Goal: Information Seeking & Learning: Learn about a topic

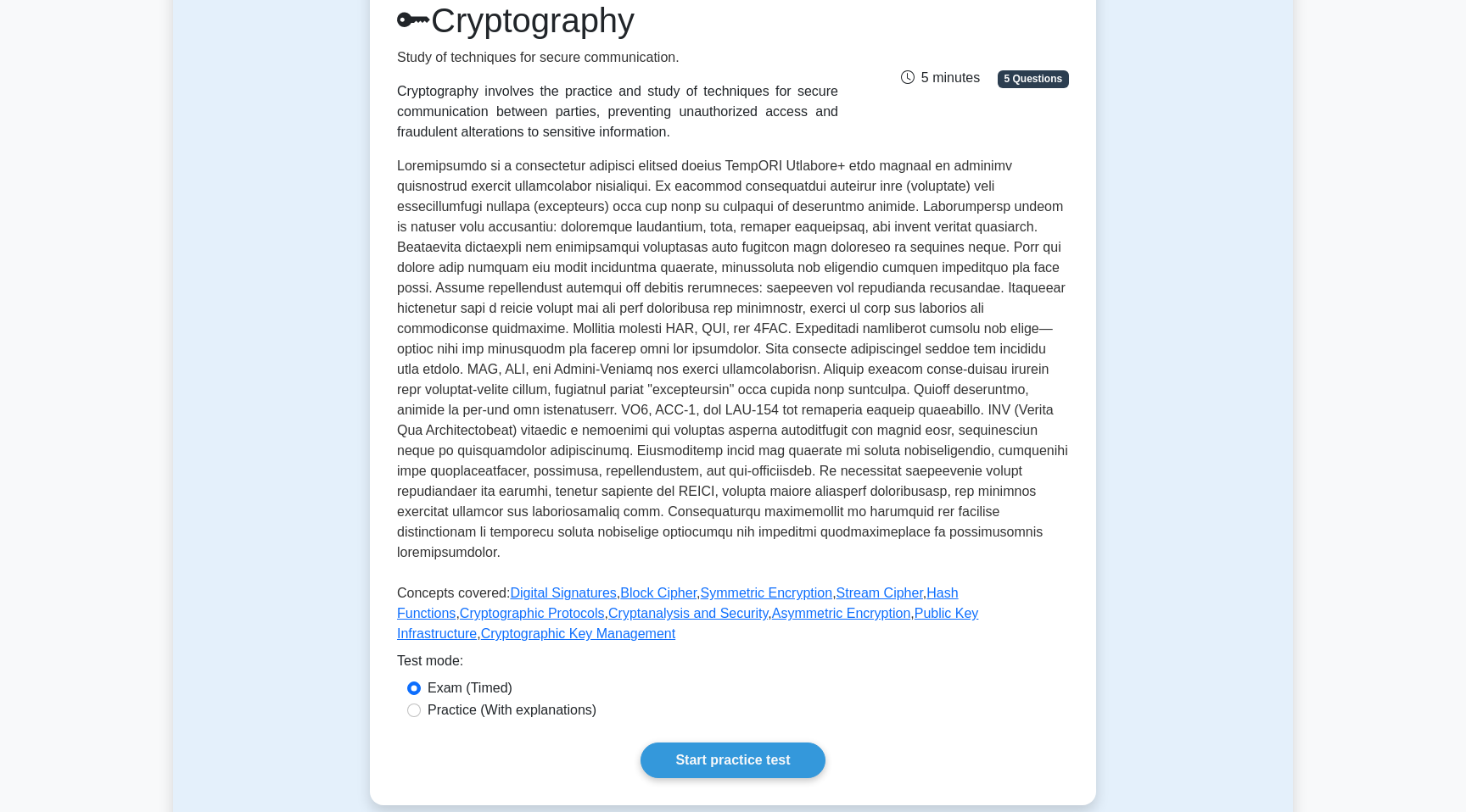
scroll to position [316, 0]
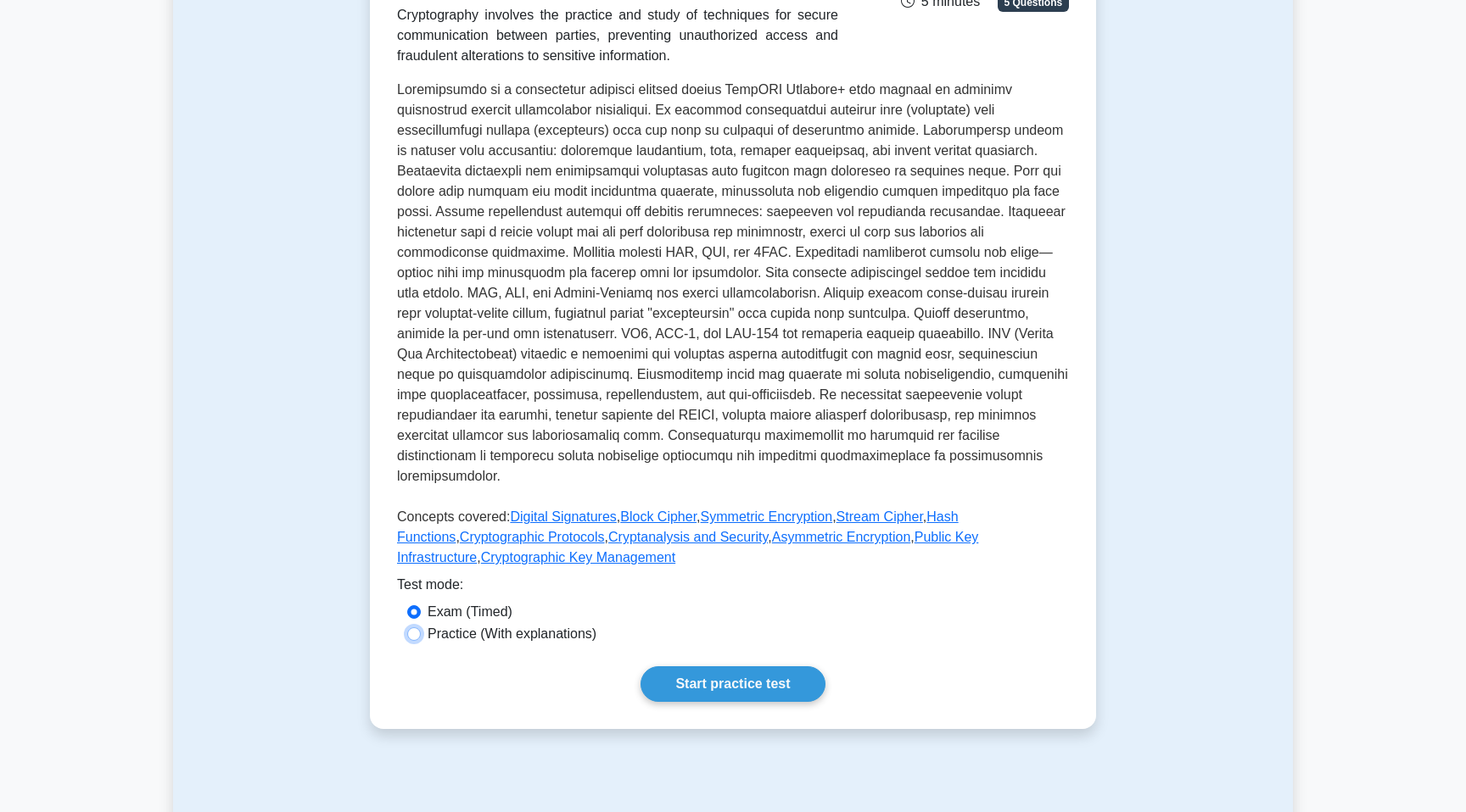
click at [416, 628] on input "Practice (With explanations)" at bounding box center [414, 635] width 14 height 14
radio input "true"
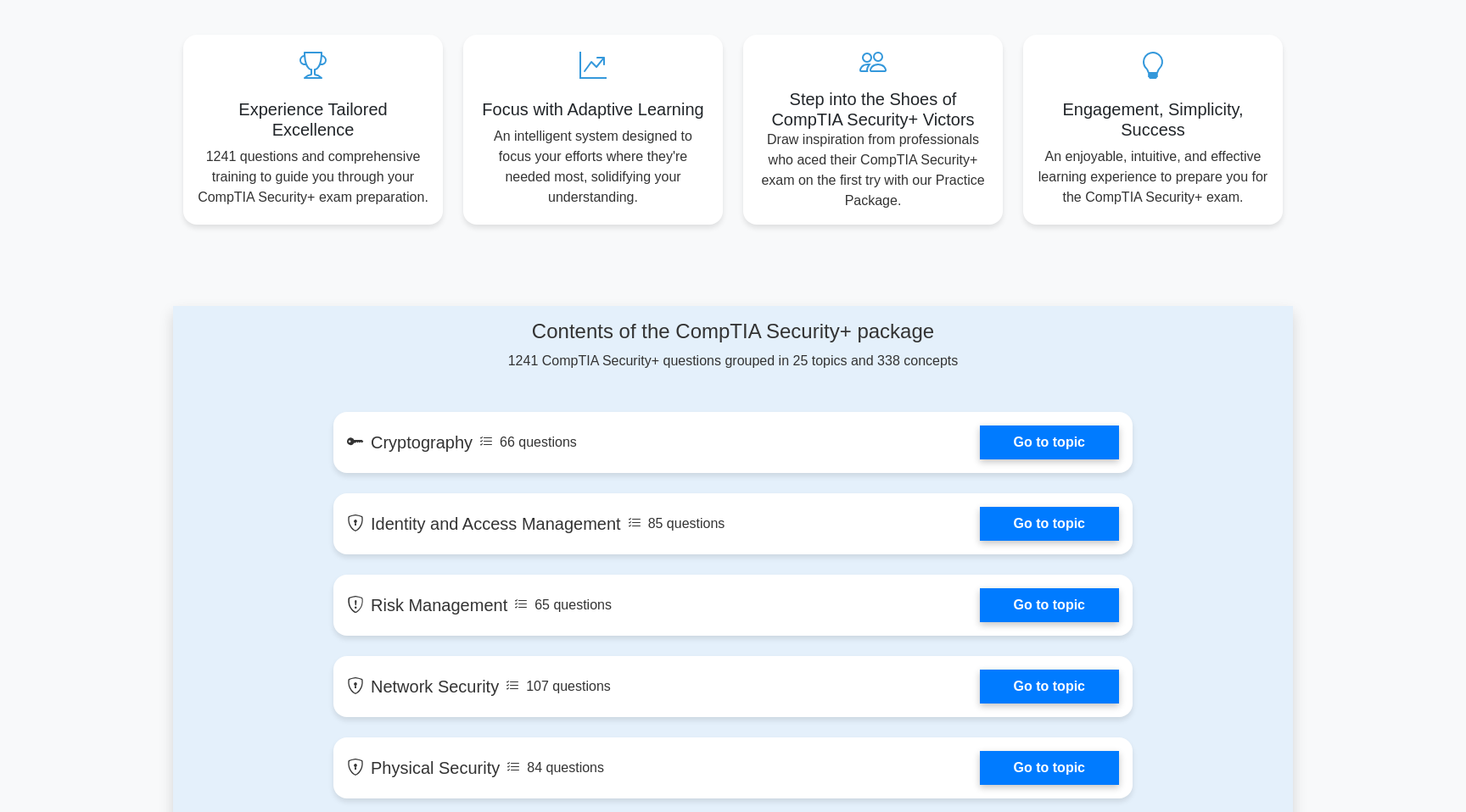
scroll to position [737, 0]
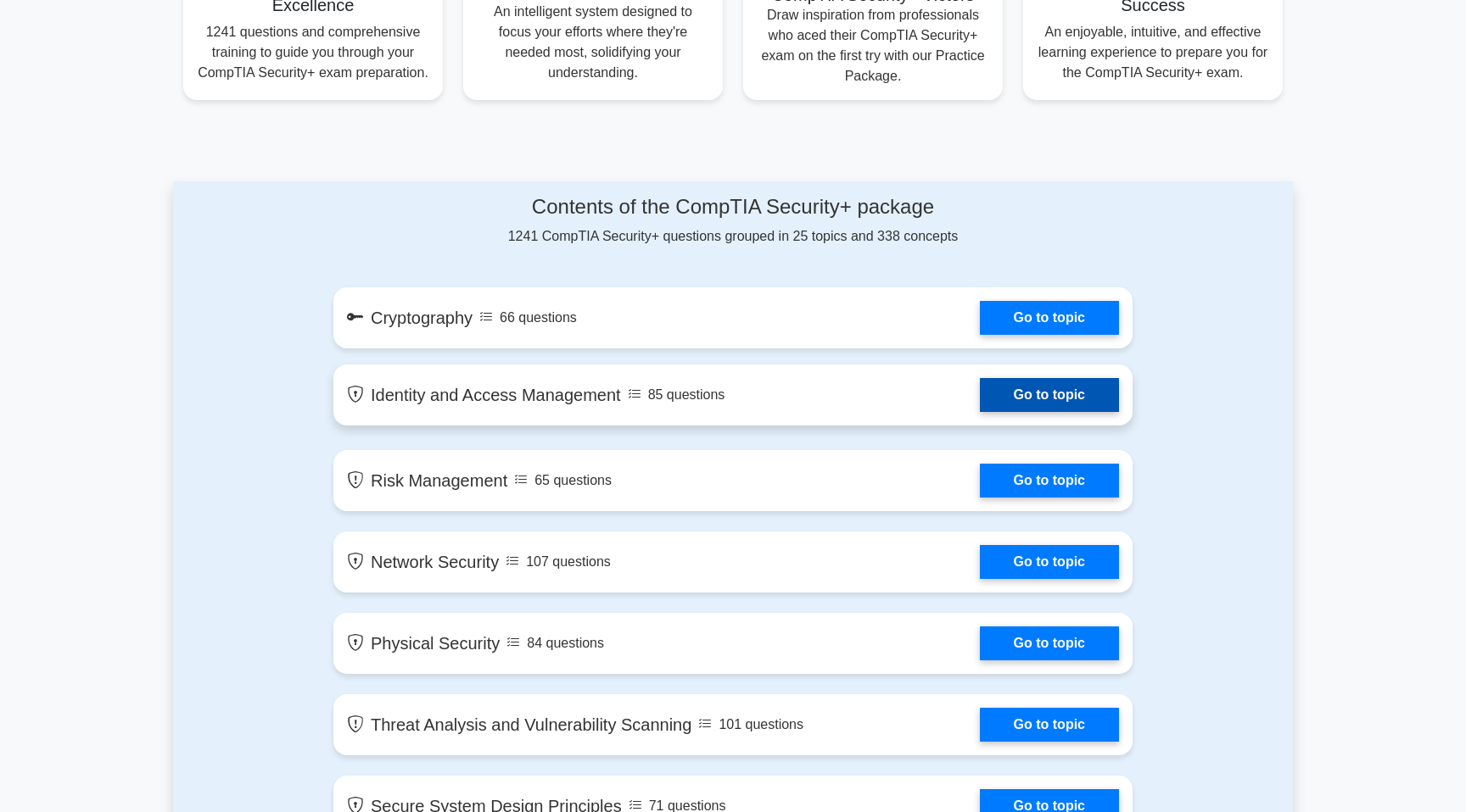
click at [1009, 386] on link "Go to topic" at bounding box center [1049, 395] width 139 height 34
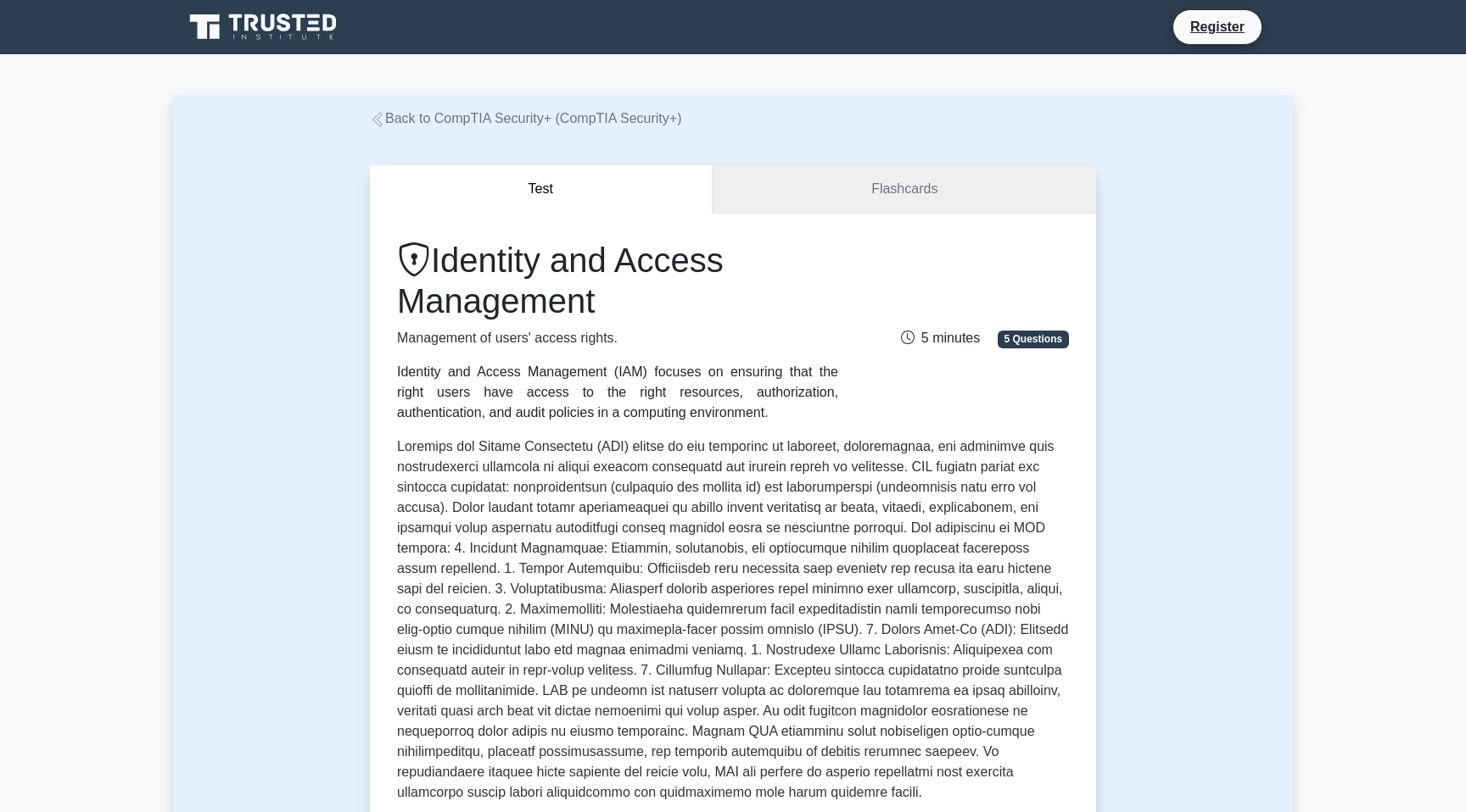
click at [895, 202] on link "Flashcards" at bounding box center [904, 189] width 383 height 48
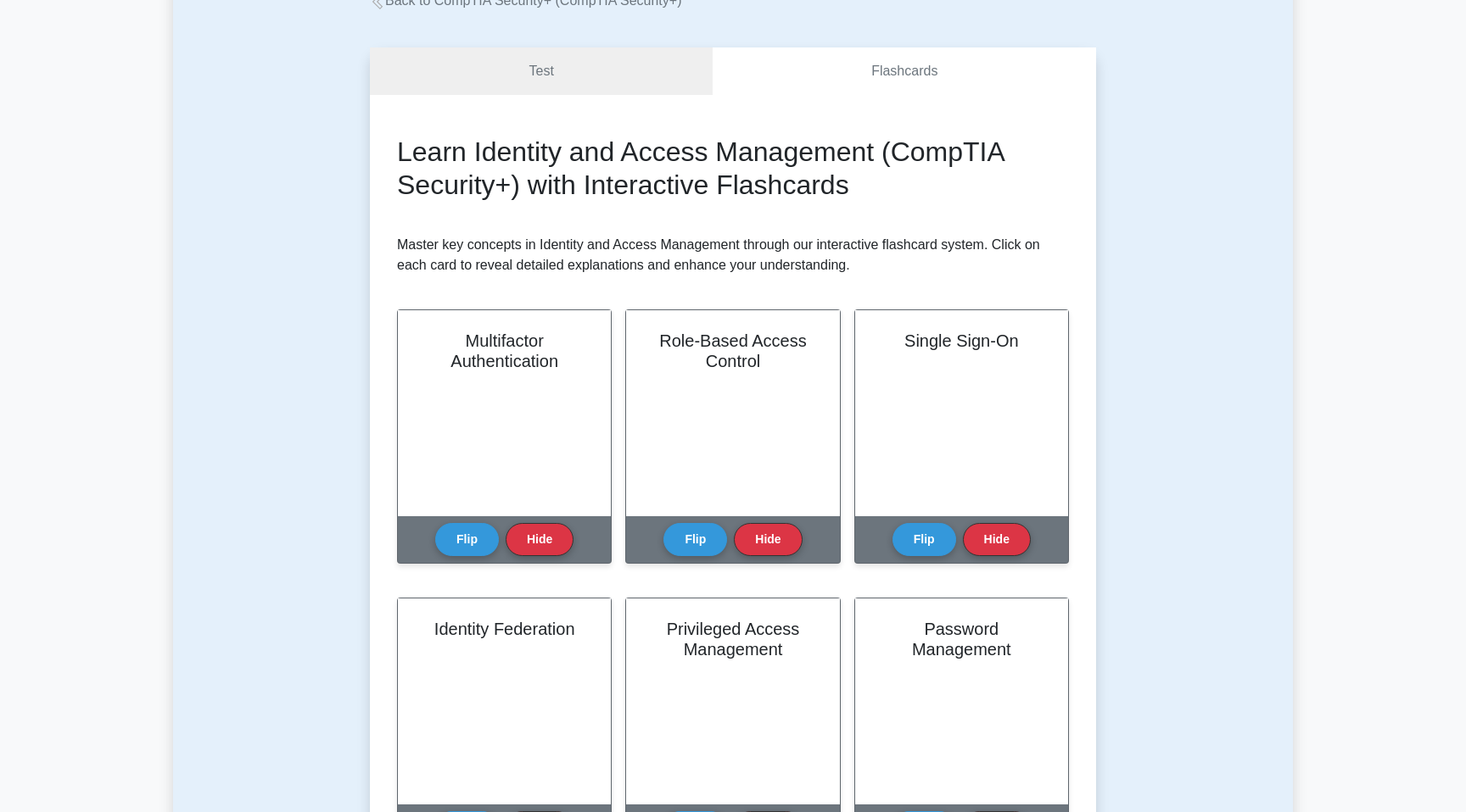
scroll to position [126, 0]
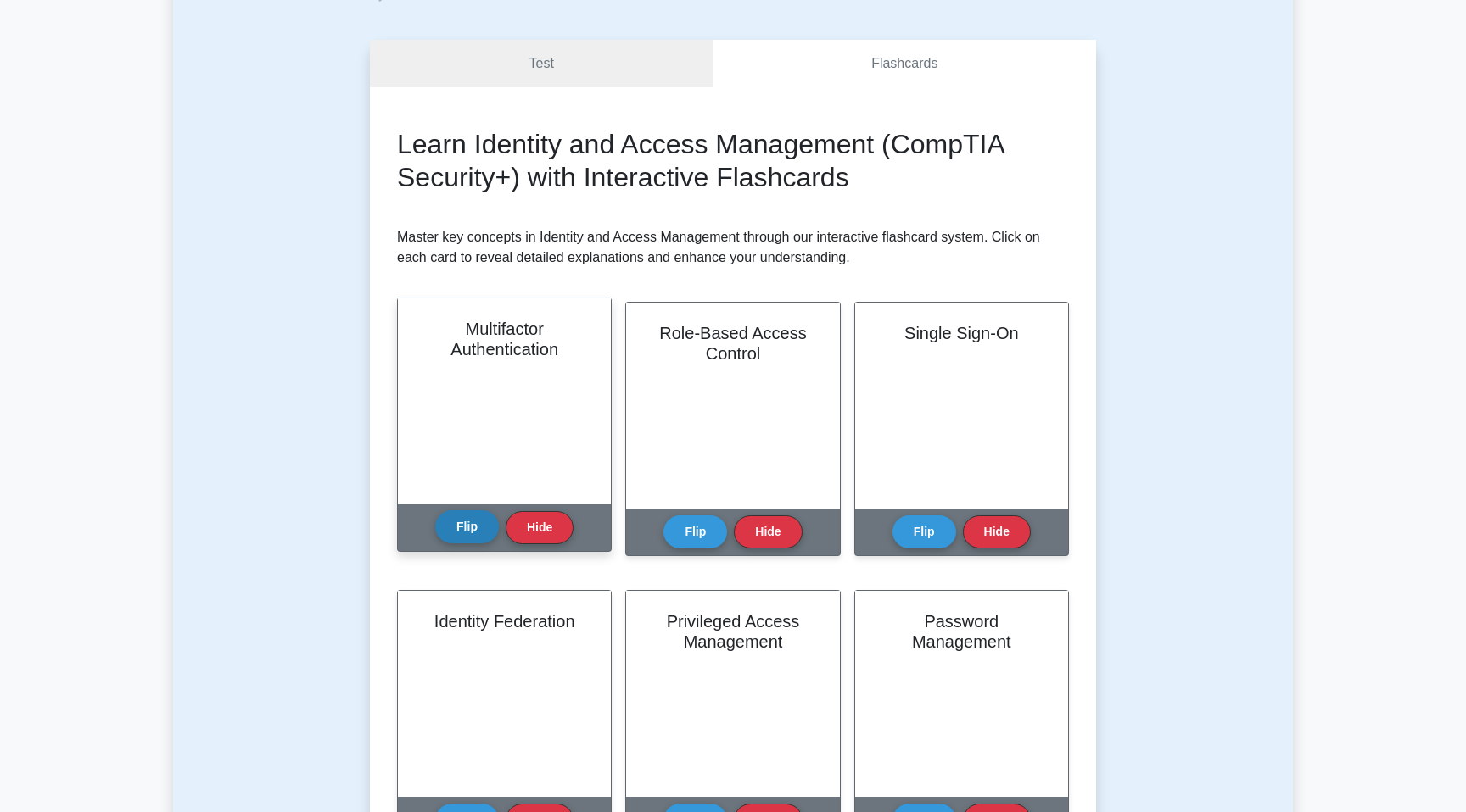
click at [452, 522] on button "Flip" at bounding box center [467, 527] width 63 height 33
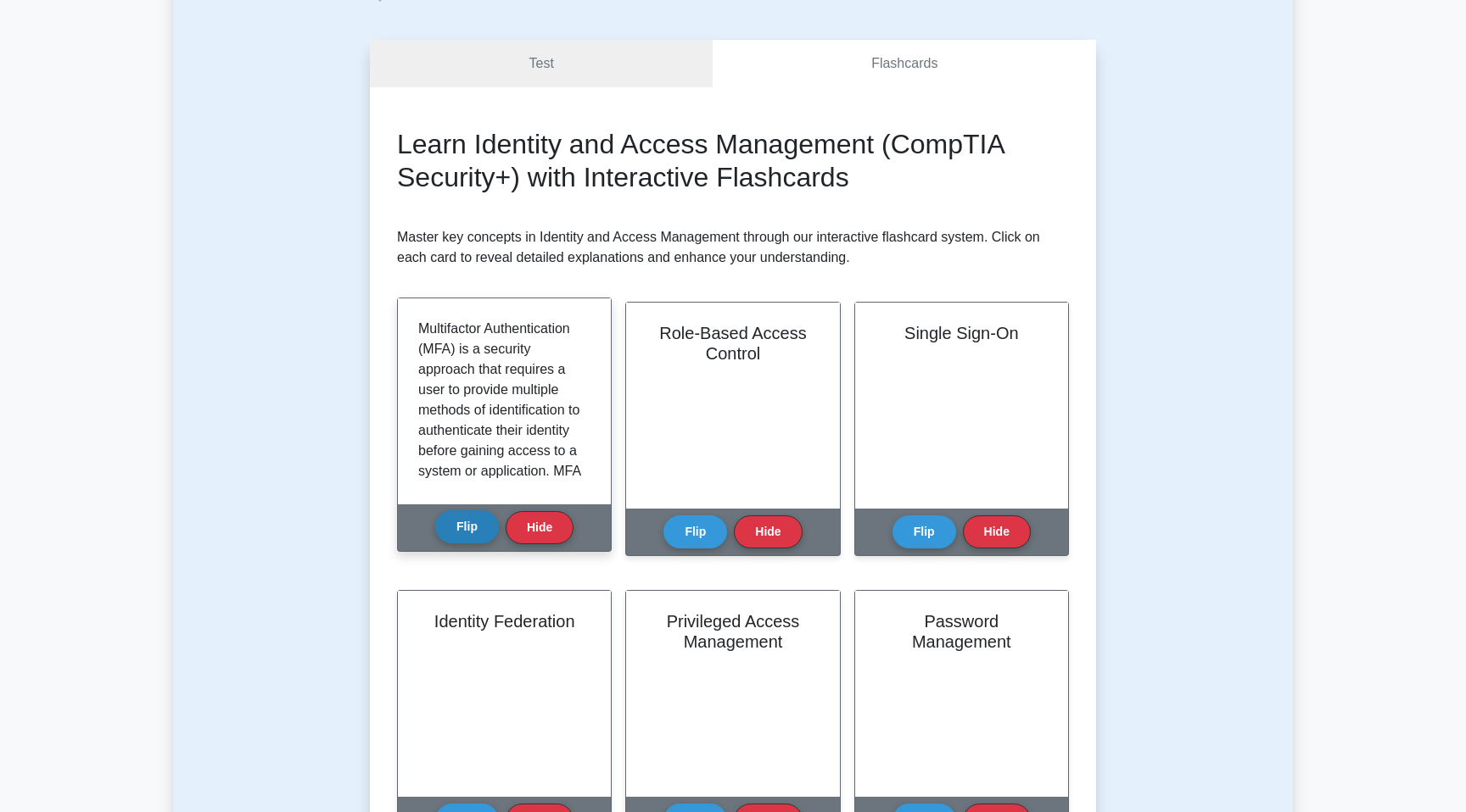
click at [452, 522] on button "Flip" at bounding box center [467, 527] width 63 height 33
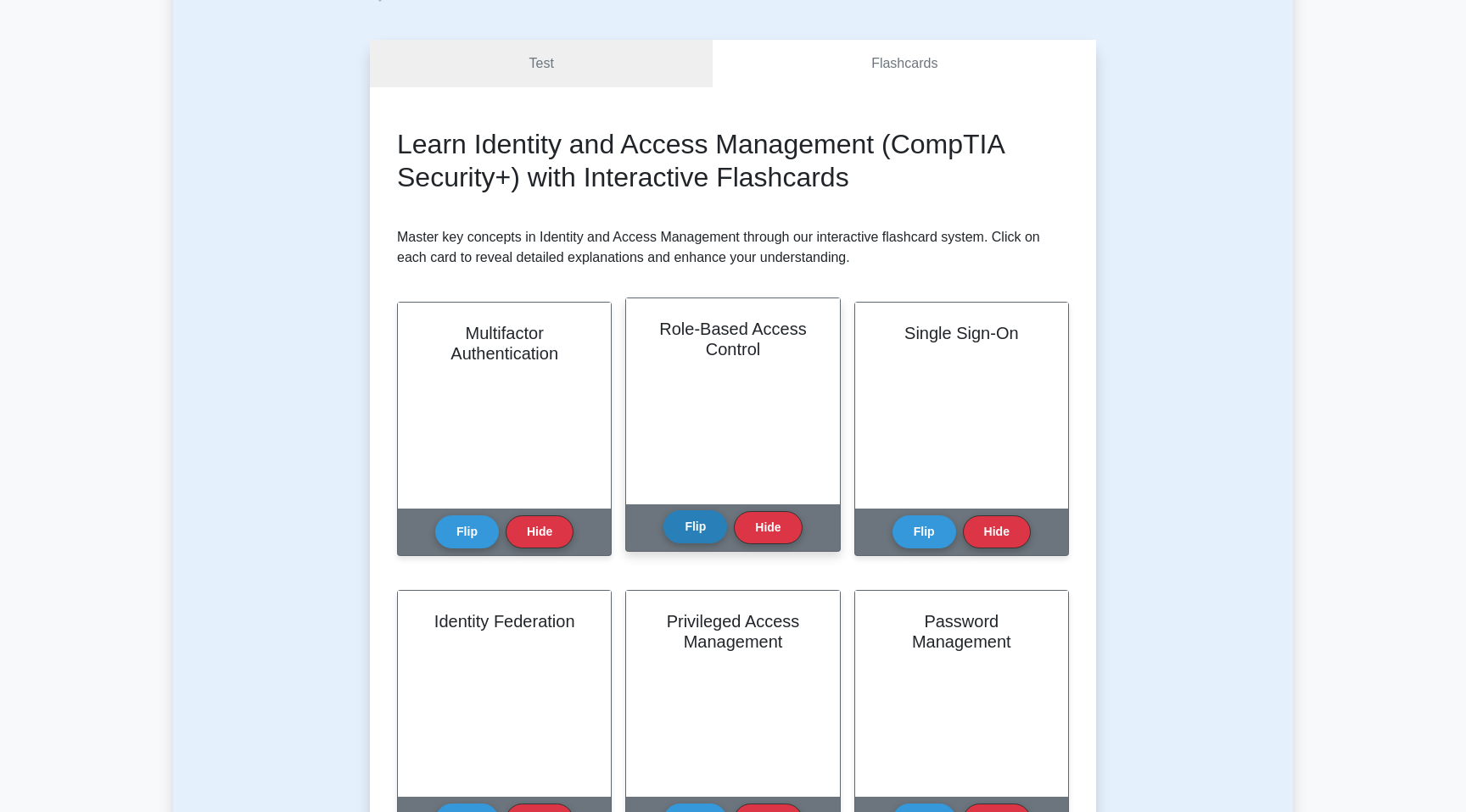
click at [680, 519] on button "Flip" at bounding box center [695, 527] width 63 height 33
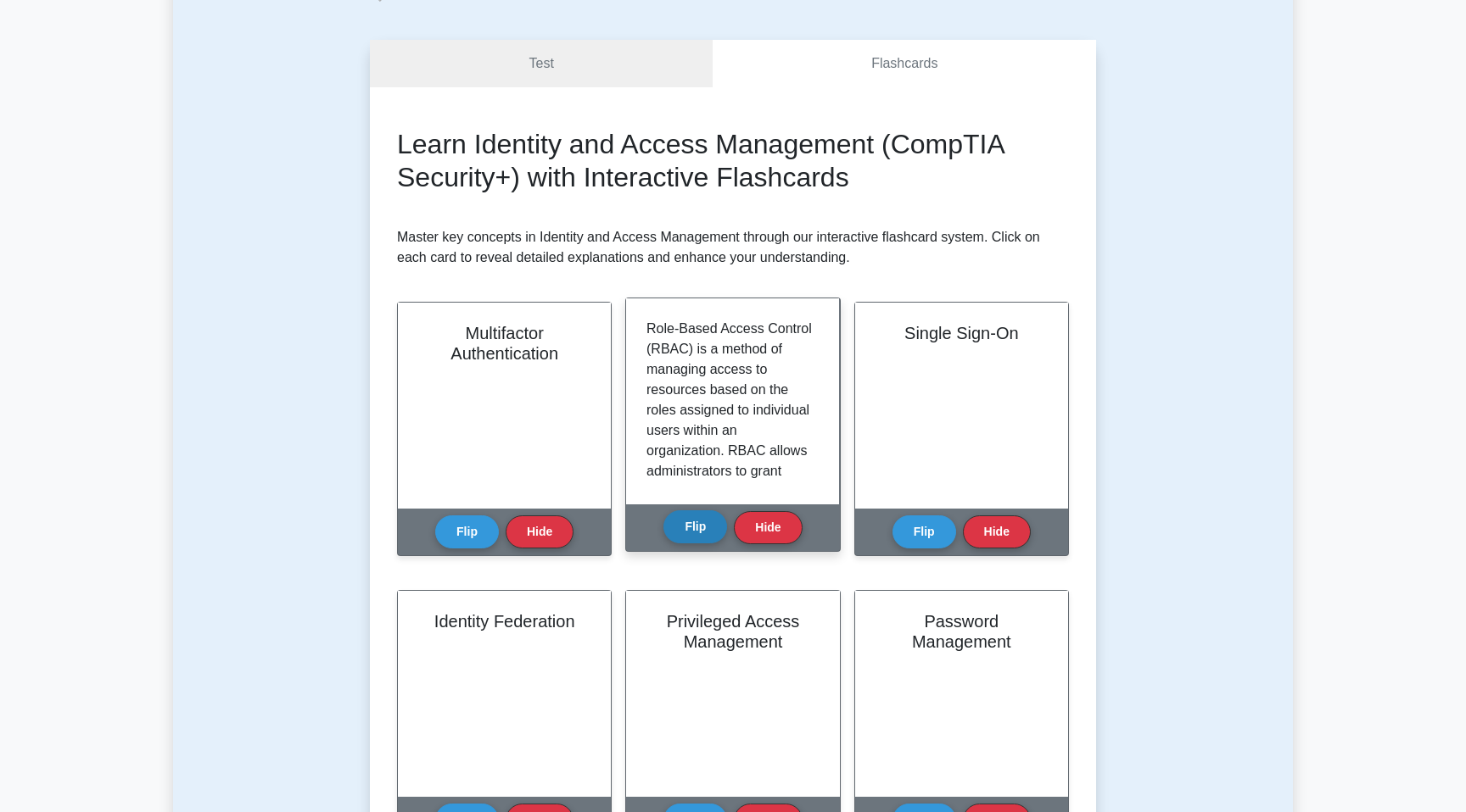
click at [680, 519] on button "Flip" at bounding box center [695, 527] width 63 height 33
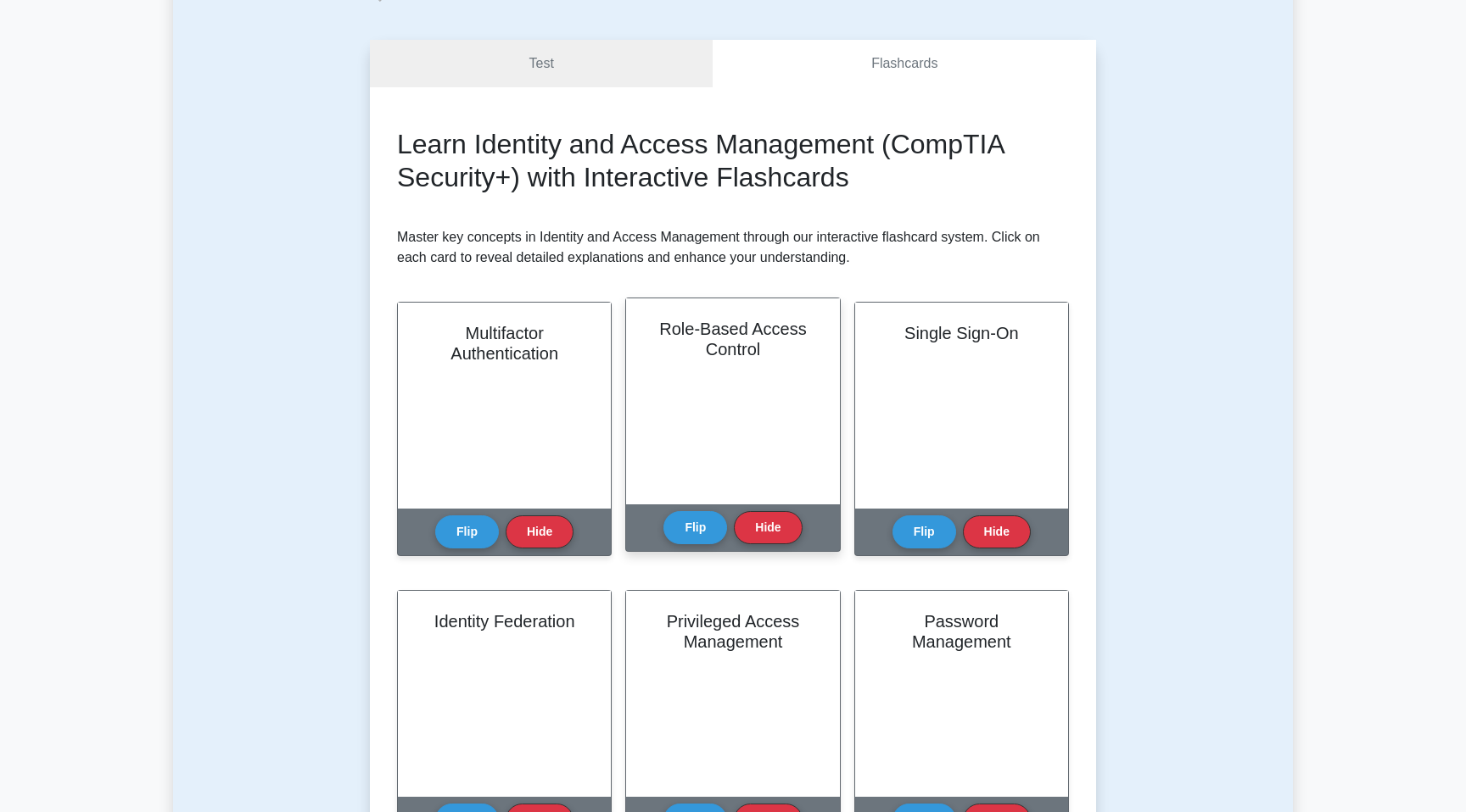
scroll to position [499, 0]
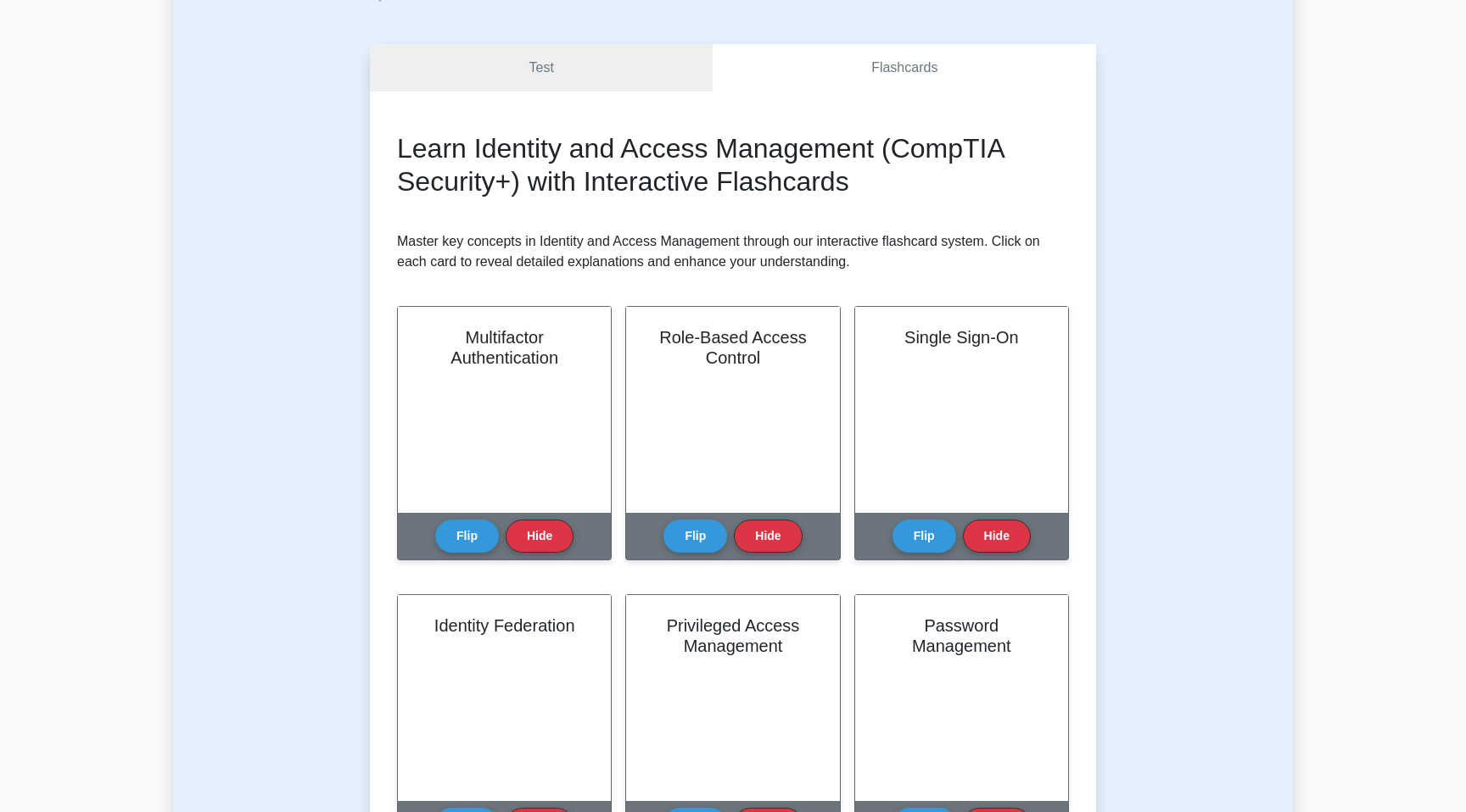
click at [1265, 370] on div "Test Flashcards Learn Identity and Access Management (CompTIA Security+) with I…" at bounding box center [733, 765] width 1120 height 1524
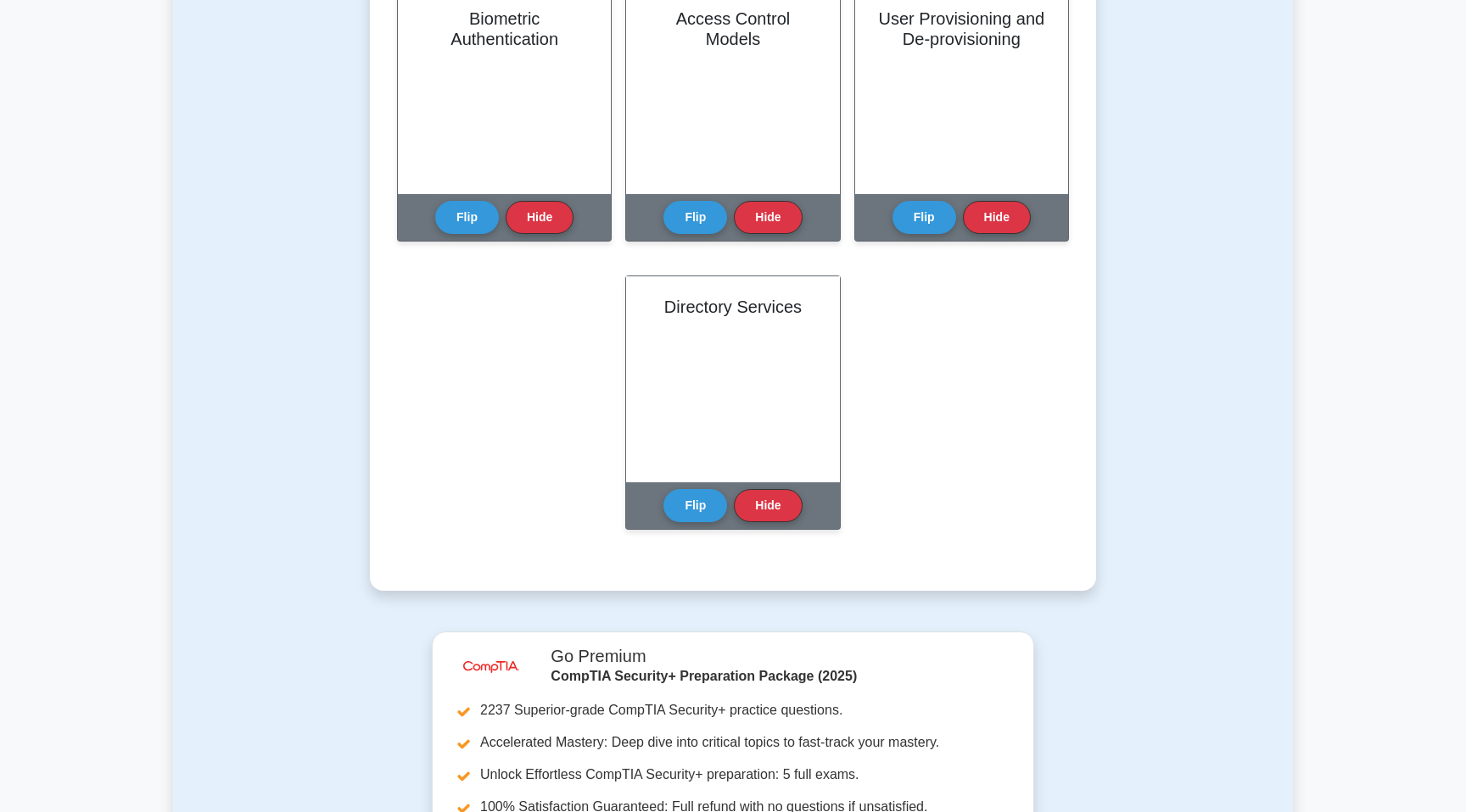
scroll to position [1018, 0]
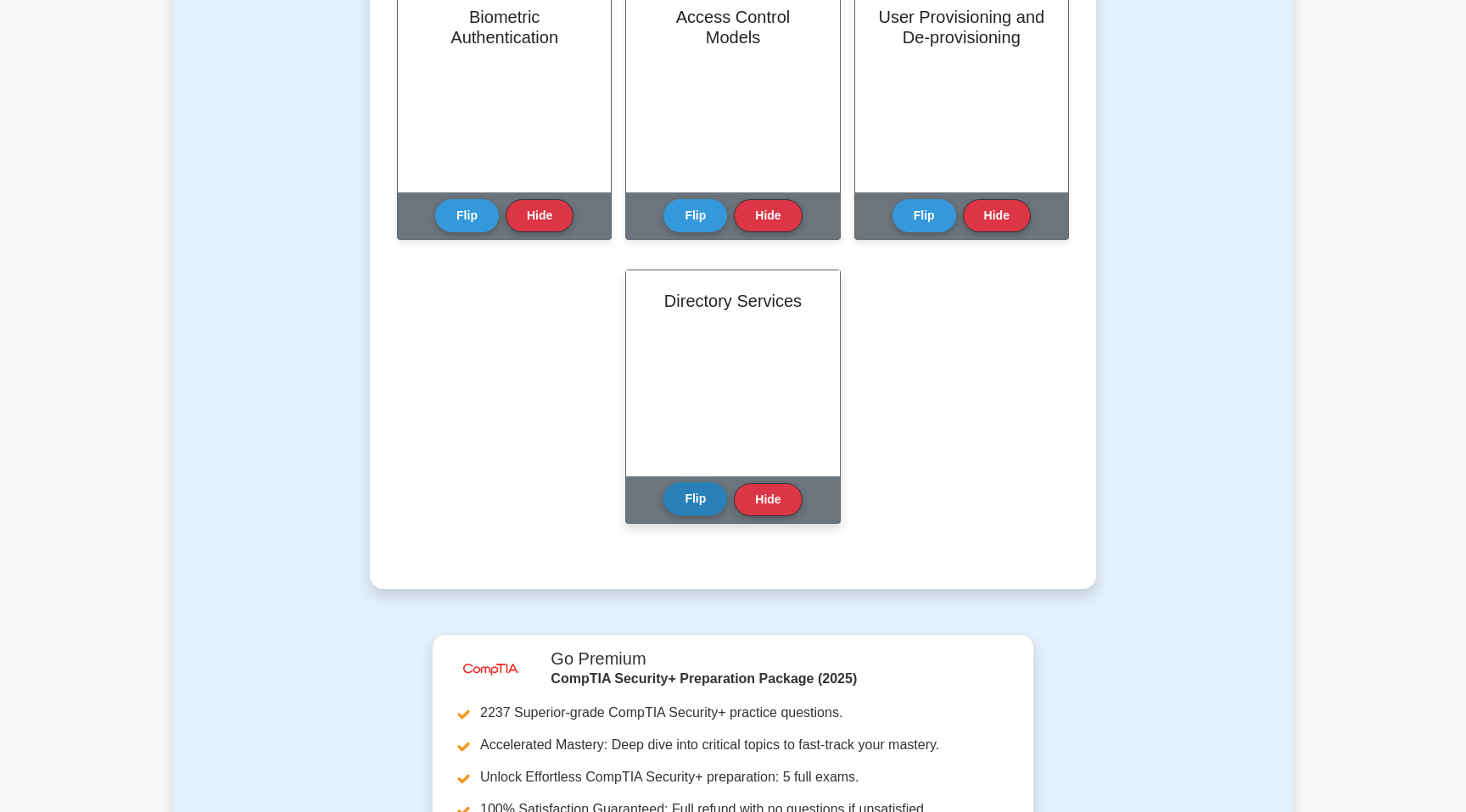
click at [695, 505] on button "Flip" at bounding box center [695, 499] width 63 height 33
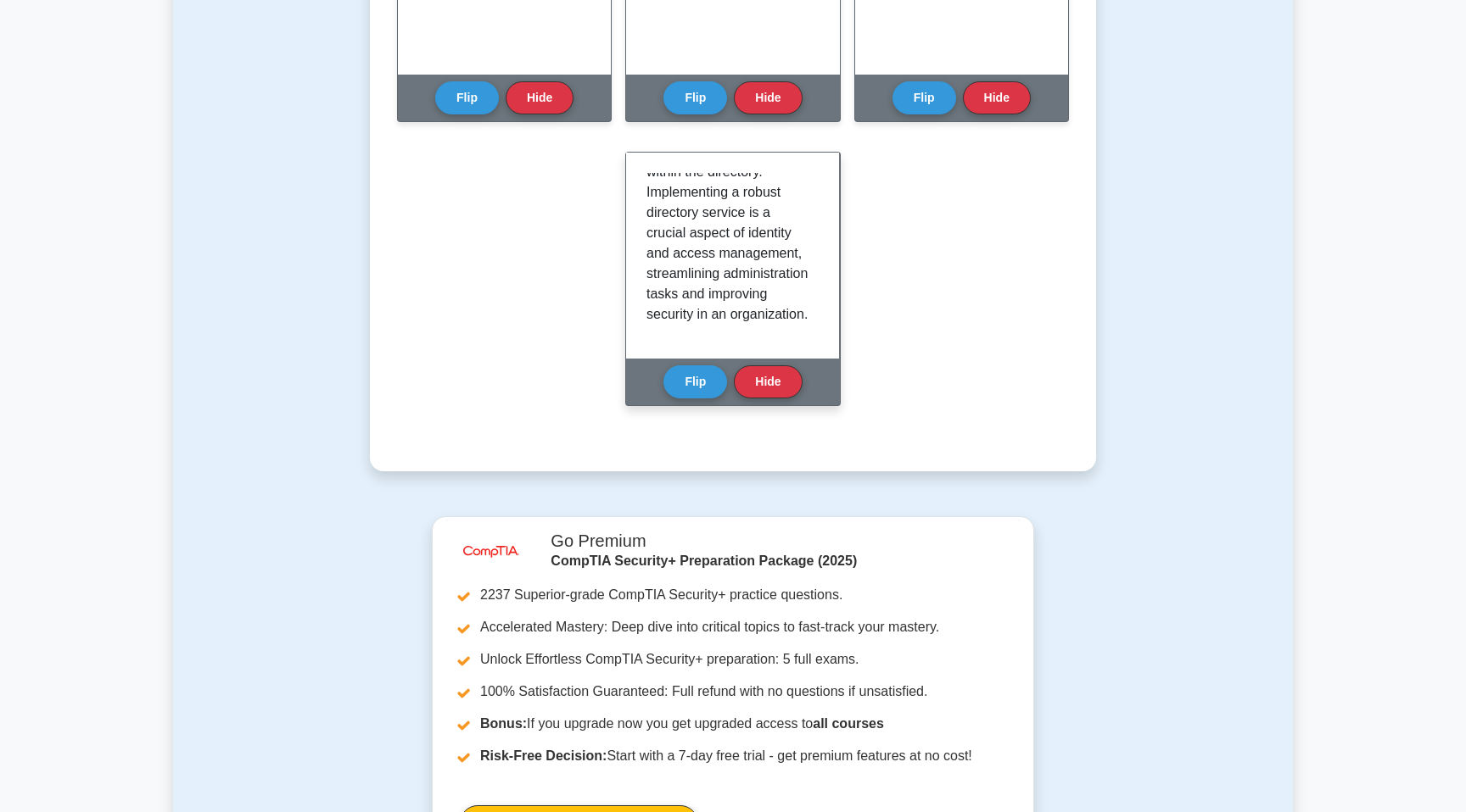
scroll to position [1103, 0]
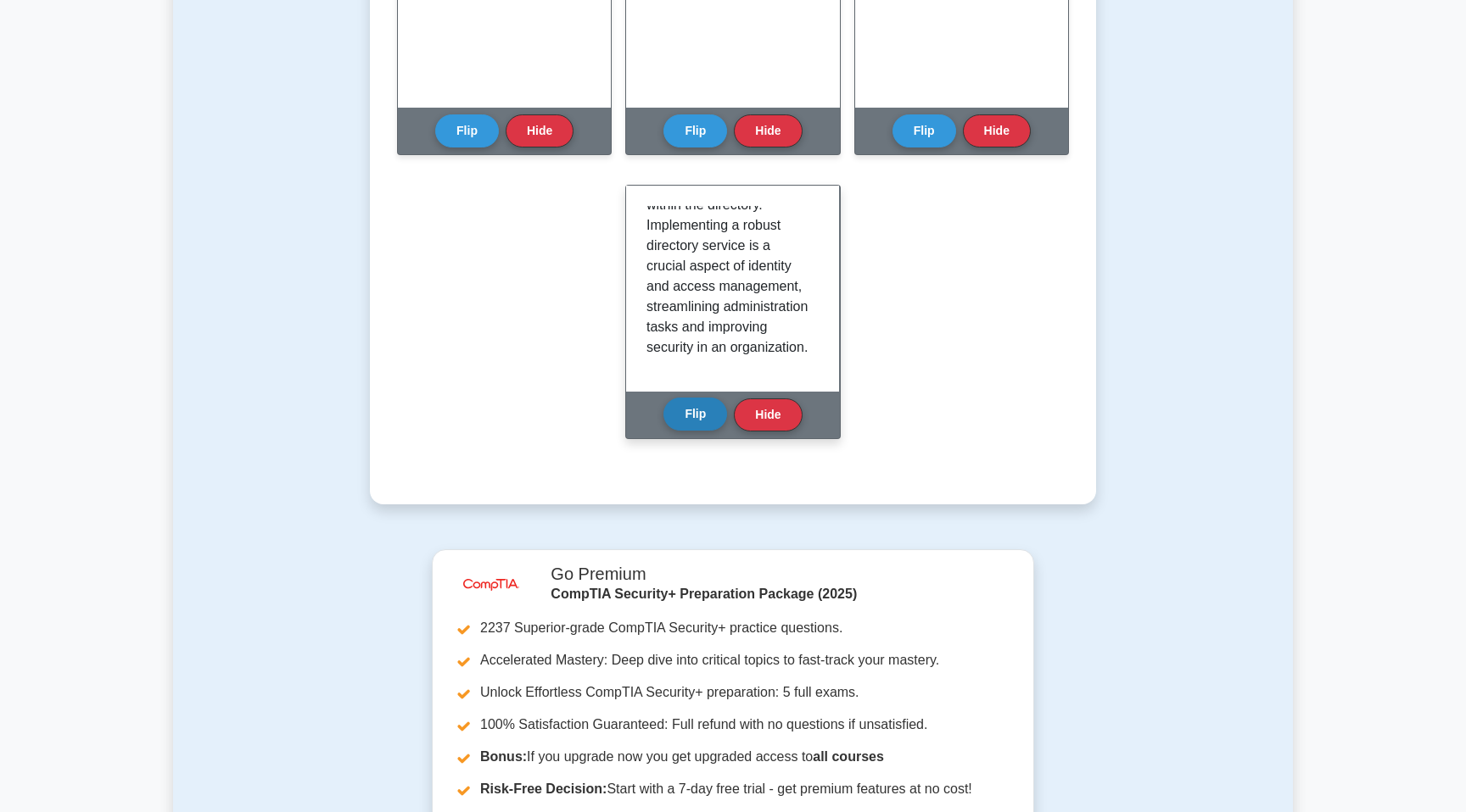
click at [693, 411] on button "Flip" at bounding box center [695, 414] width 63 height 33
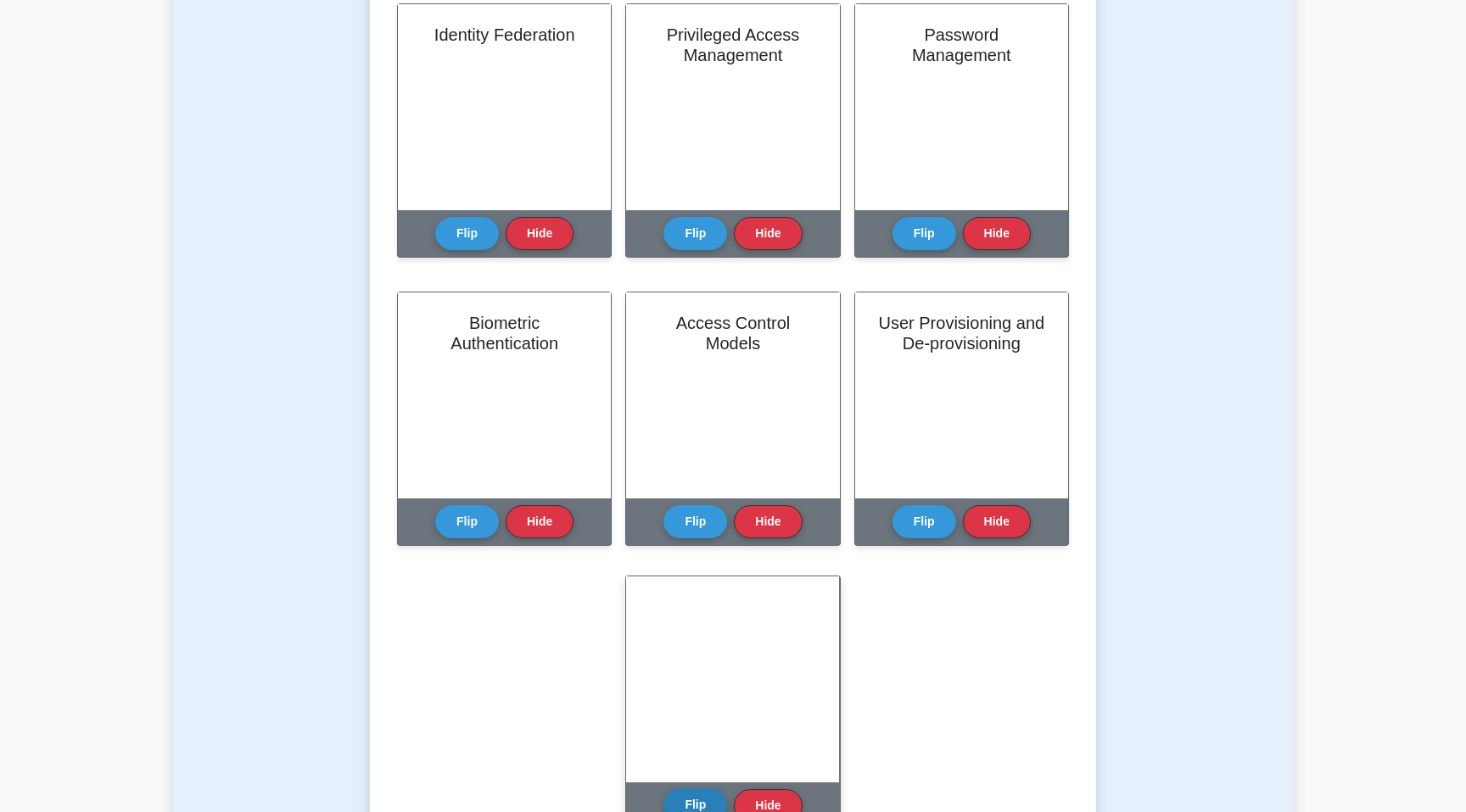
scroll to position [710, 0]
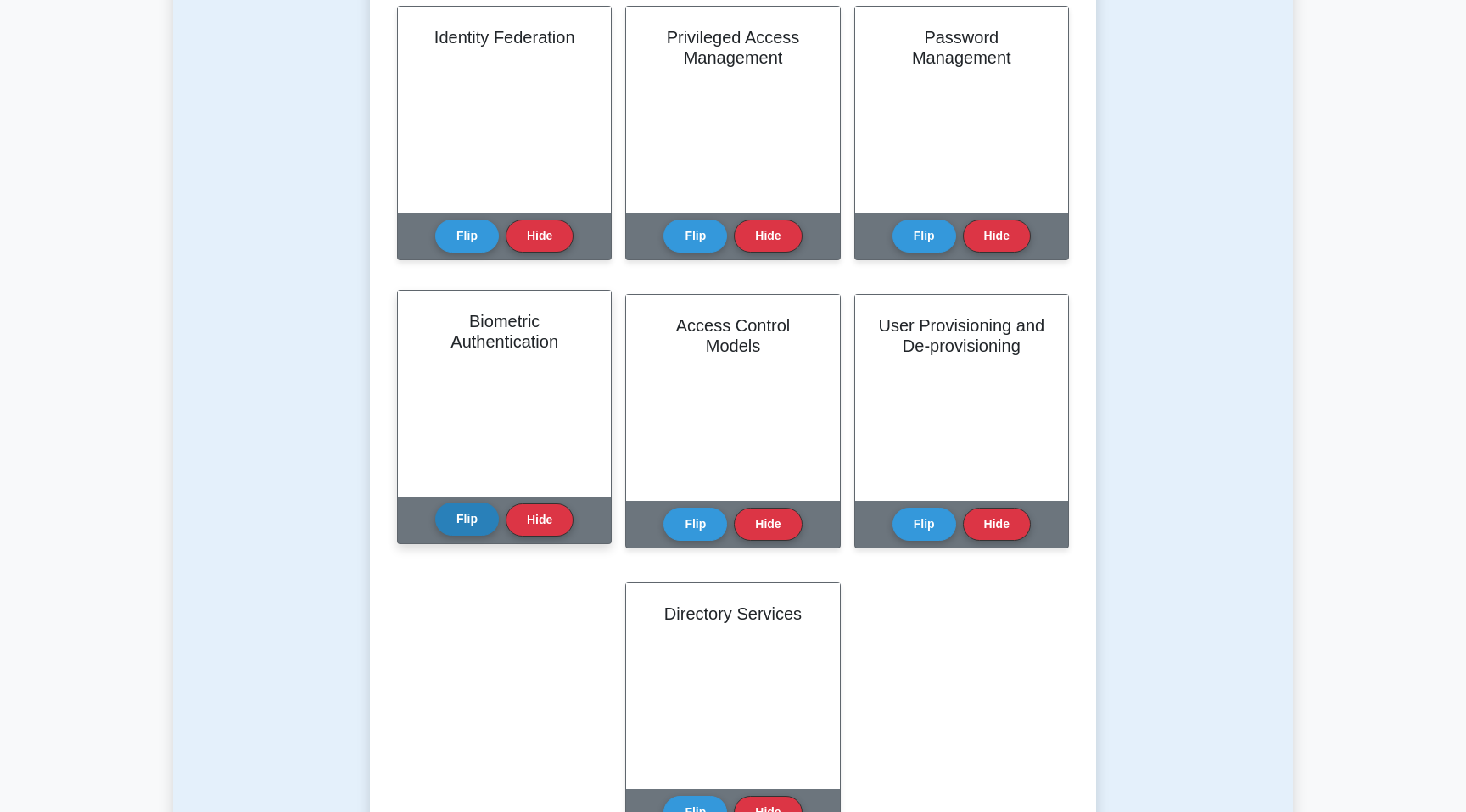
click at [469, 522] on button "Flip" at bounding box center [467, 519] width 63 height 33
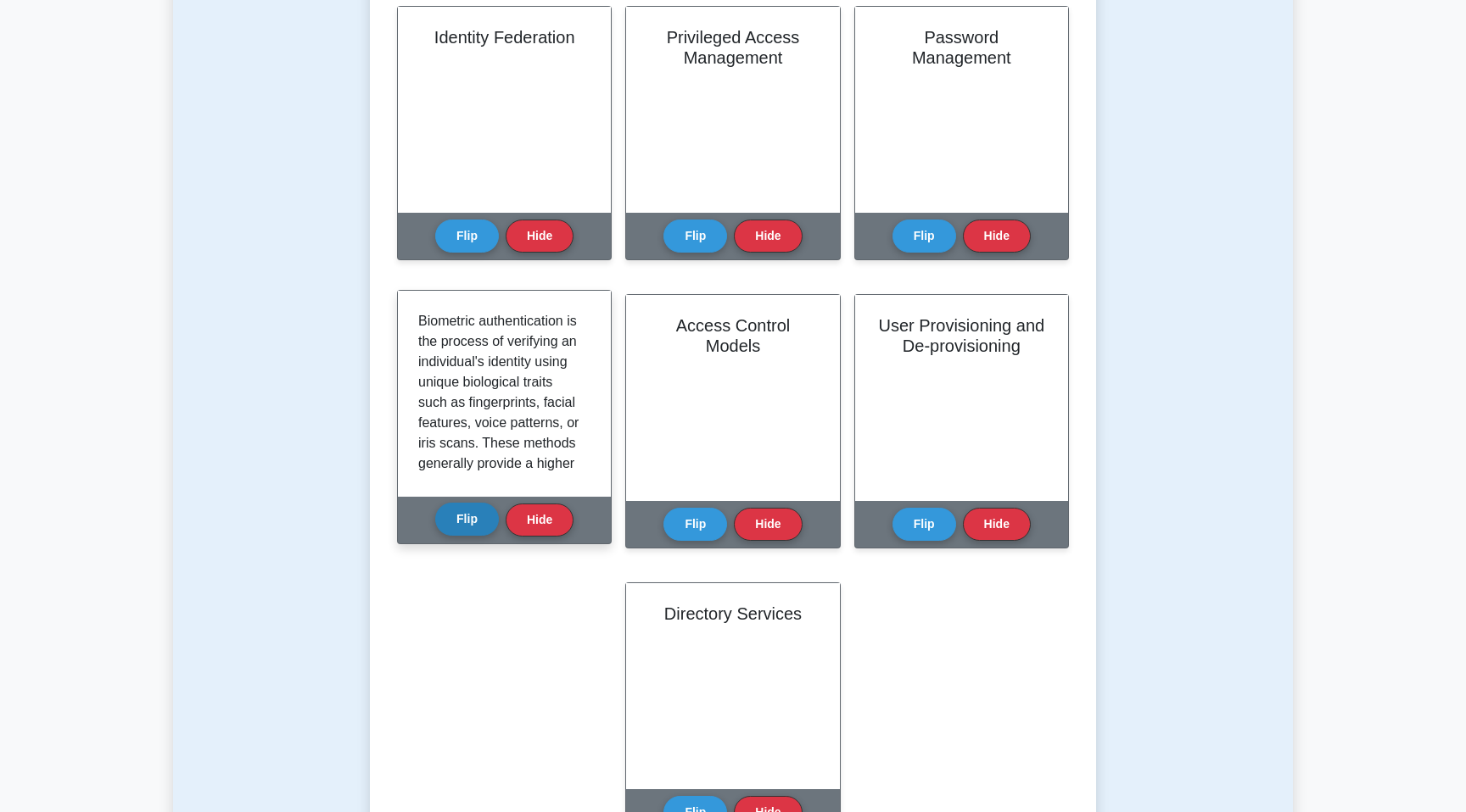
click at [469, 522] on button "Flip" at bounding box center [467, 519] width 63 height 33
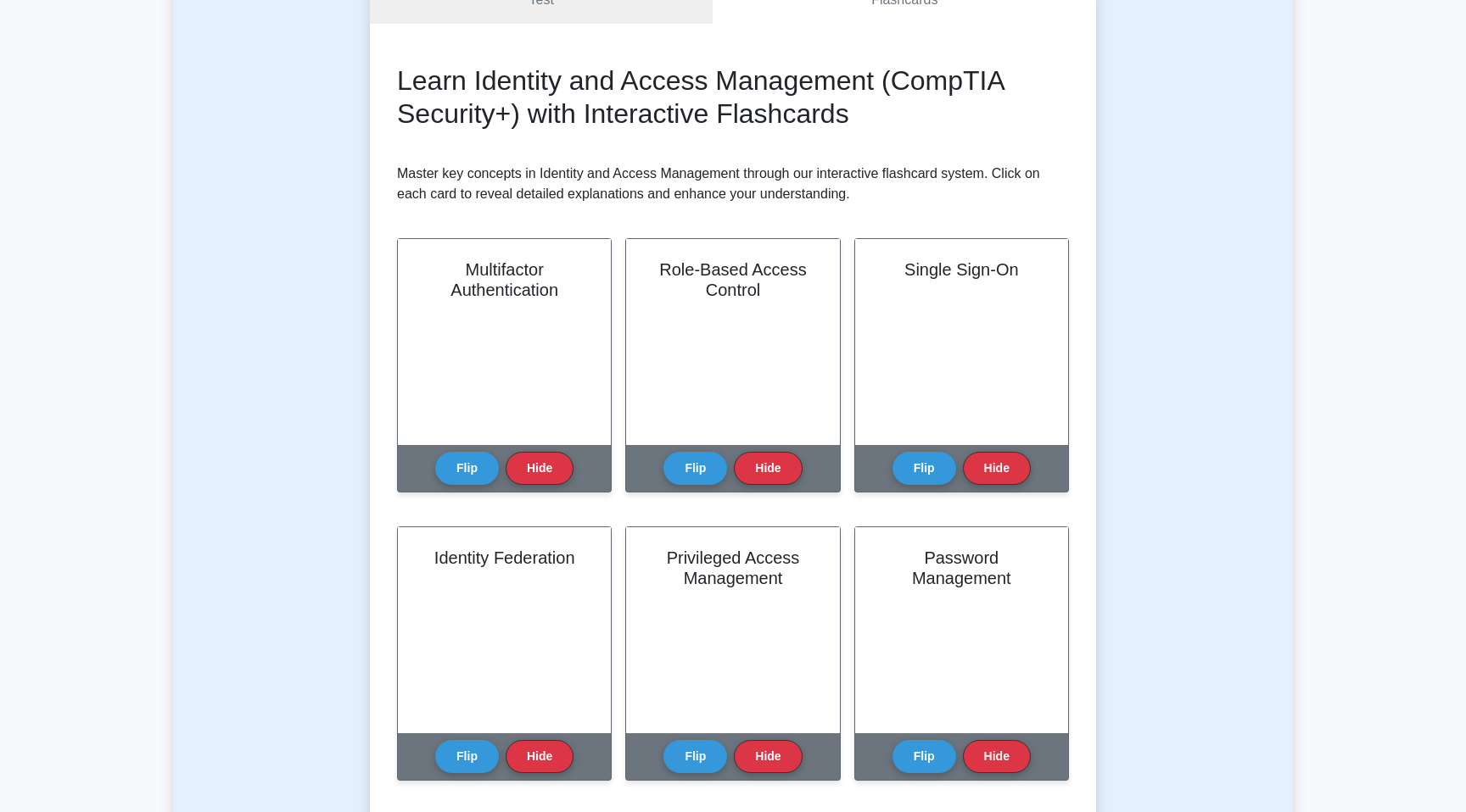
scroll to position [193, 0]
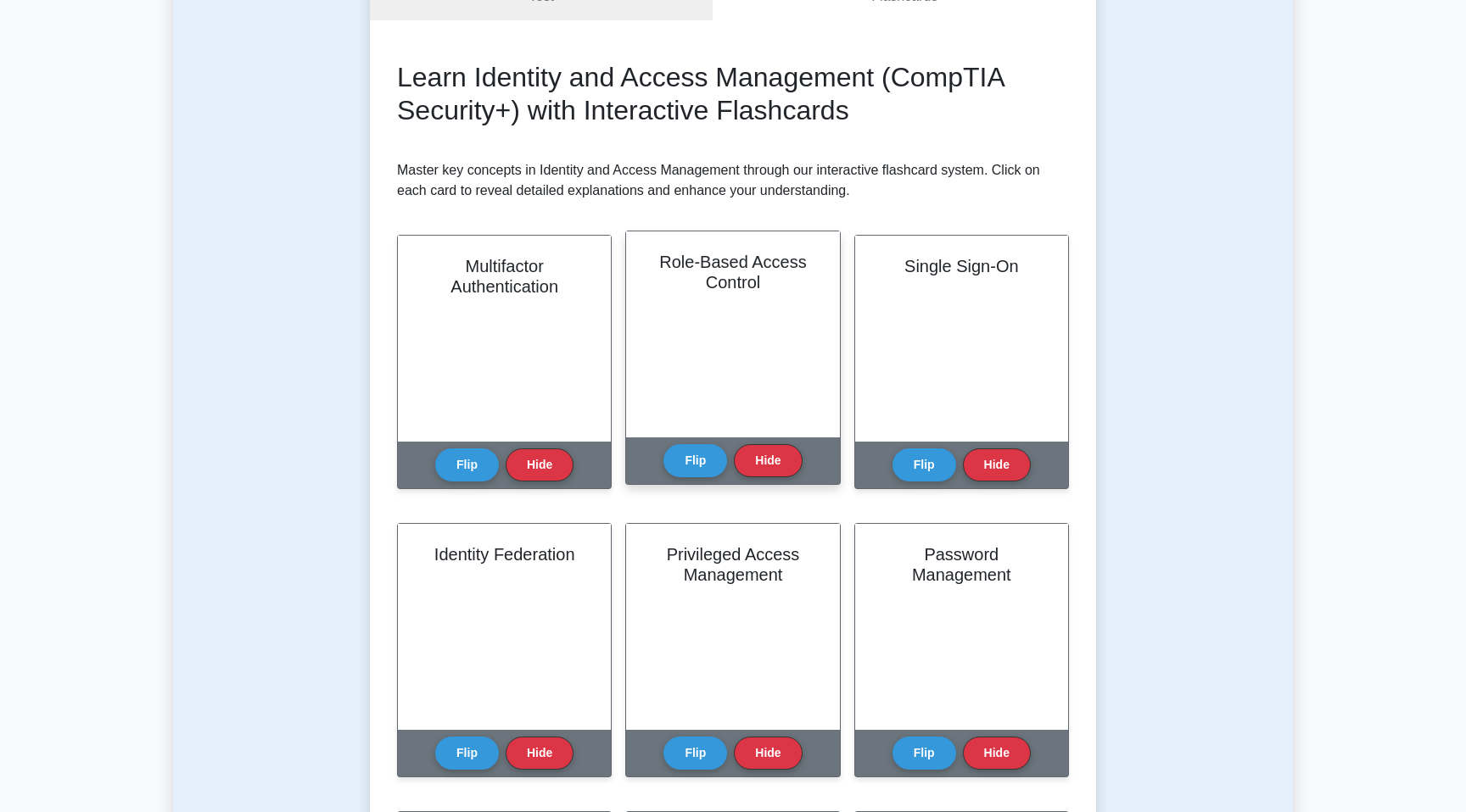
click at [781, 340] on div "Role-Based Access Control" at bounding box center [733, 334] width 212 height 206
click at [688, 458] on button "Flip" at bounding box center [695, 460] width 63 height 33
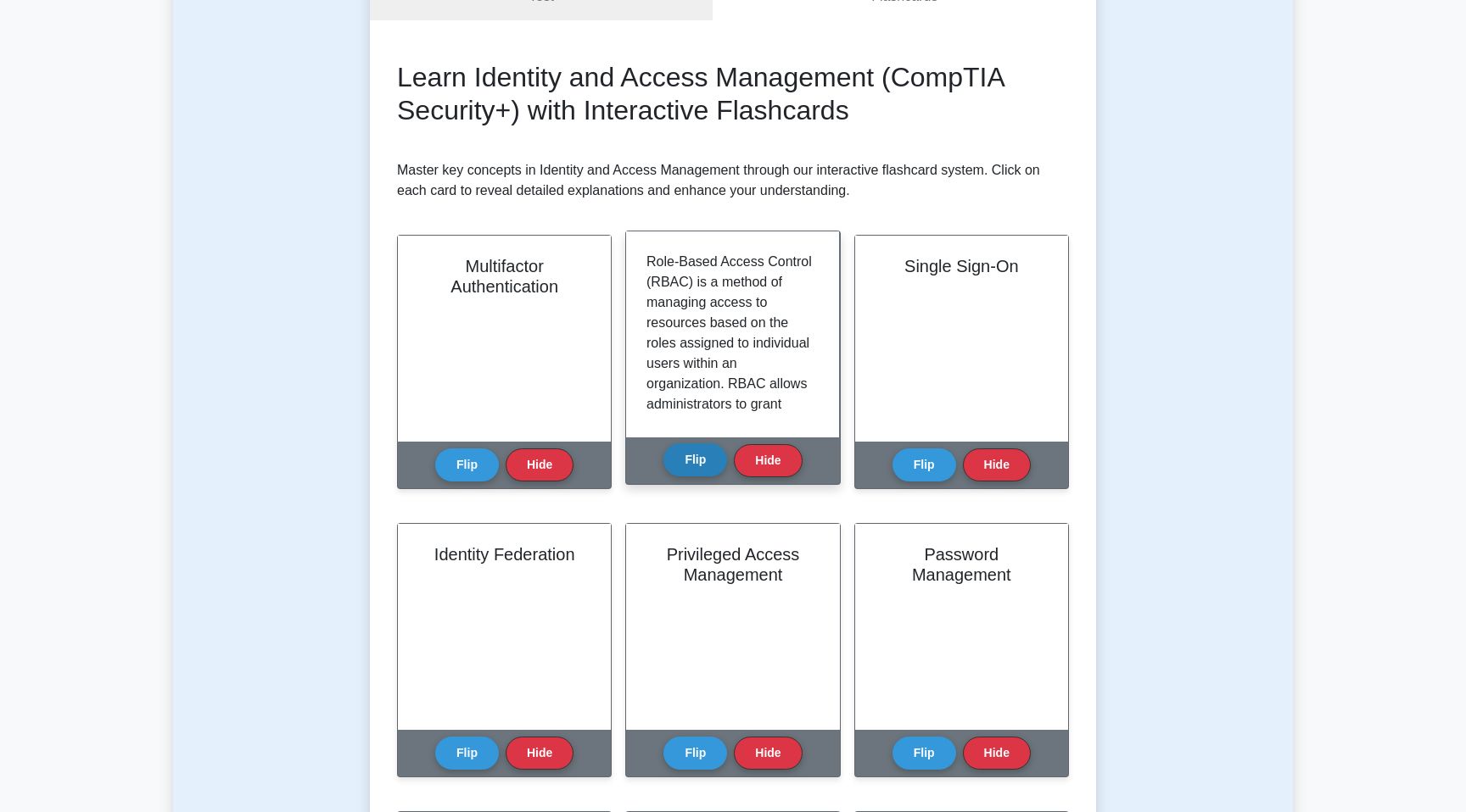
click at [685, 458] on button "Flip" at bounding box center [695, 460] width 63 height 33
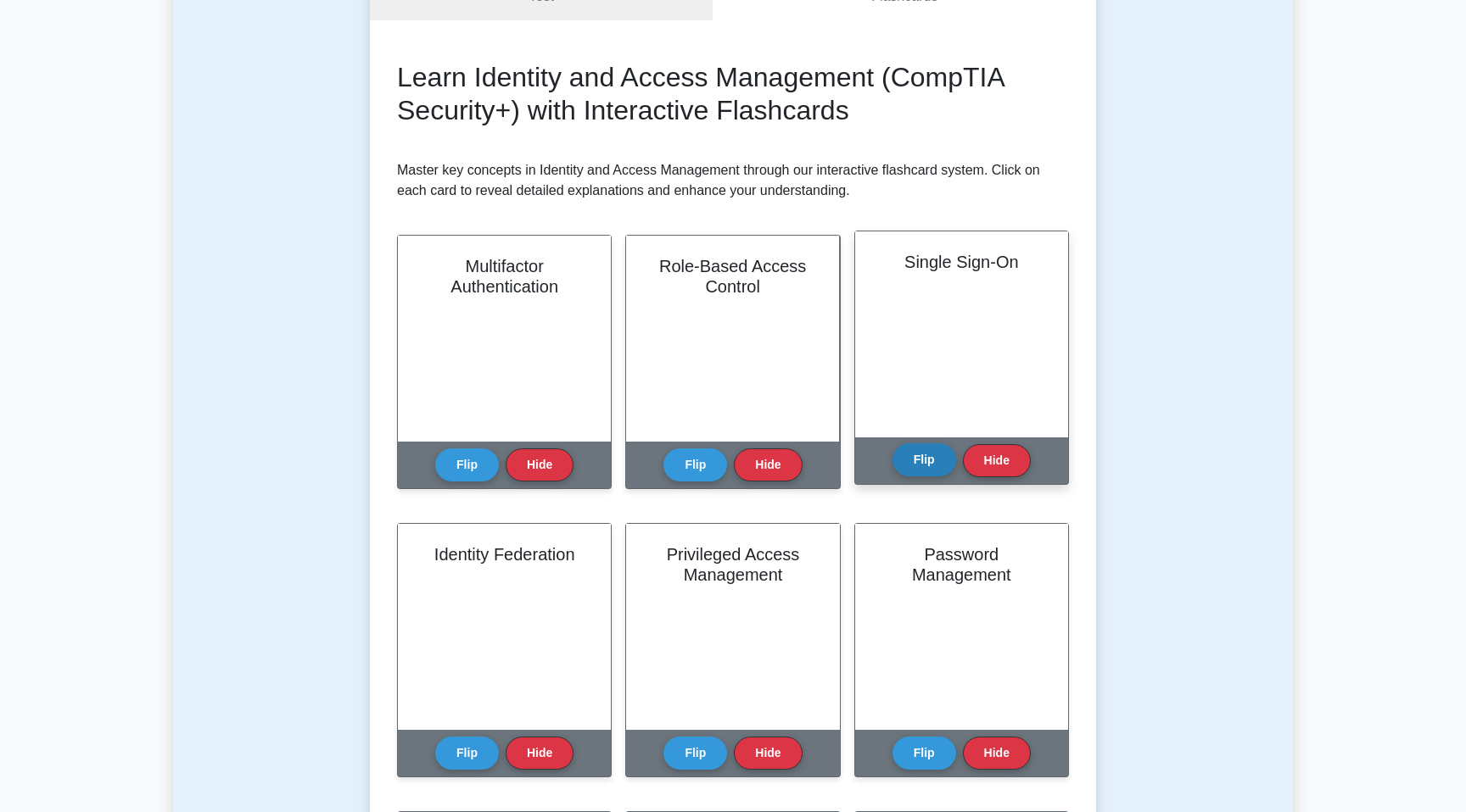
click at [908, 464] on button "Flip" at bounding box center [924, 460] width 63 height 33
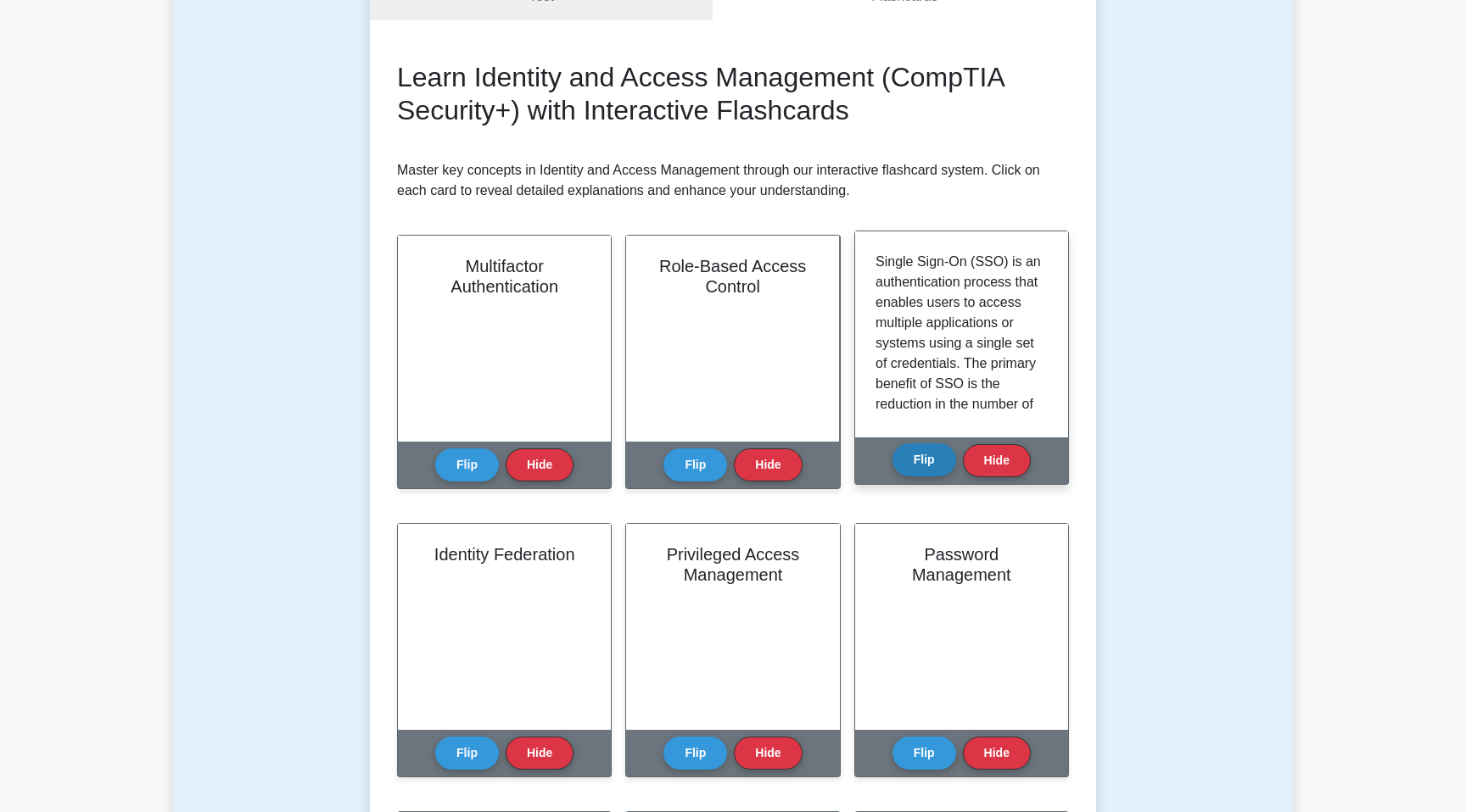
click at [908, 464] on button "Flip" at bounding box center [924, 460] width 63 height 33
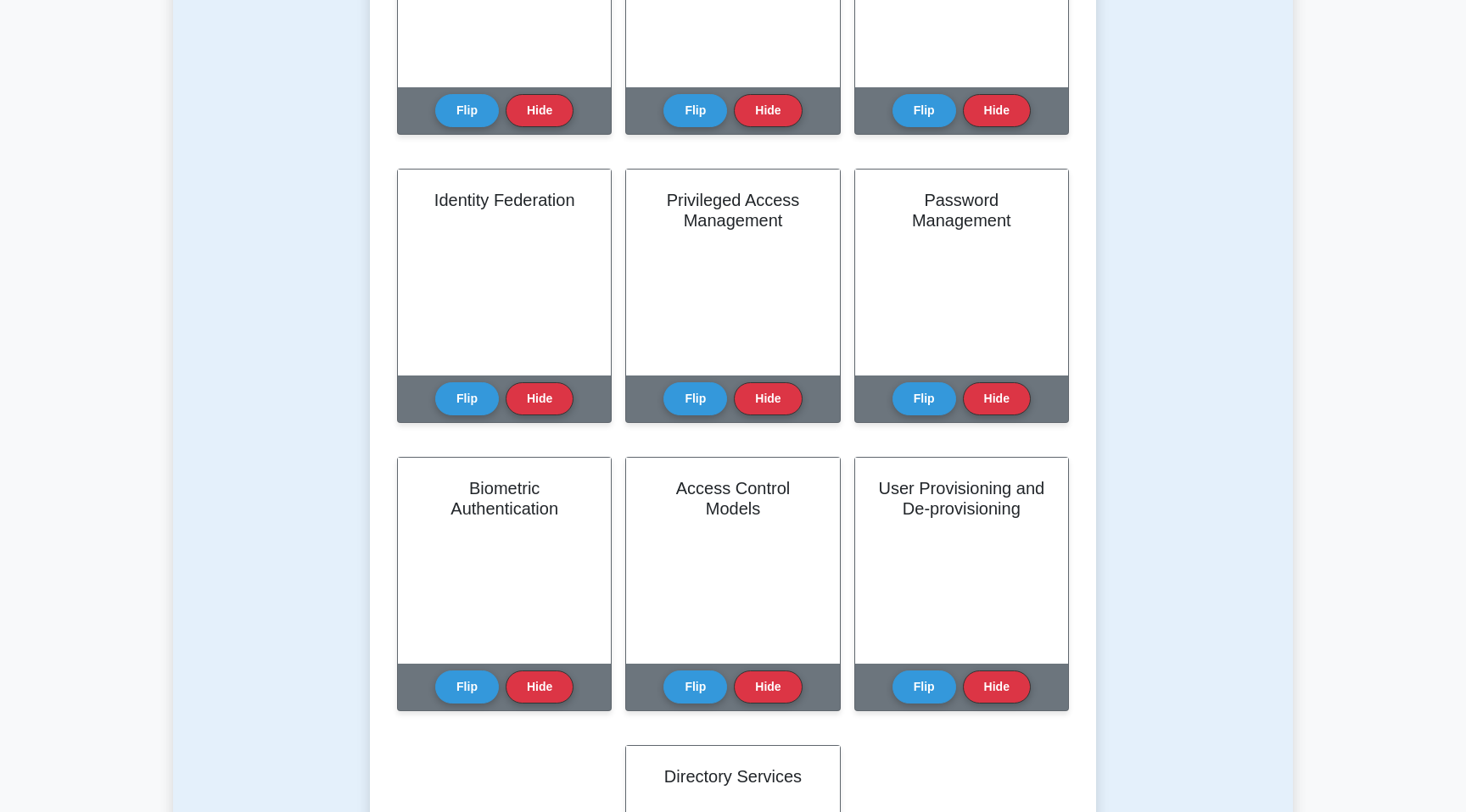
scroll to position [545, 0]
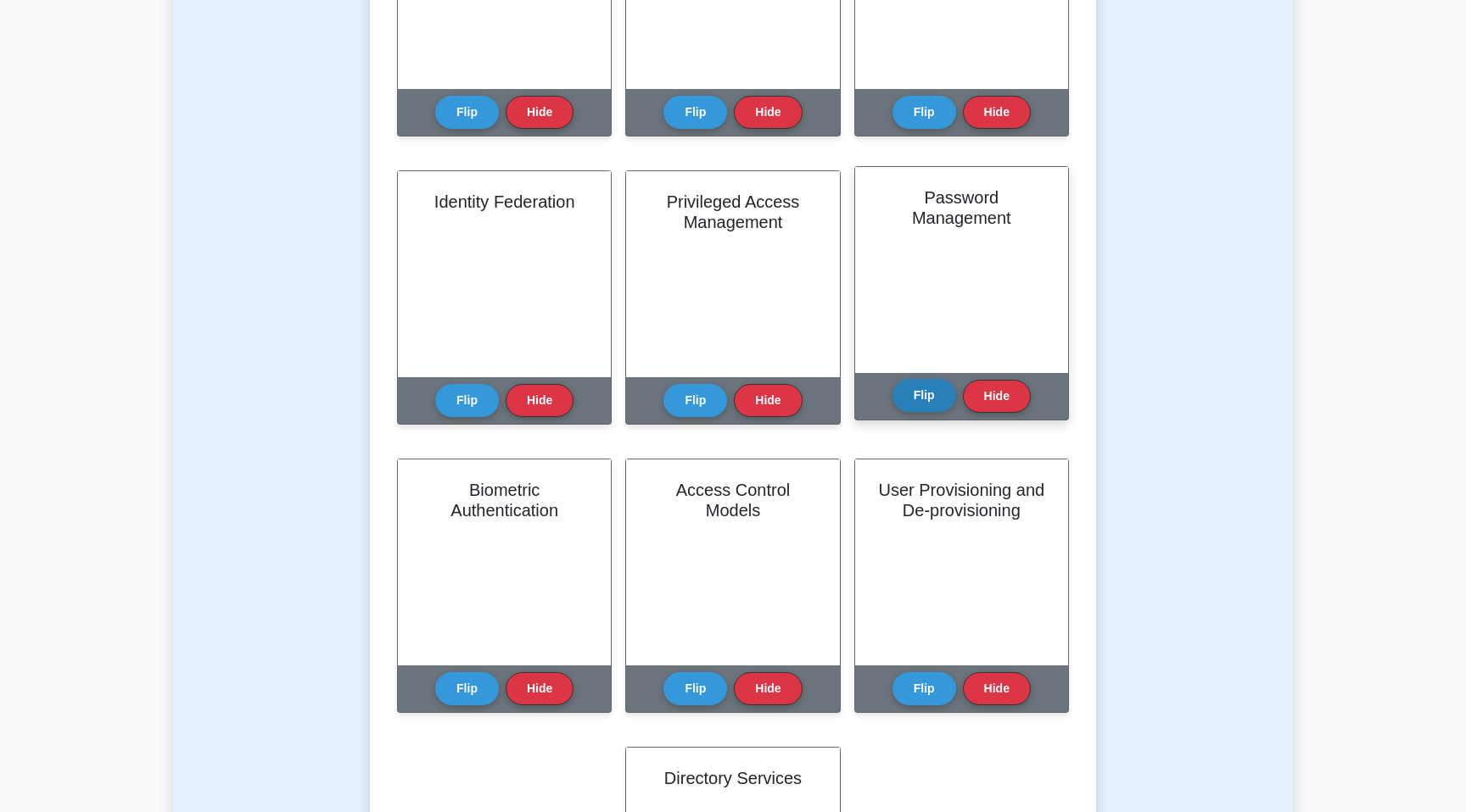
click at [930, 397] on button "Flip" at bounding box center [924, 395] width 63 height 33
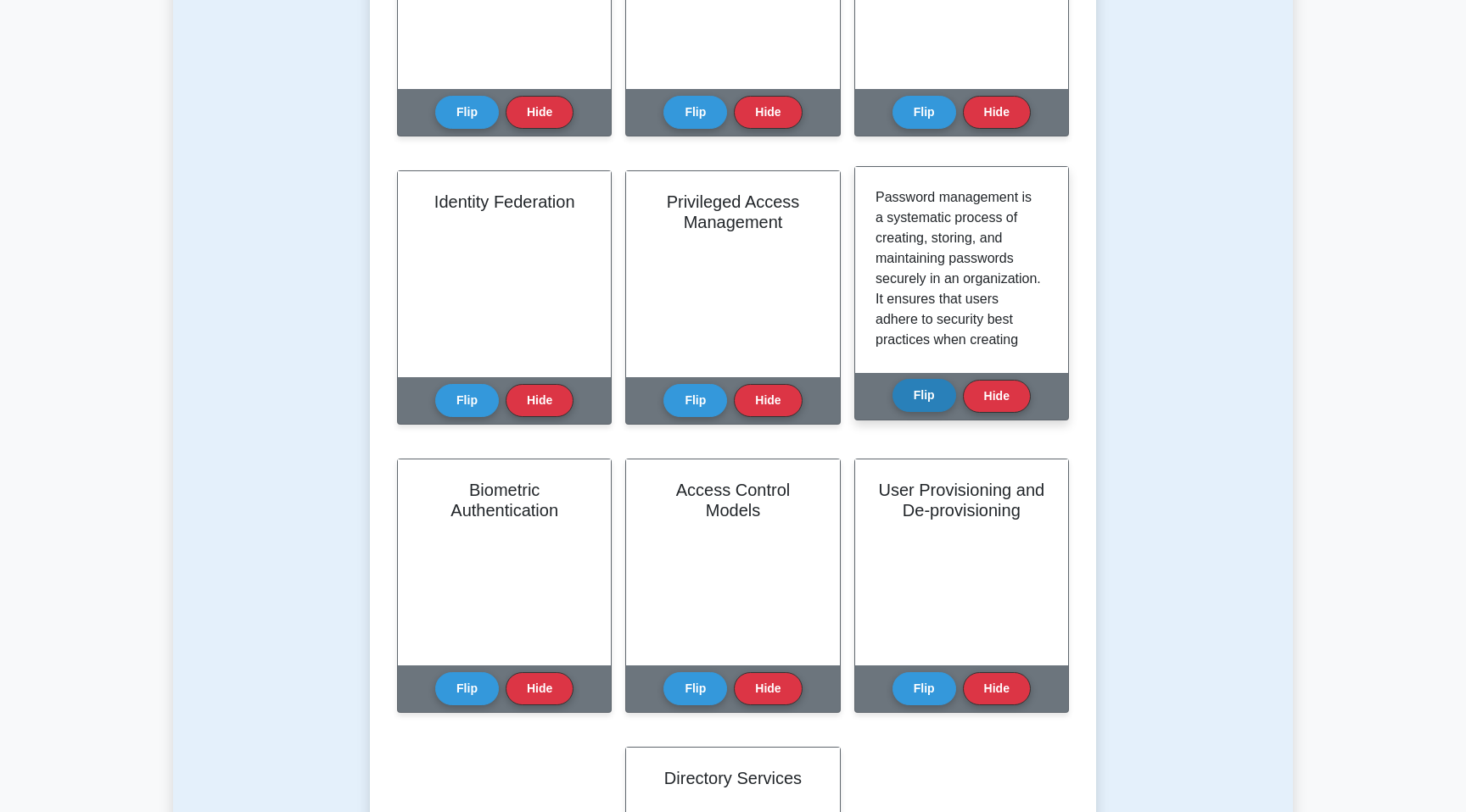
click at [930, 397] on button "Flip" at bounding box center [924, 395] width 63 height 33
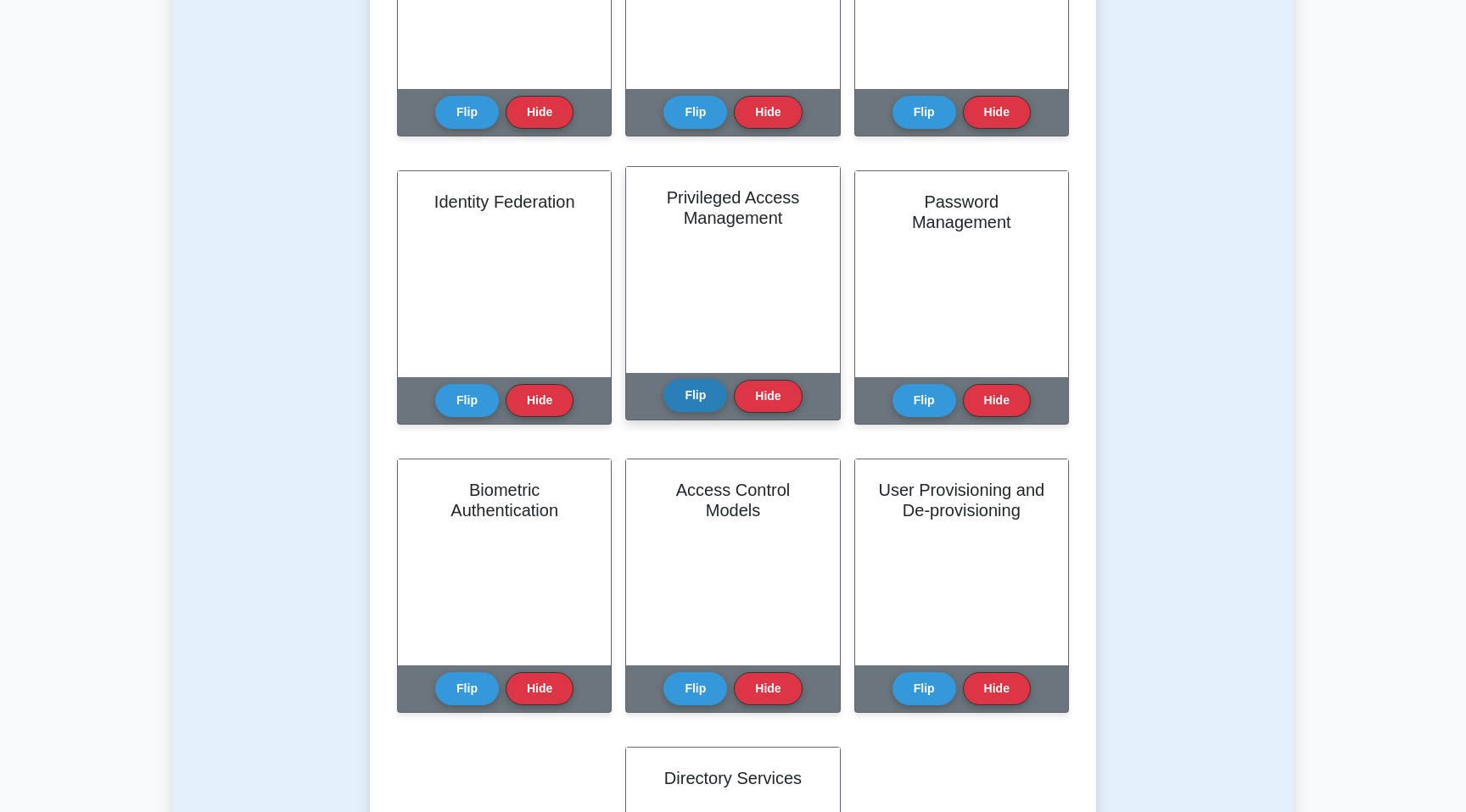
click at [693, 399] on button "Flip" at bounding box center [695, 395] width 63 height 33
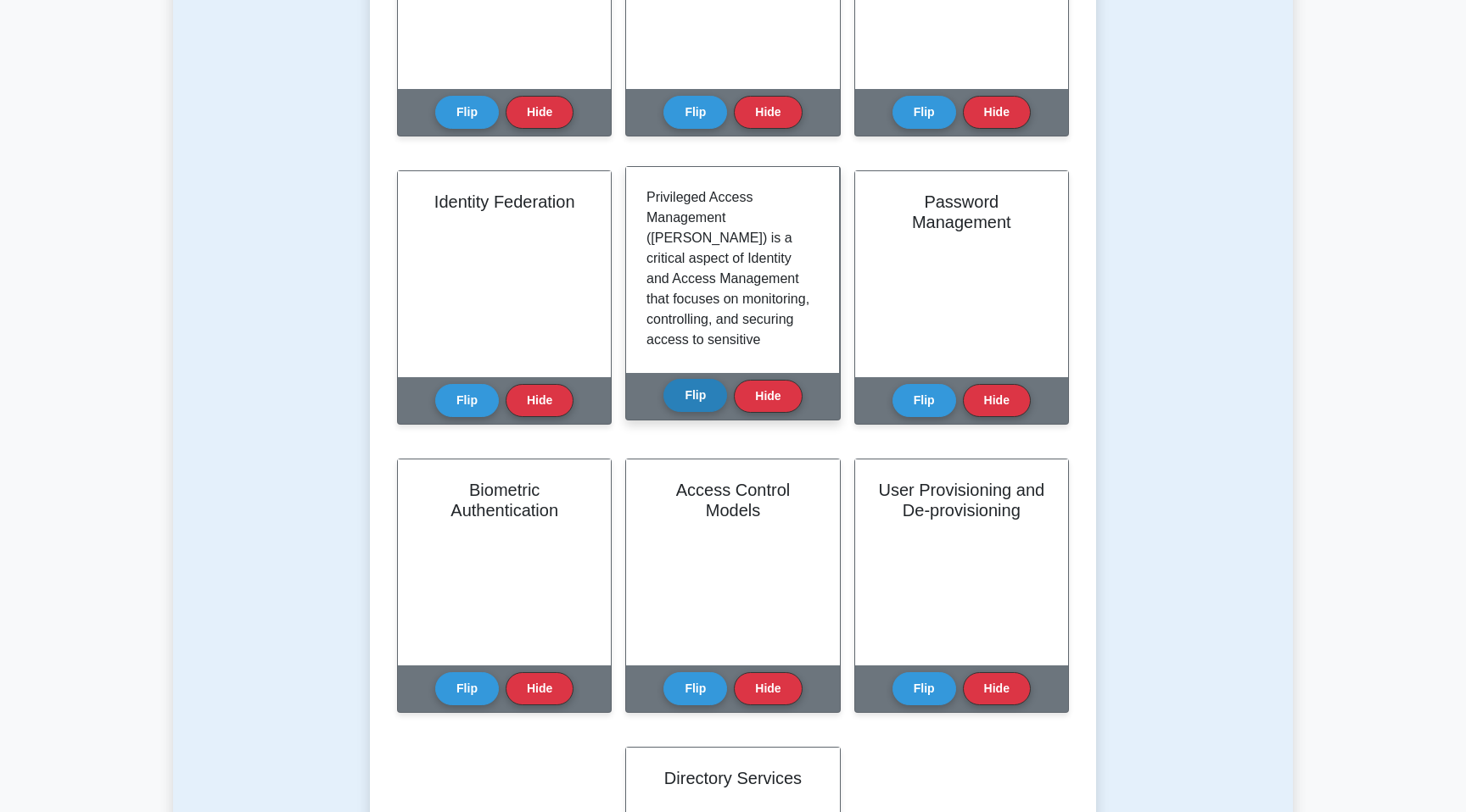
click at [693, 399] on button "Flip" at bounding box center [695, 395] width 63 height 33
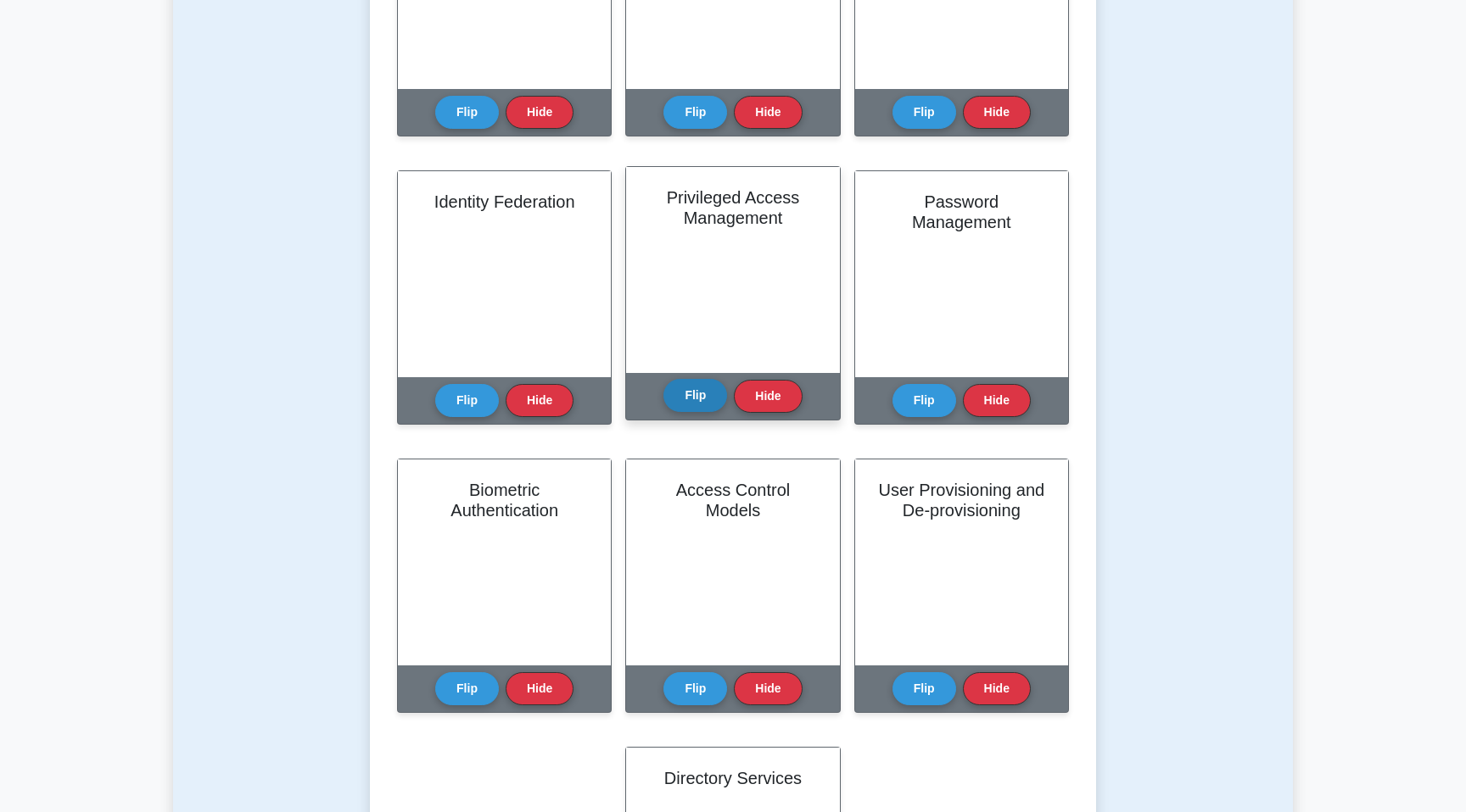
click at [693, 399] on button "Flip" at bounding box center [695, 395] width 63 height 33
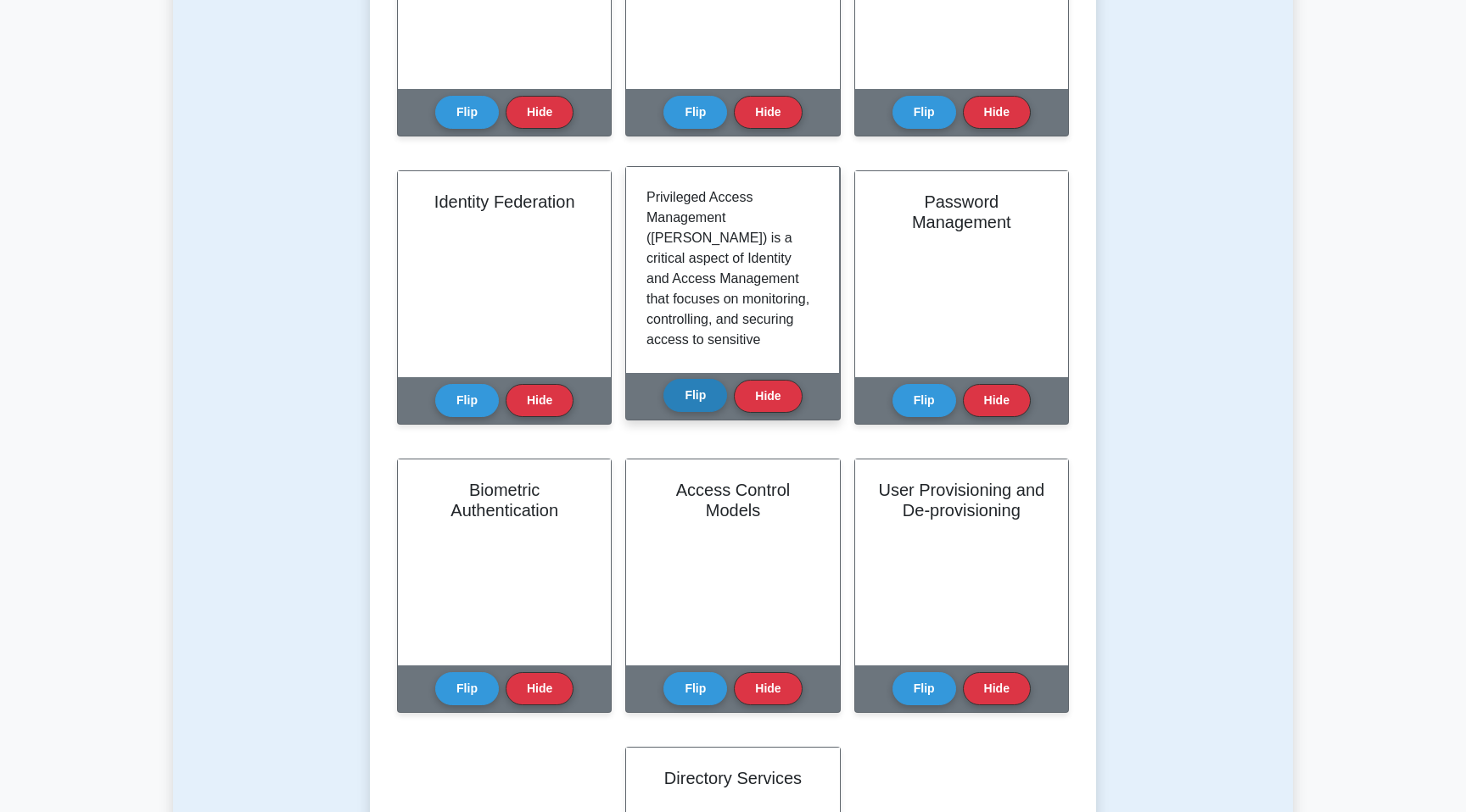
click at [693, 399] on button "Flip" at bounding box center [695, 395] width 63 height 33
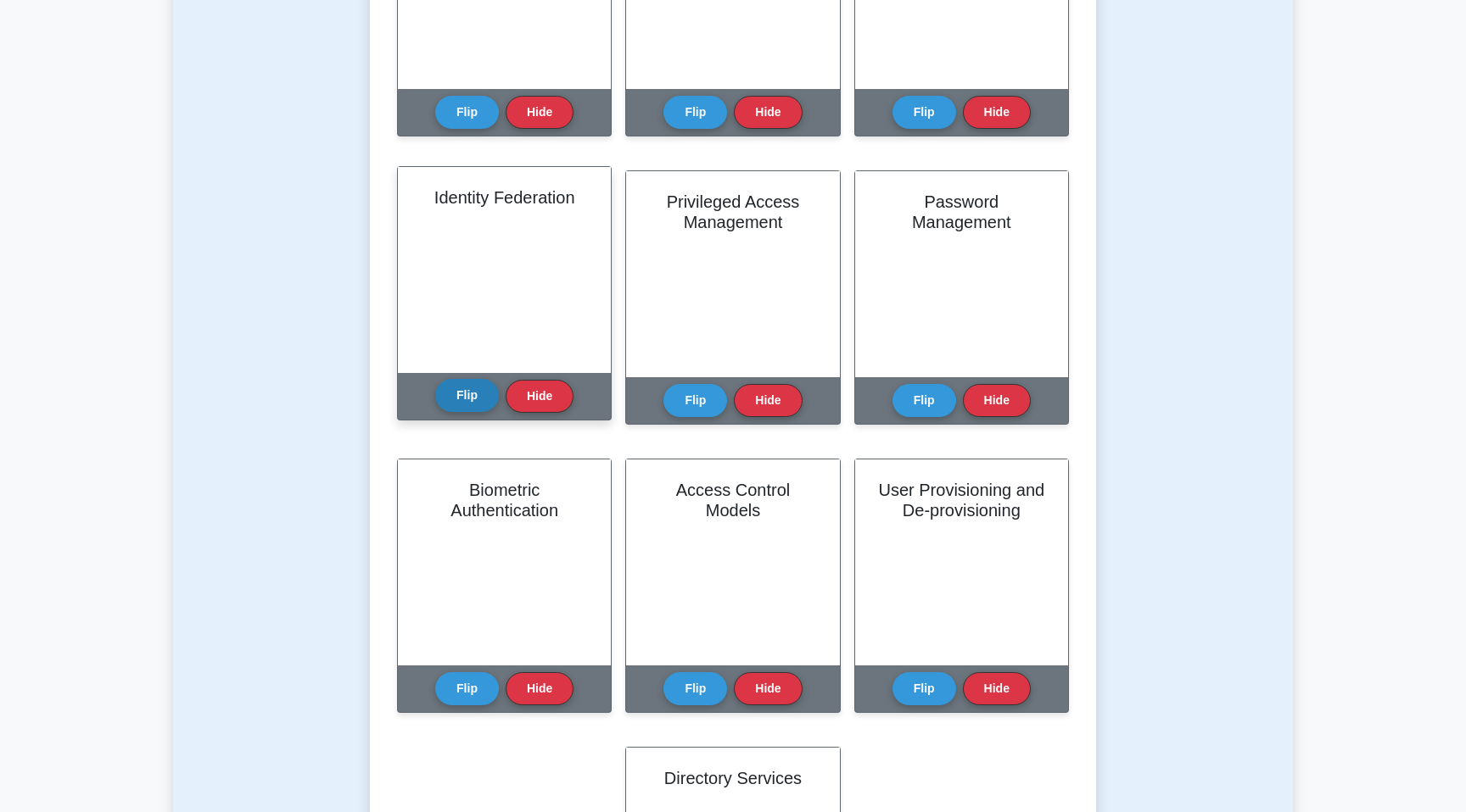
click at [468, 403] on button "Flip" at bounding box center [467, 395] width 63 height 33
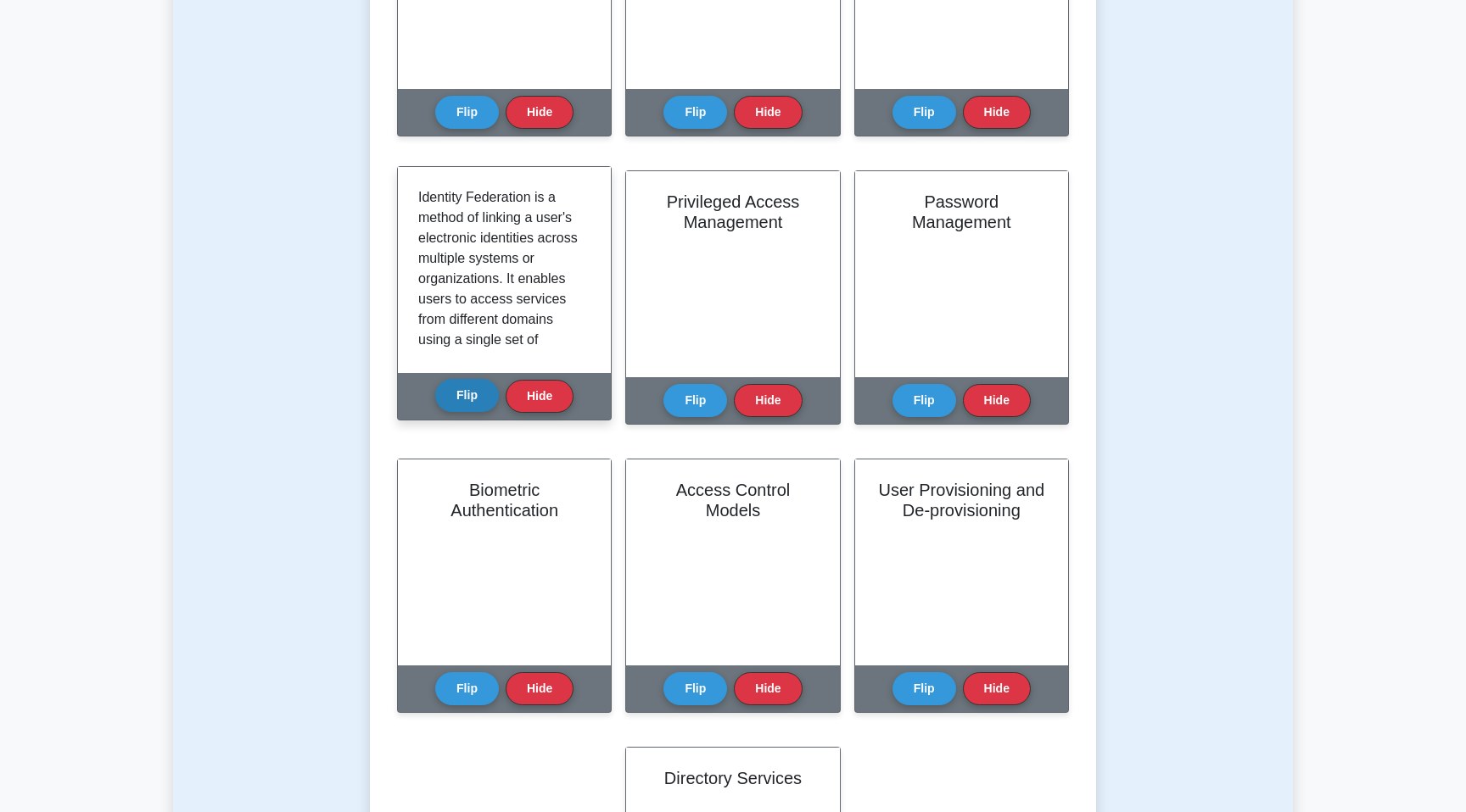
click at [468, 403] on button "Flip" at bounding box center [467, 395] width 63 height 33
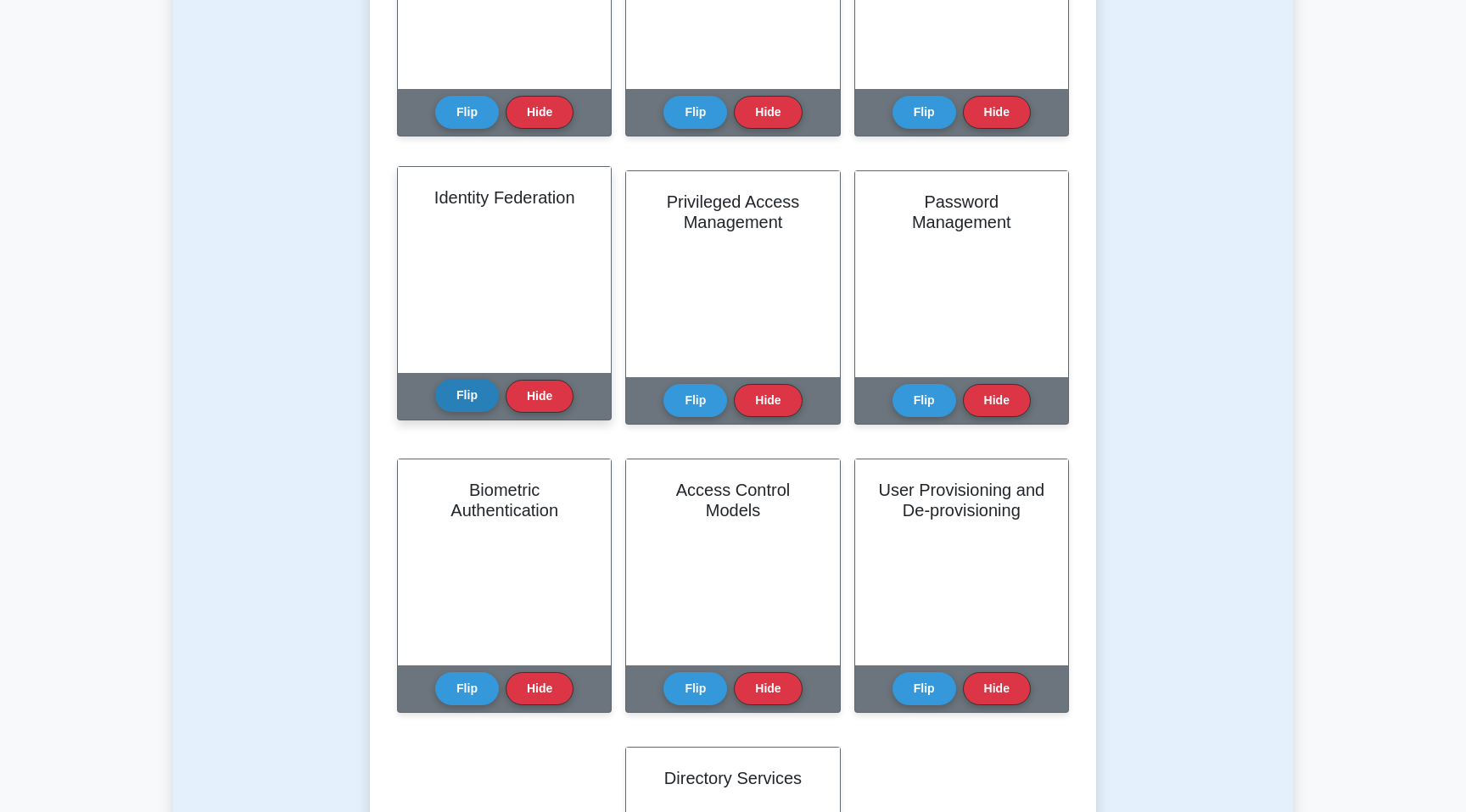
click at [467, 402] on button "Flip" at bounding box center [467, 395] width 63 height 33
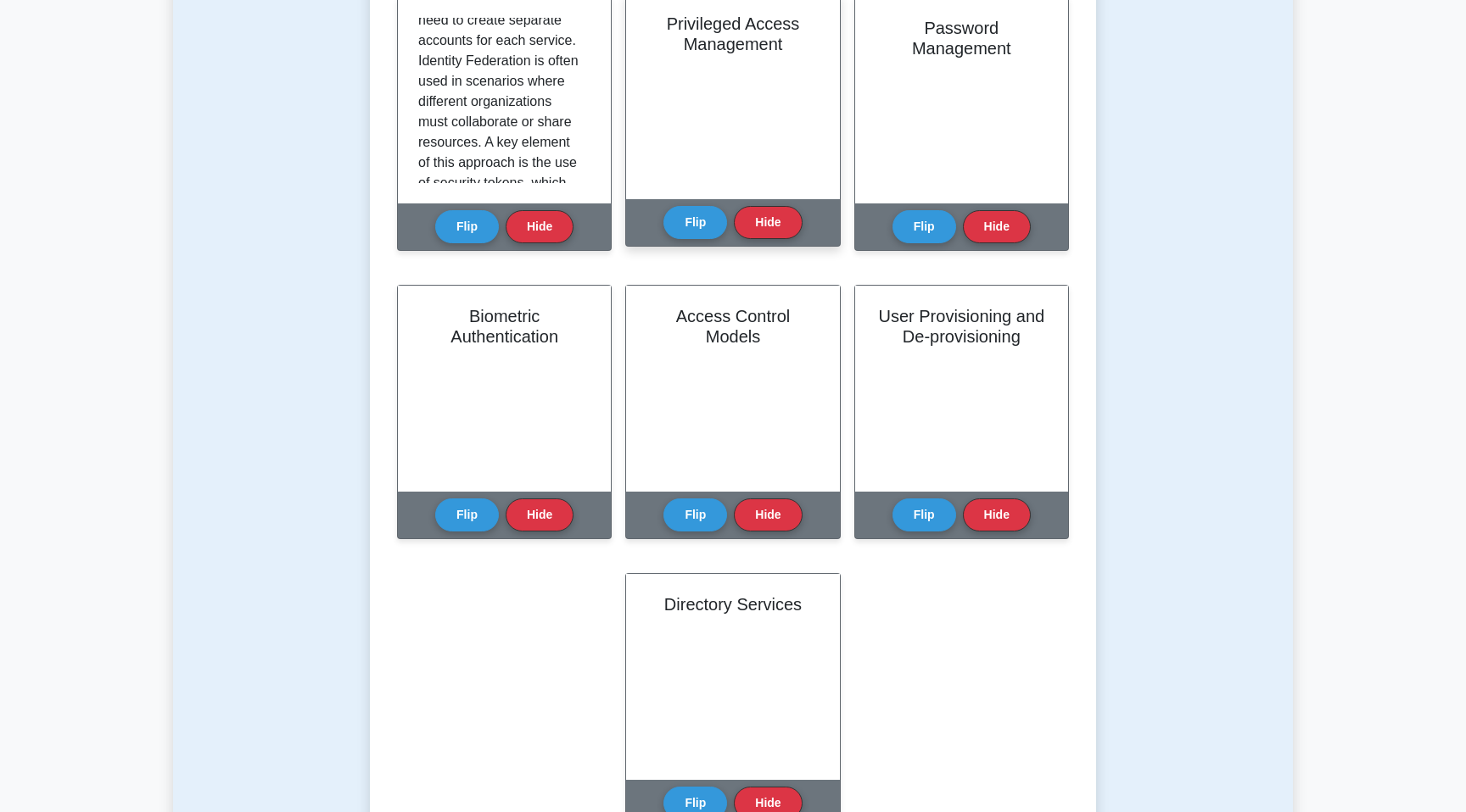
scroll to position [729, 0]
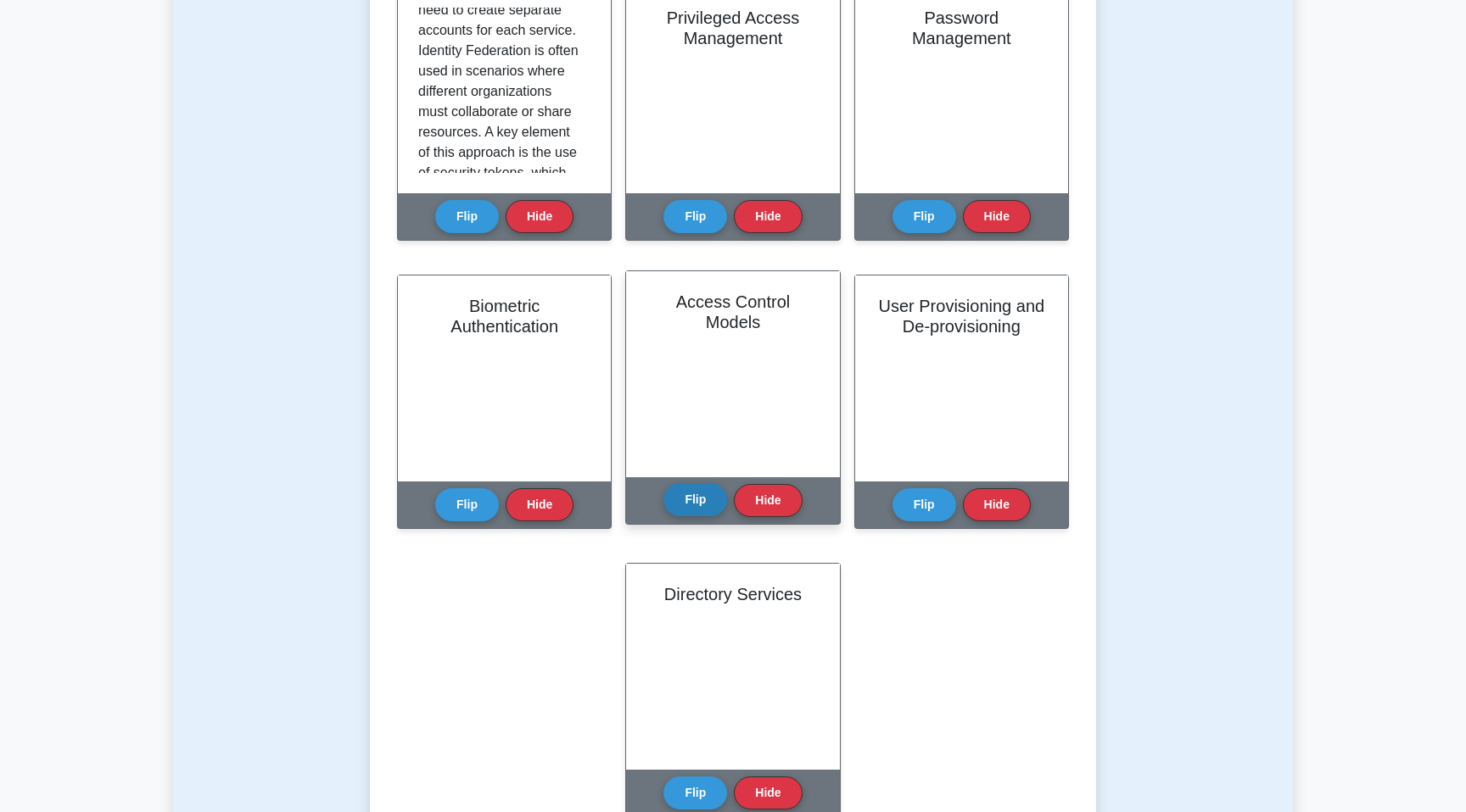
click at [691, 487] on button "Flip" at bounding box center [695, 499] width 63 height 33
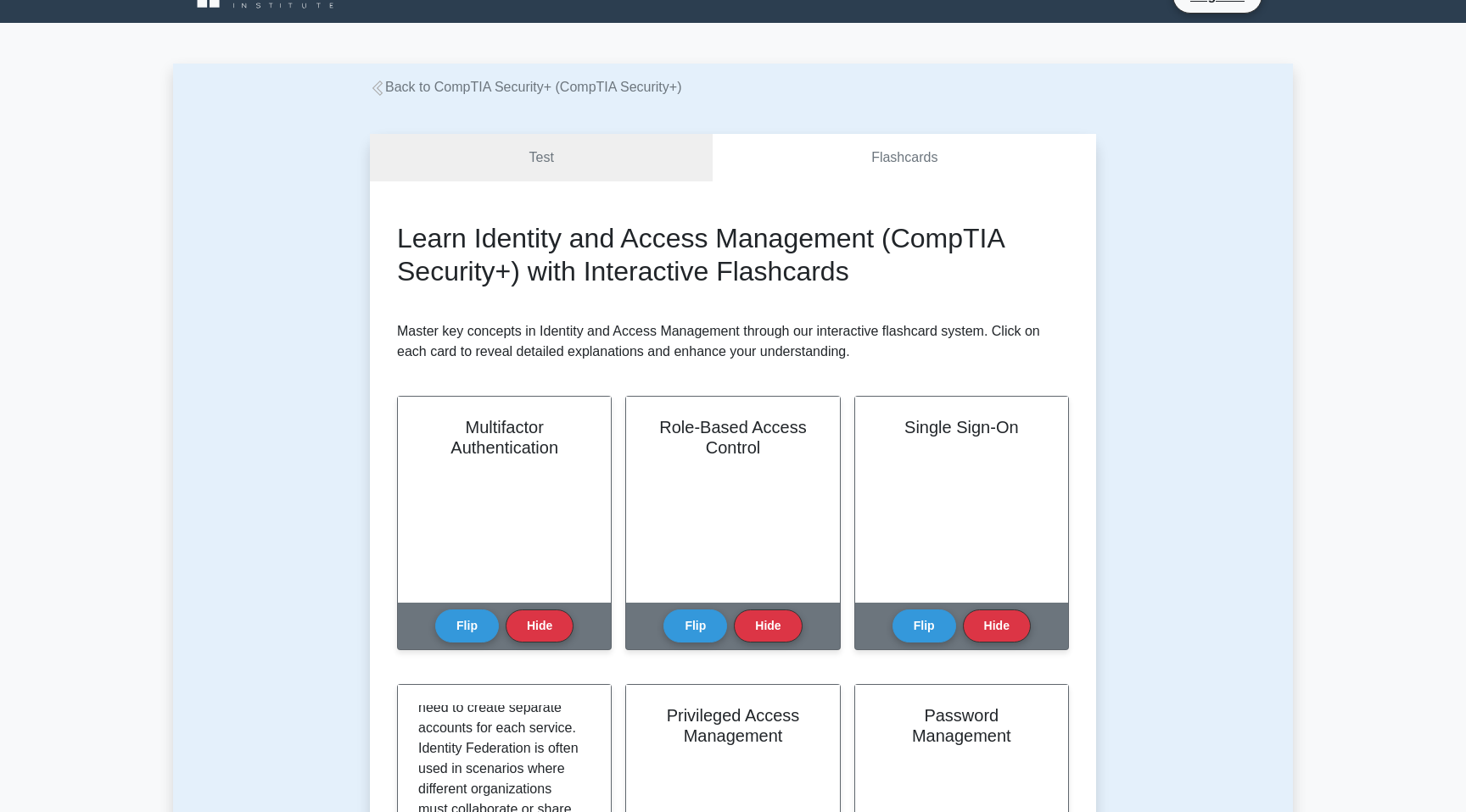
scroll to position [0, 0]
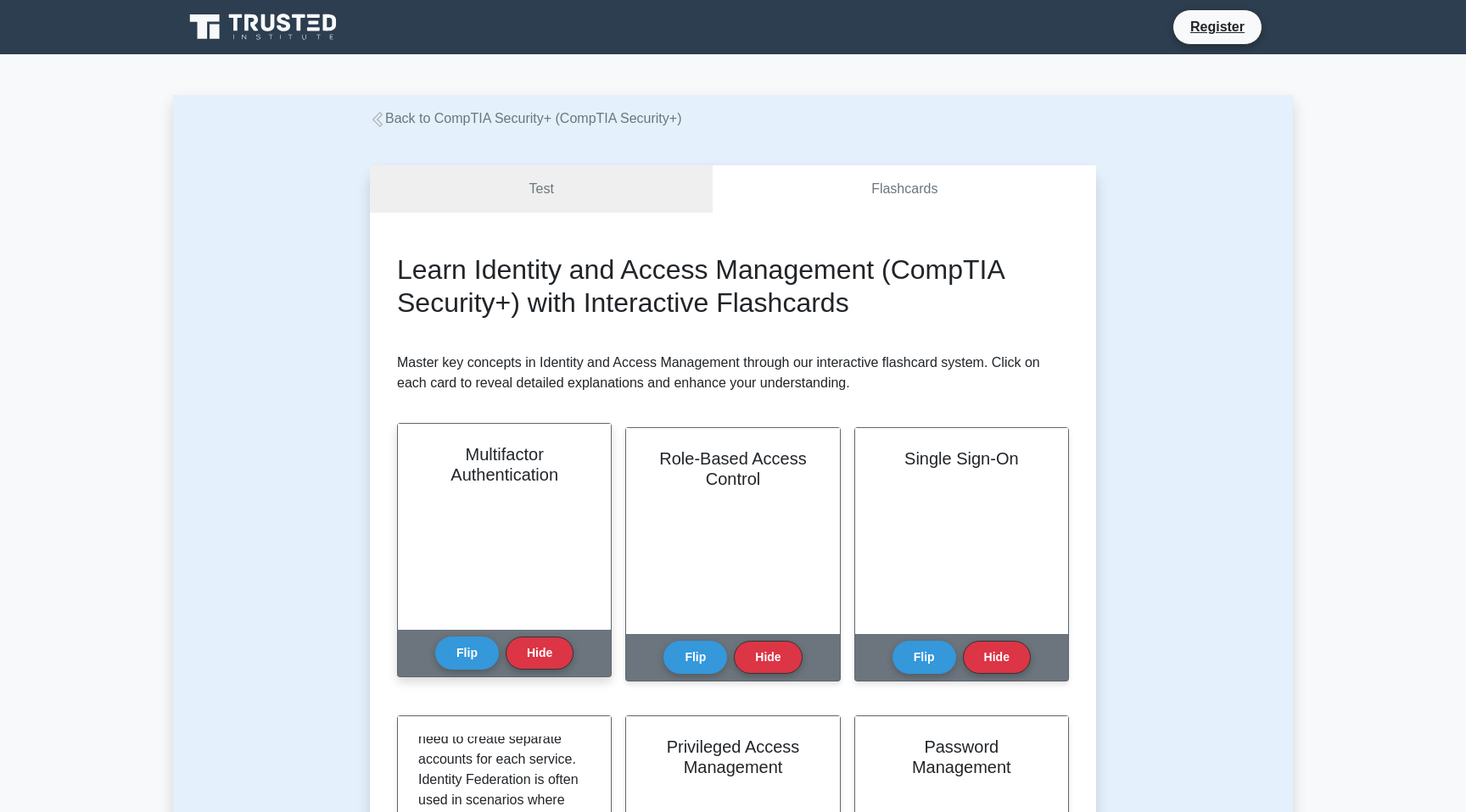
click at [505, 557] on div "Multifactor Authentication" at bounding box center [504, 527] width 212 height 206
click at [460, 672] on div "Flip Hide" at bounding box center [504, 653] width 138 height 46
click at [460, 659] on button "Flip" at bounding box center [467, 652] width 63 height 33
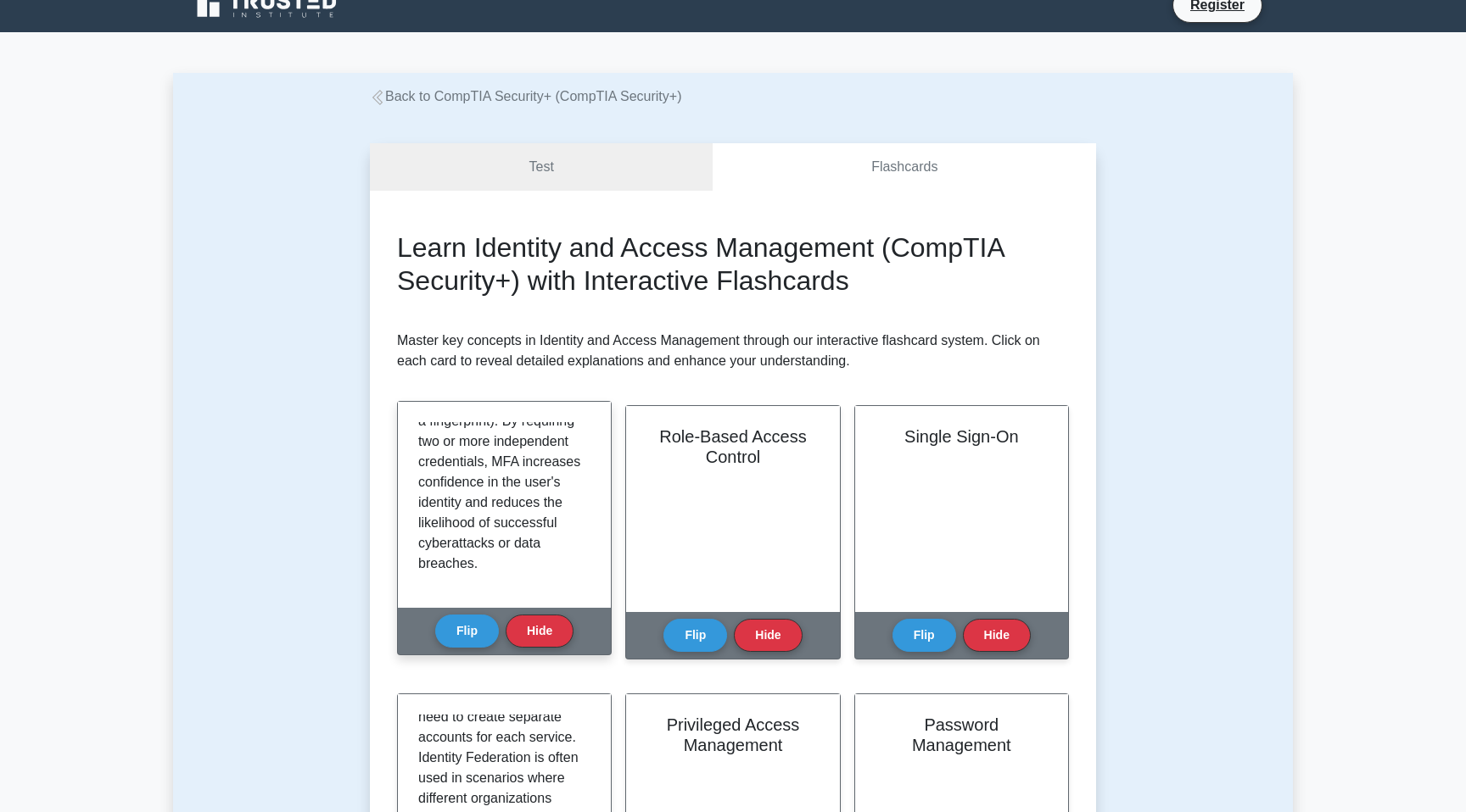
scroll to position [459, 0]
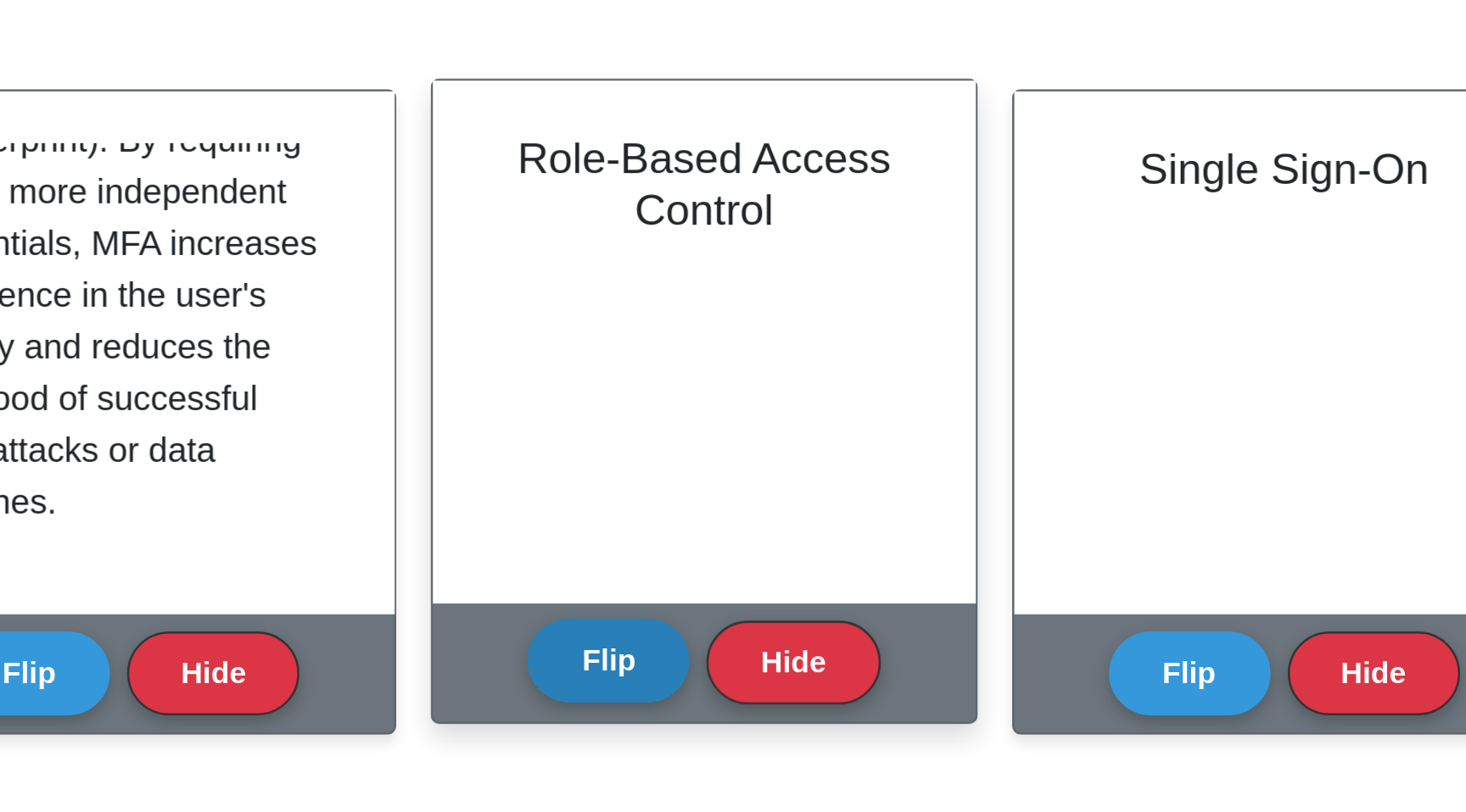
click at [698, 631] on button "Flip" at bounding box center [695, 630] width 63 height 33
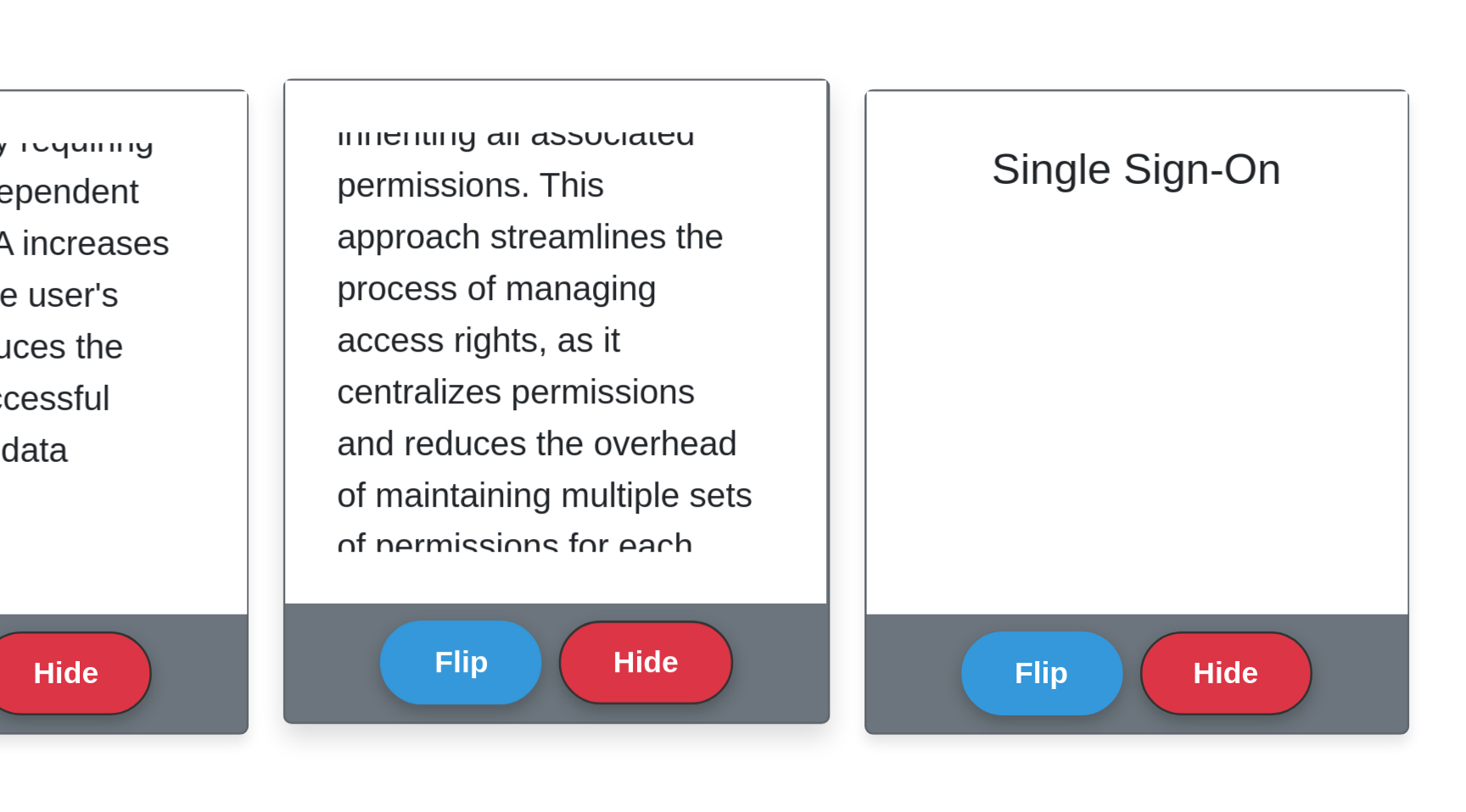
scroll to position [230, 0]
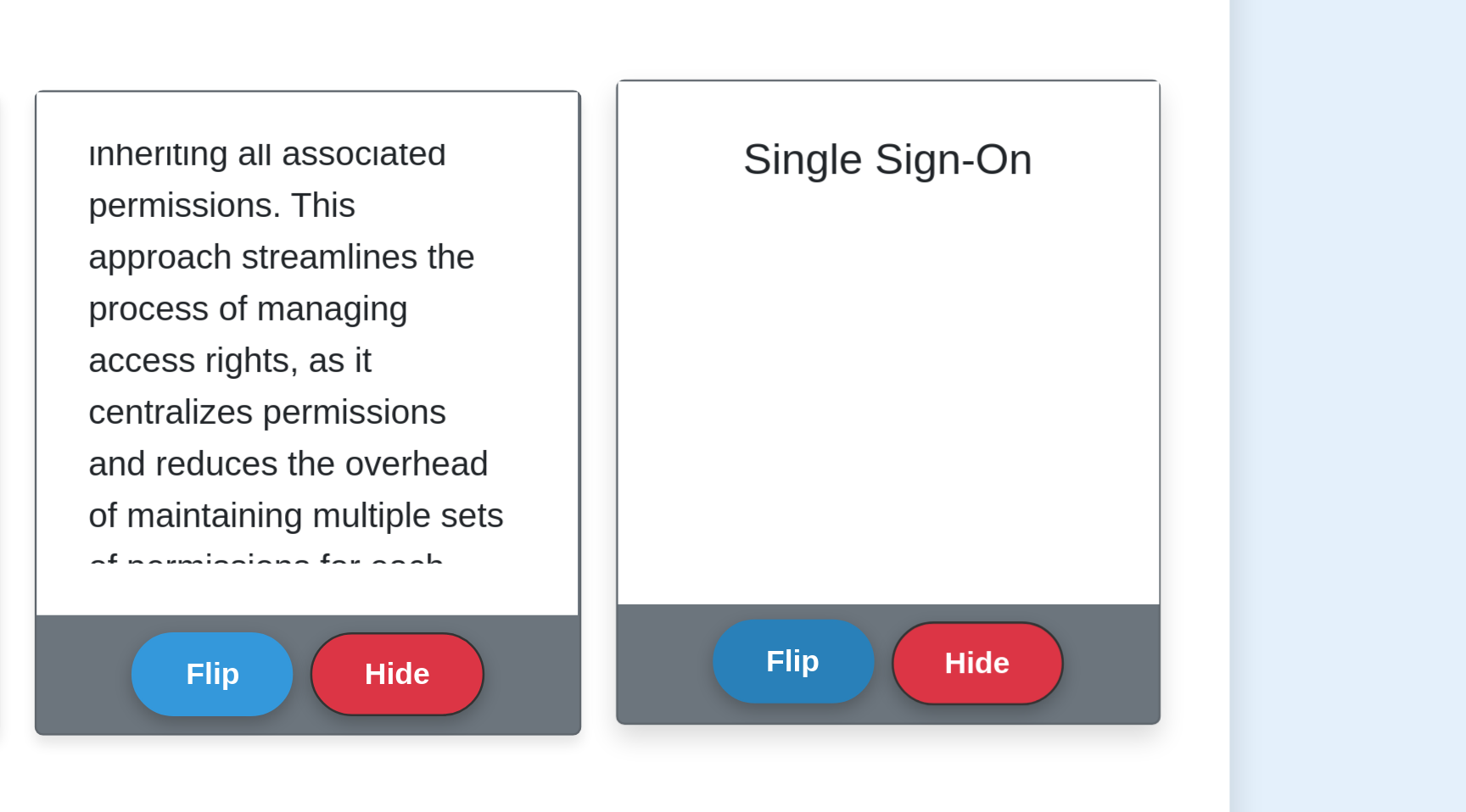
click at [913, 620] on button "Flip" at bounding box center [924, 630] width 63 height 33
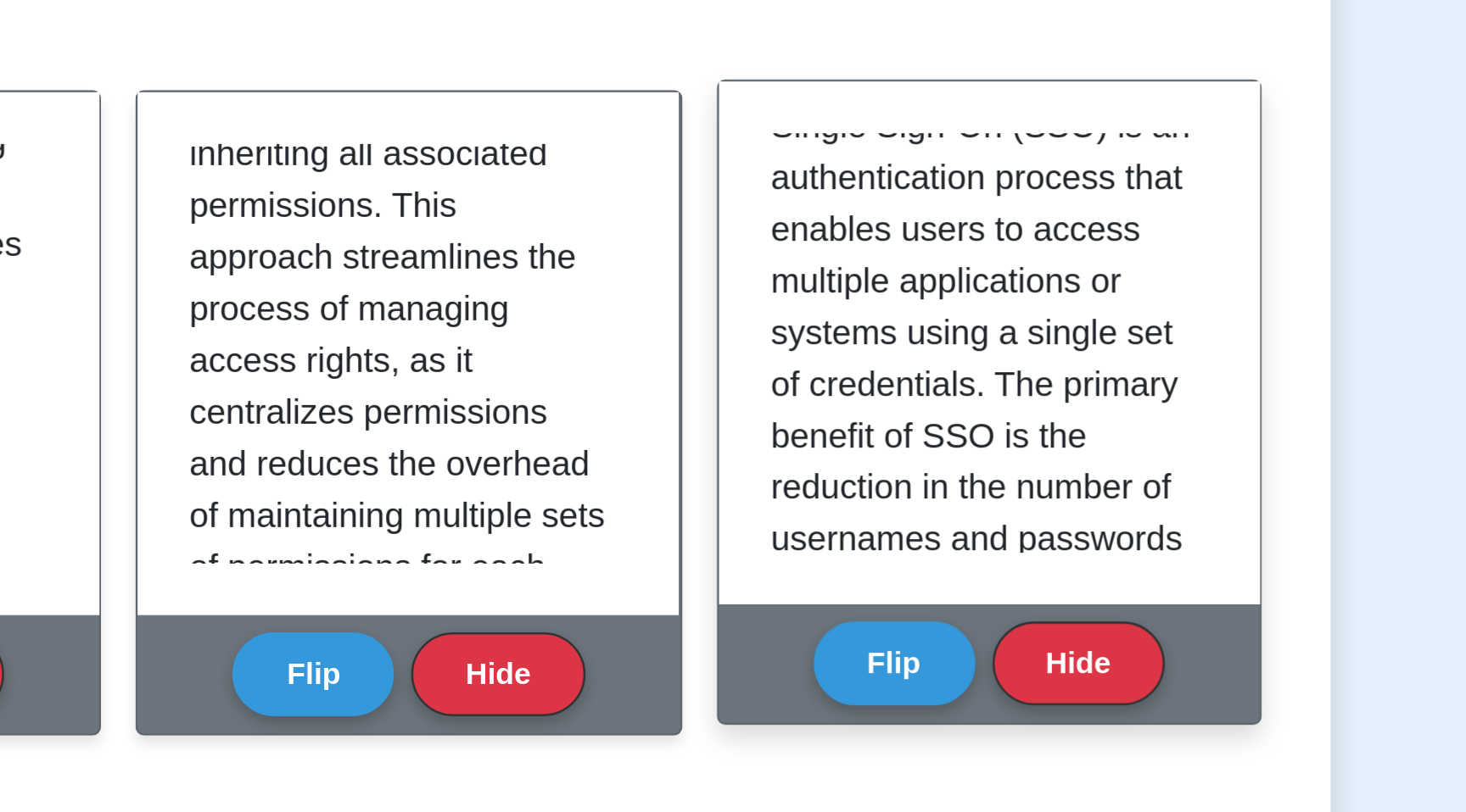
scroll to position [0, 0]
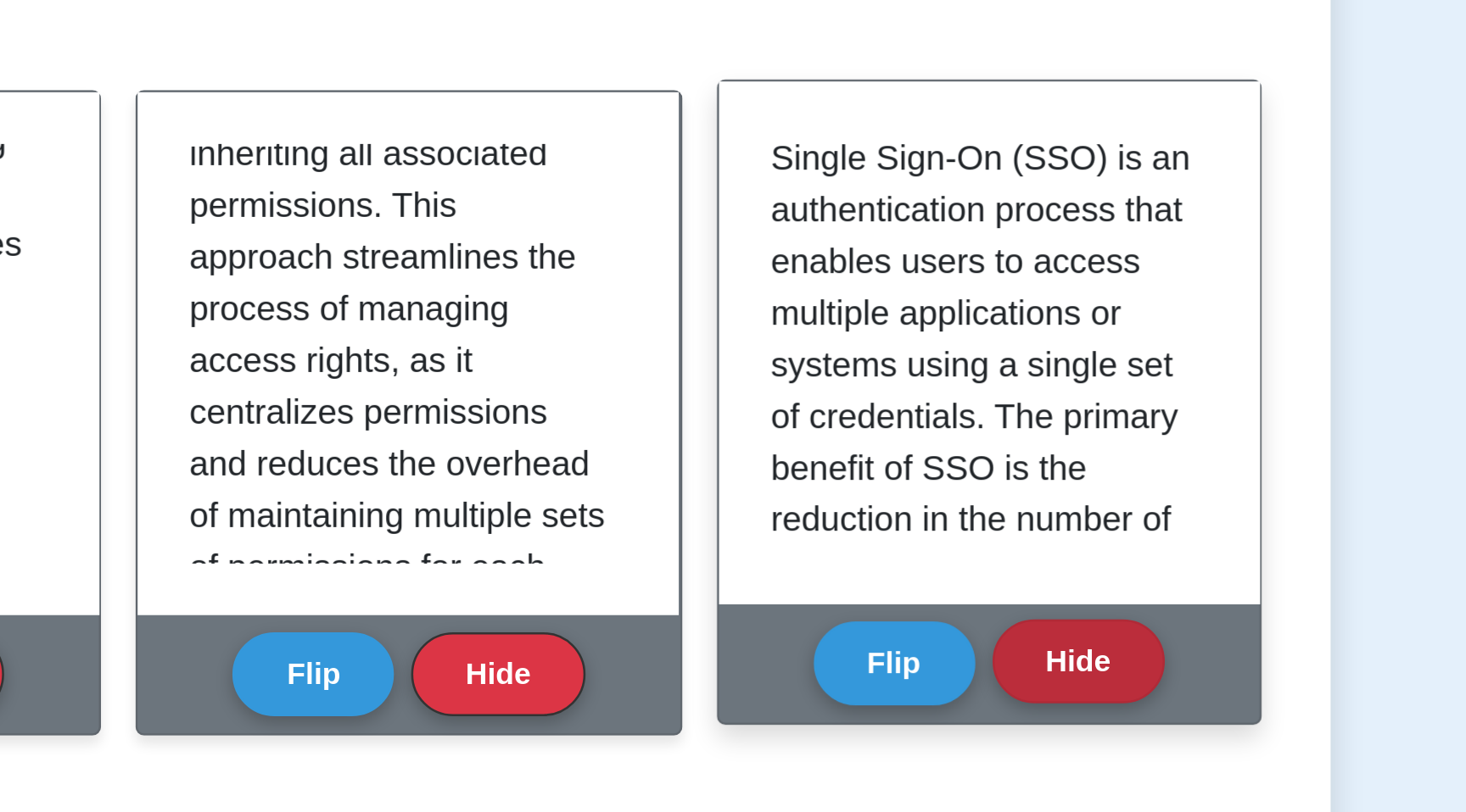
click at [999, 633] on button "Hide" at bounding box center [996, 630] width 68 height 33
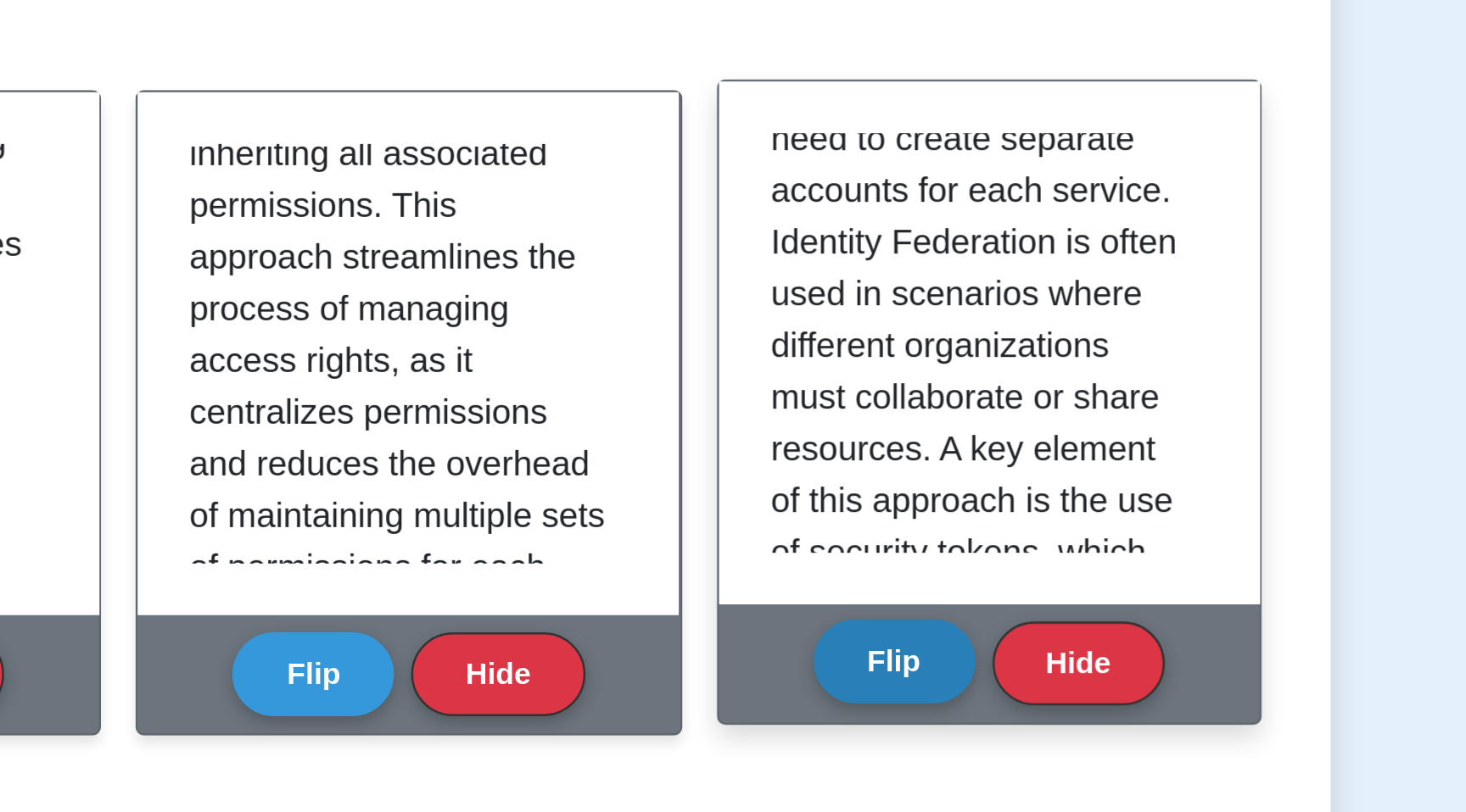
click at [940, 634] on button "Flip" at bounding box center [924, 630] width 63 height 33
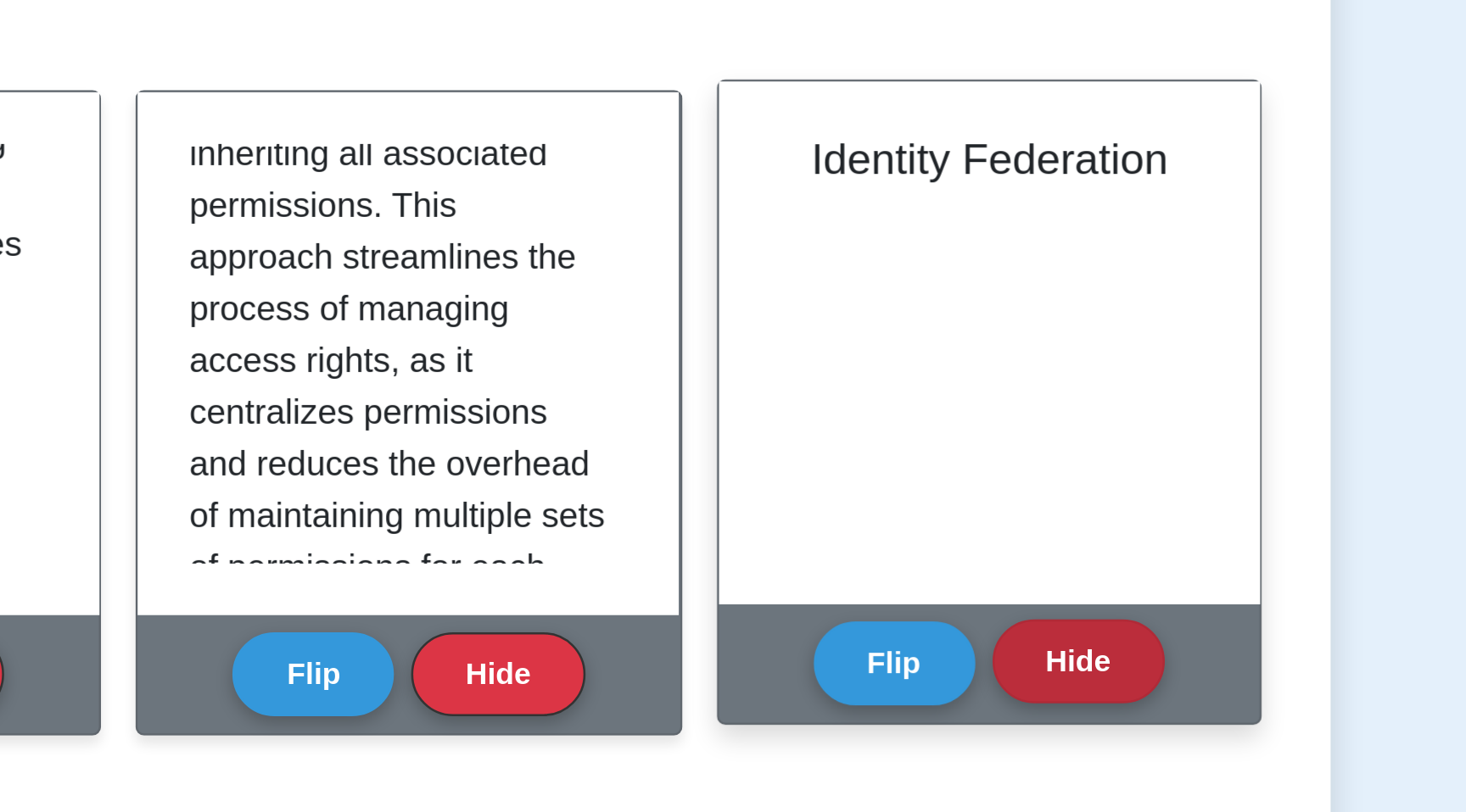
click at [989, 636] on button "Hide" at bounding box center [996, 630] width 68 height 33
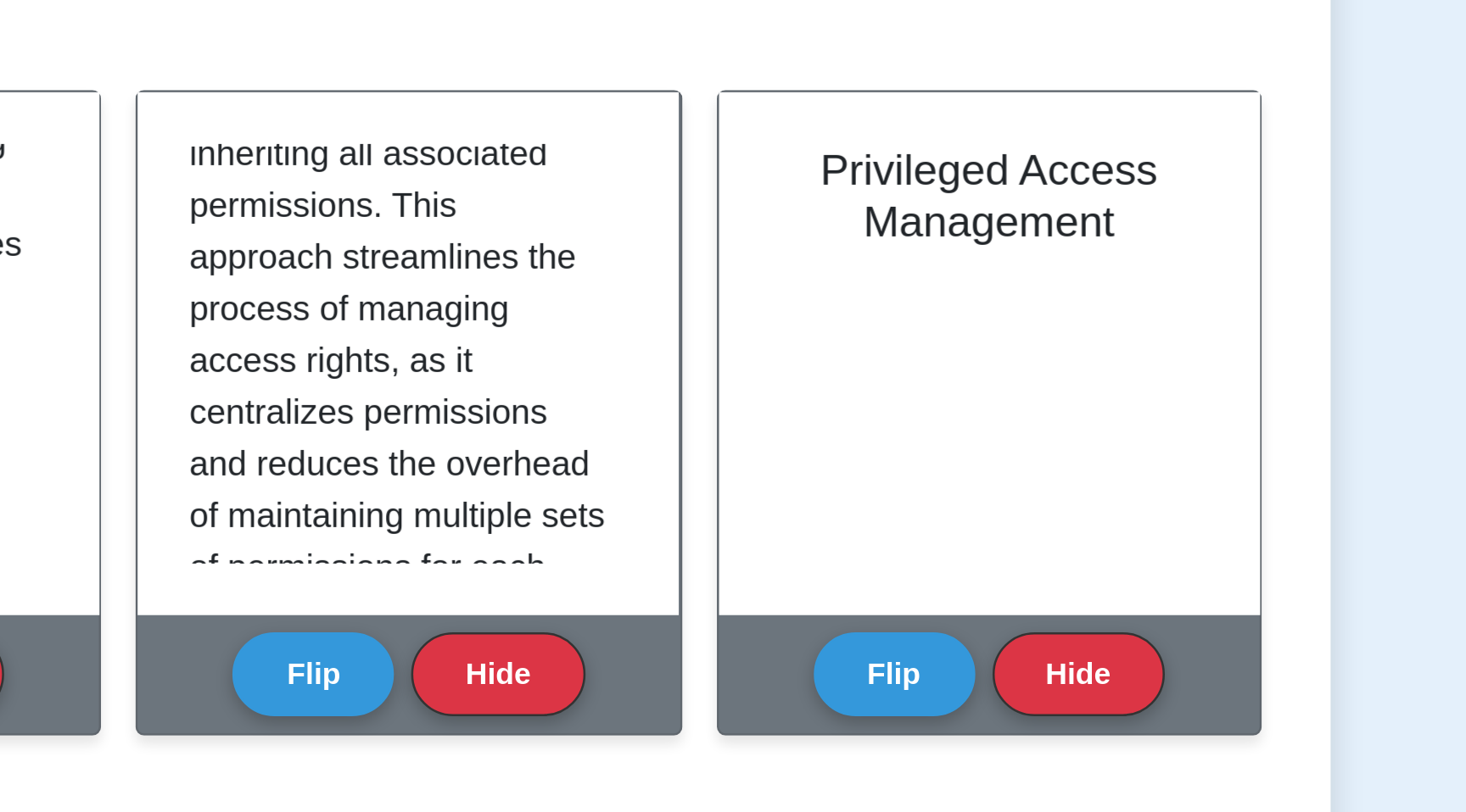
click at [989, 636] on button "Hide" at bounding box center [996, 636] width 68 height 33
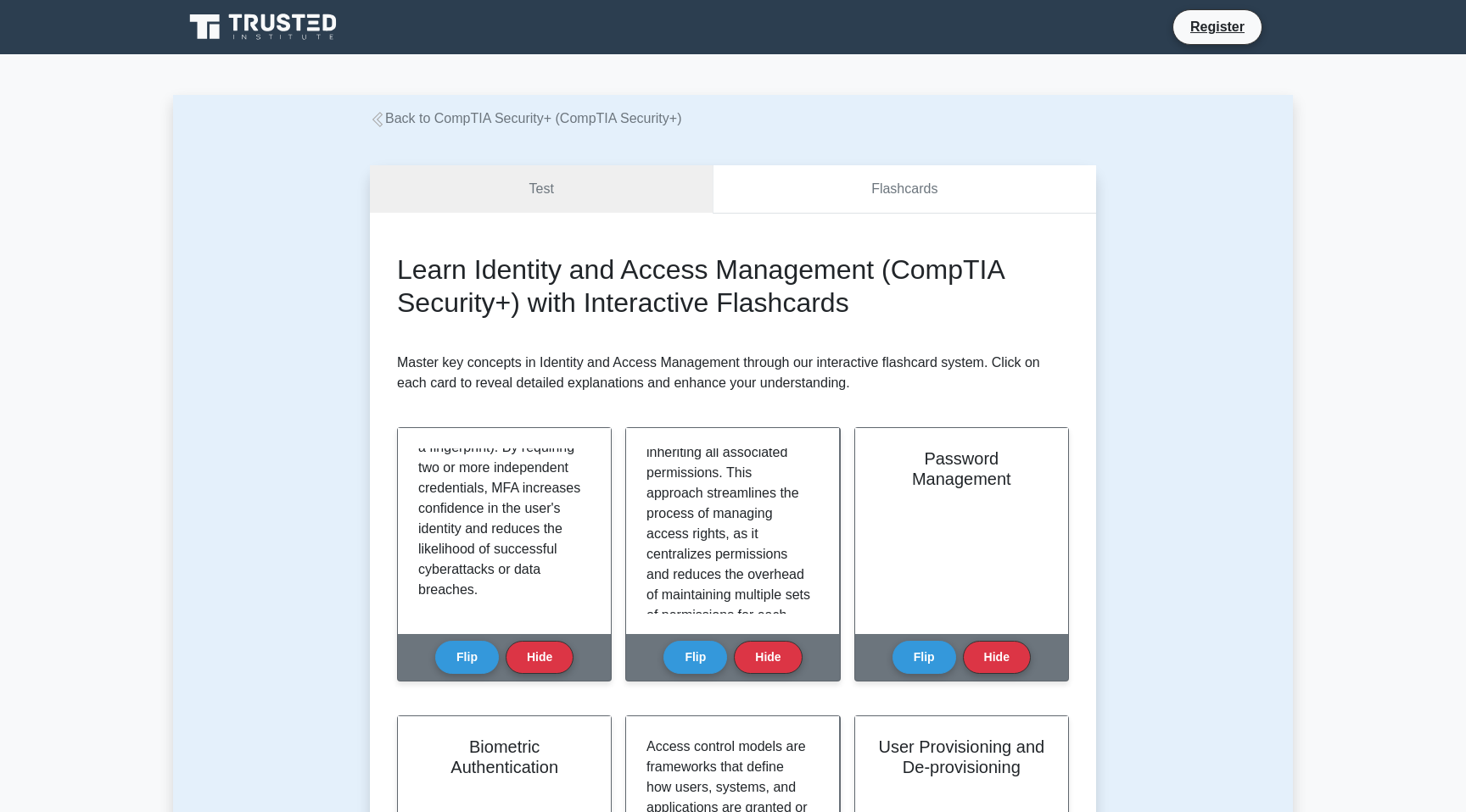
click at [865, 198] on link "Flashcards" at bounding box center [904, 189] width 383 height 48
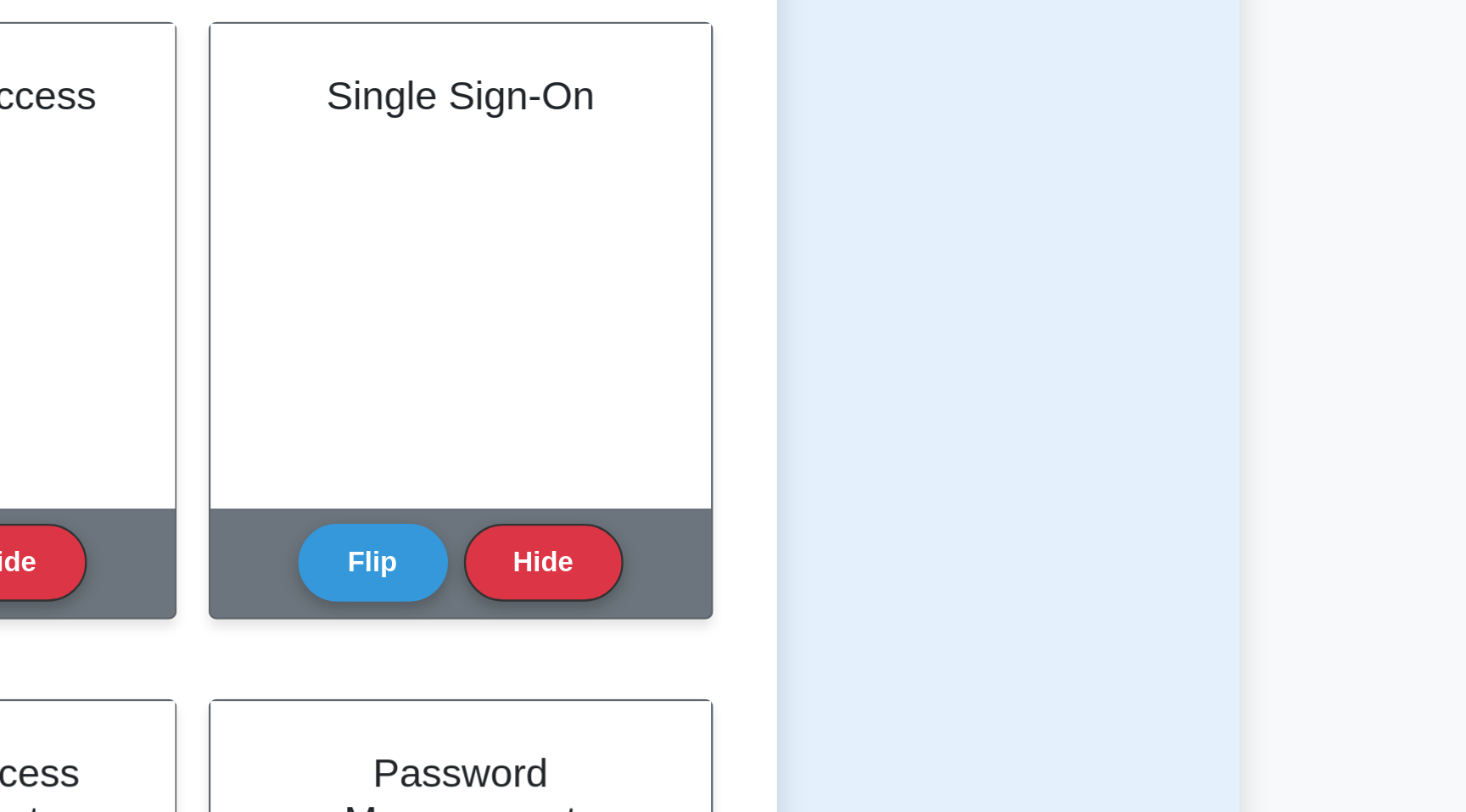
click at [960, 122] on div "Single Sign-On" at bounding box center [961, 113] width 212 height 206
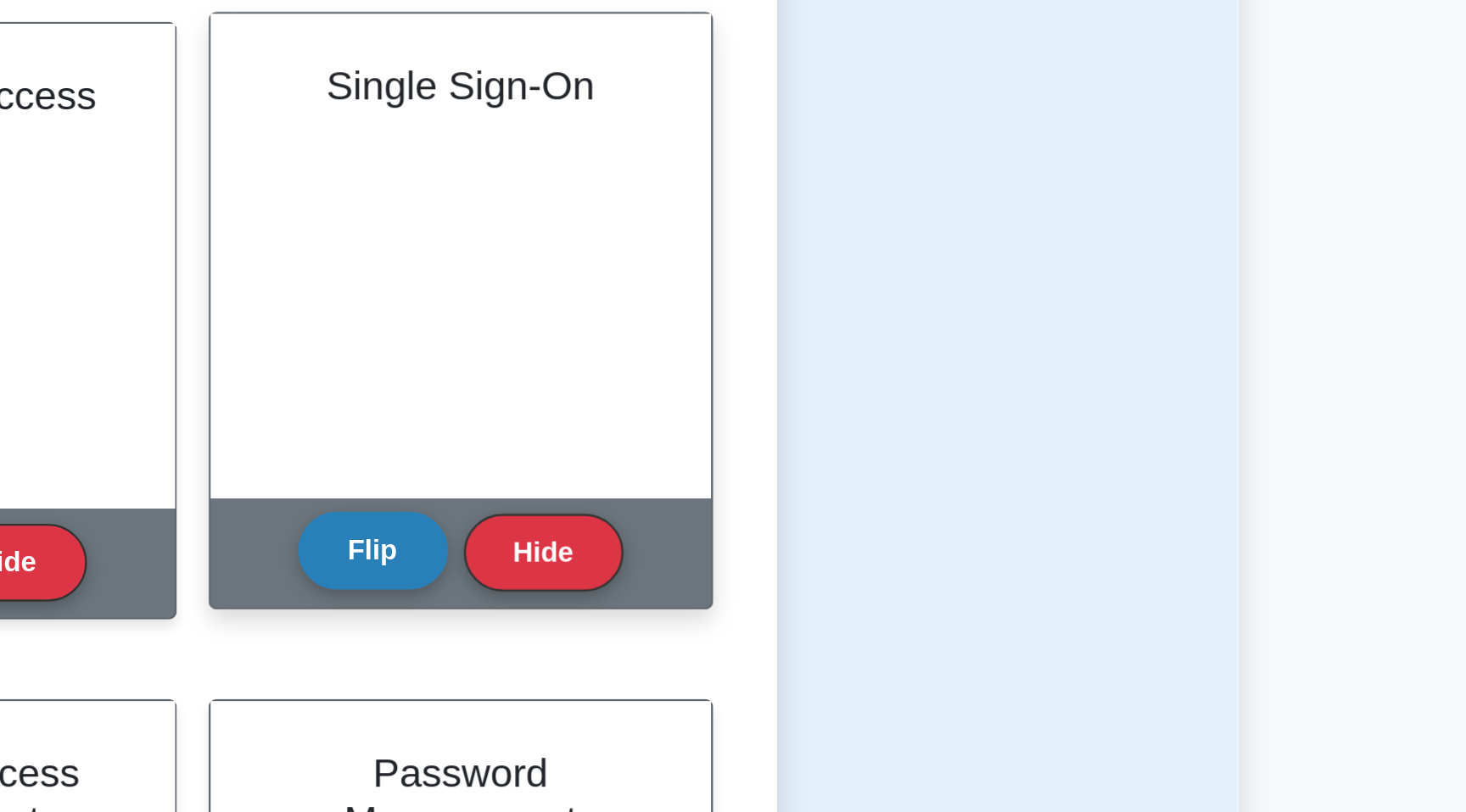
click at [930, 228] on button "Flip" at bounding box center [924, 234] width 63 height 33
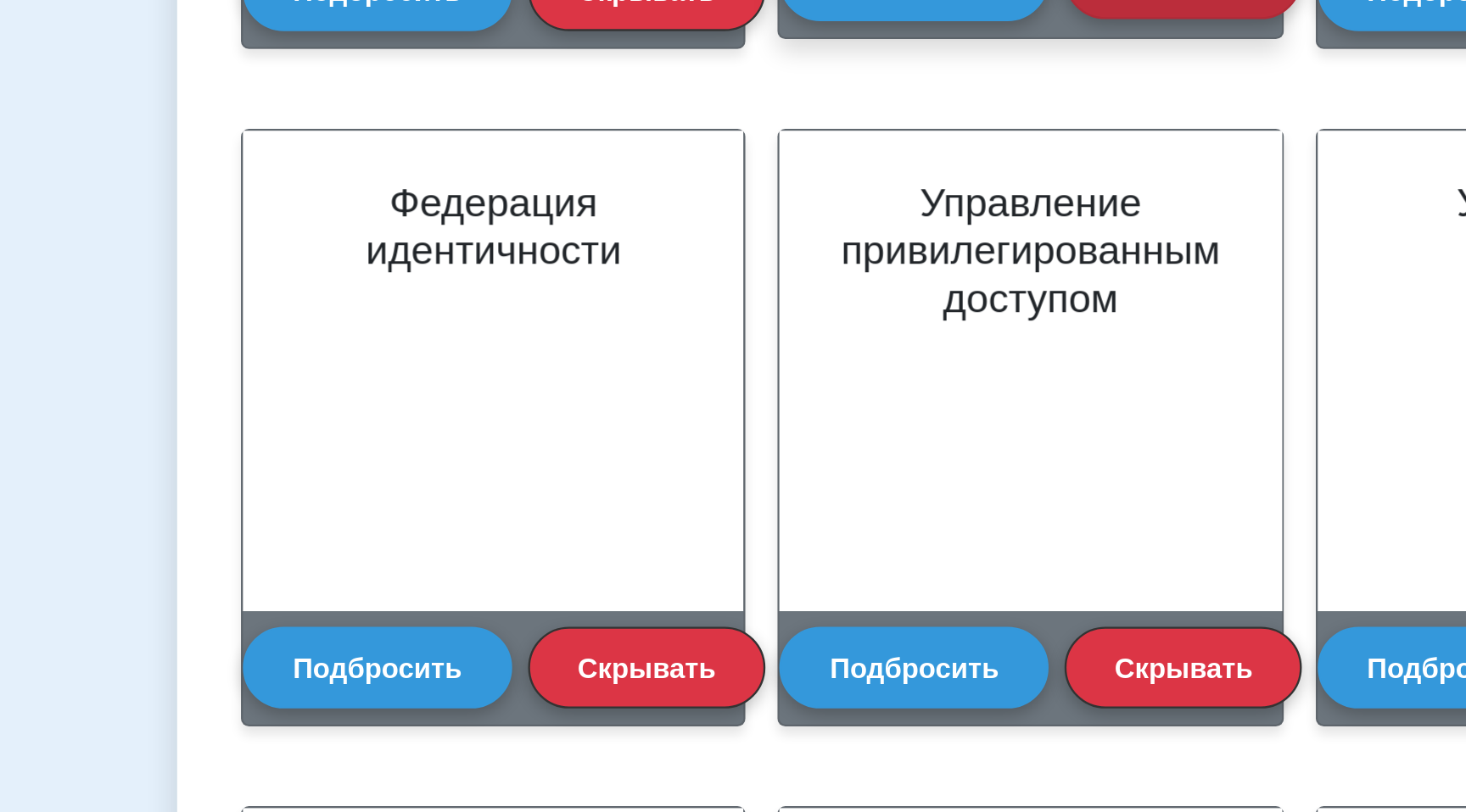
scroll to position [420, 0]
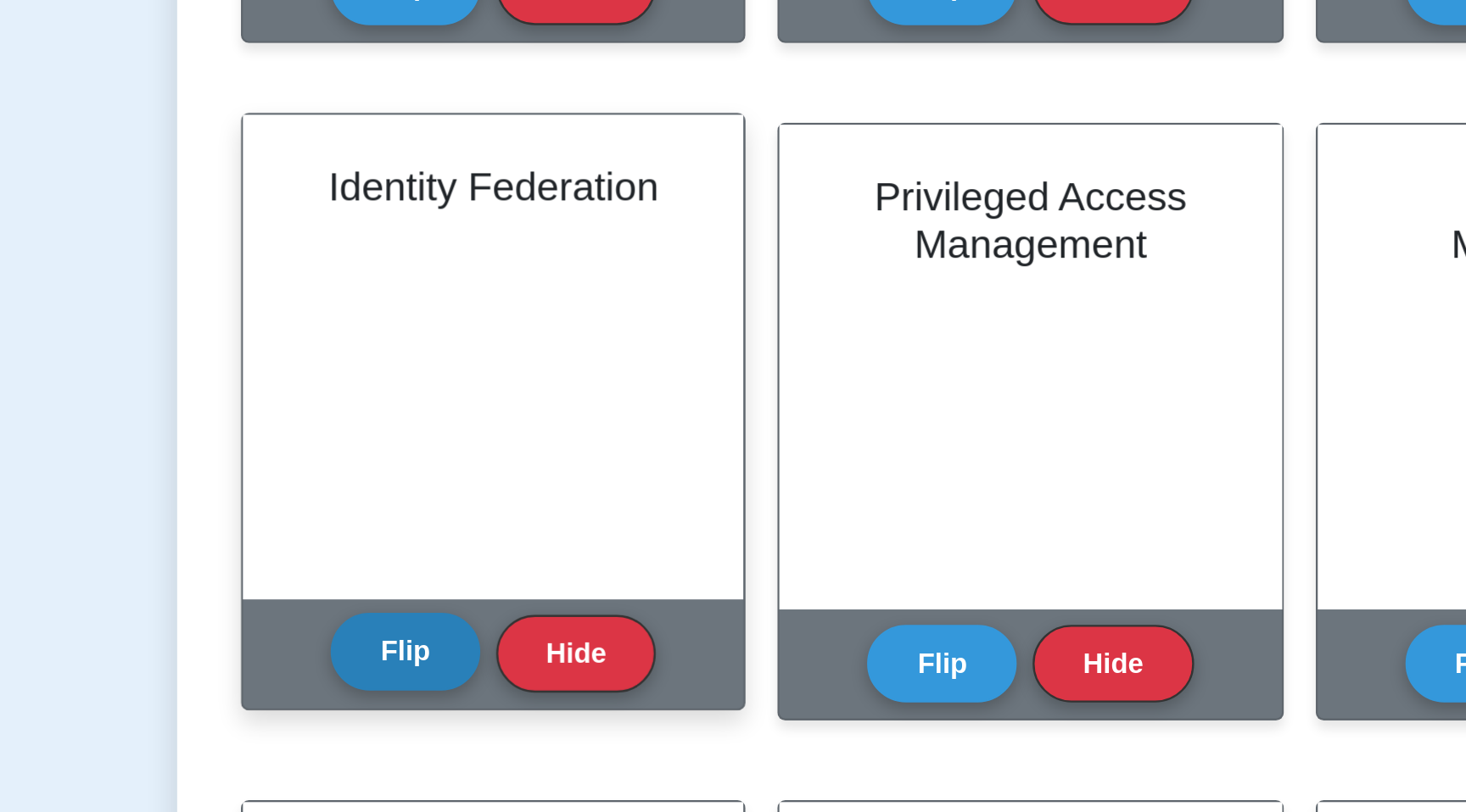
click at [459, 525] on button "Flip" at bounding box center [467, 521] width 63 height 33
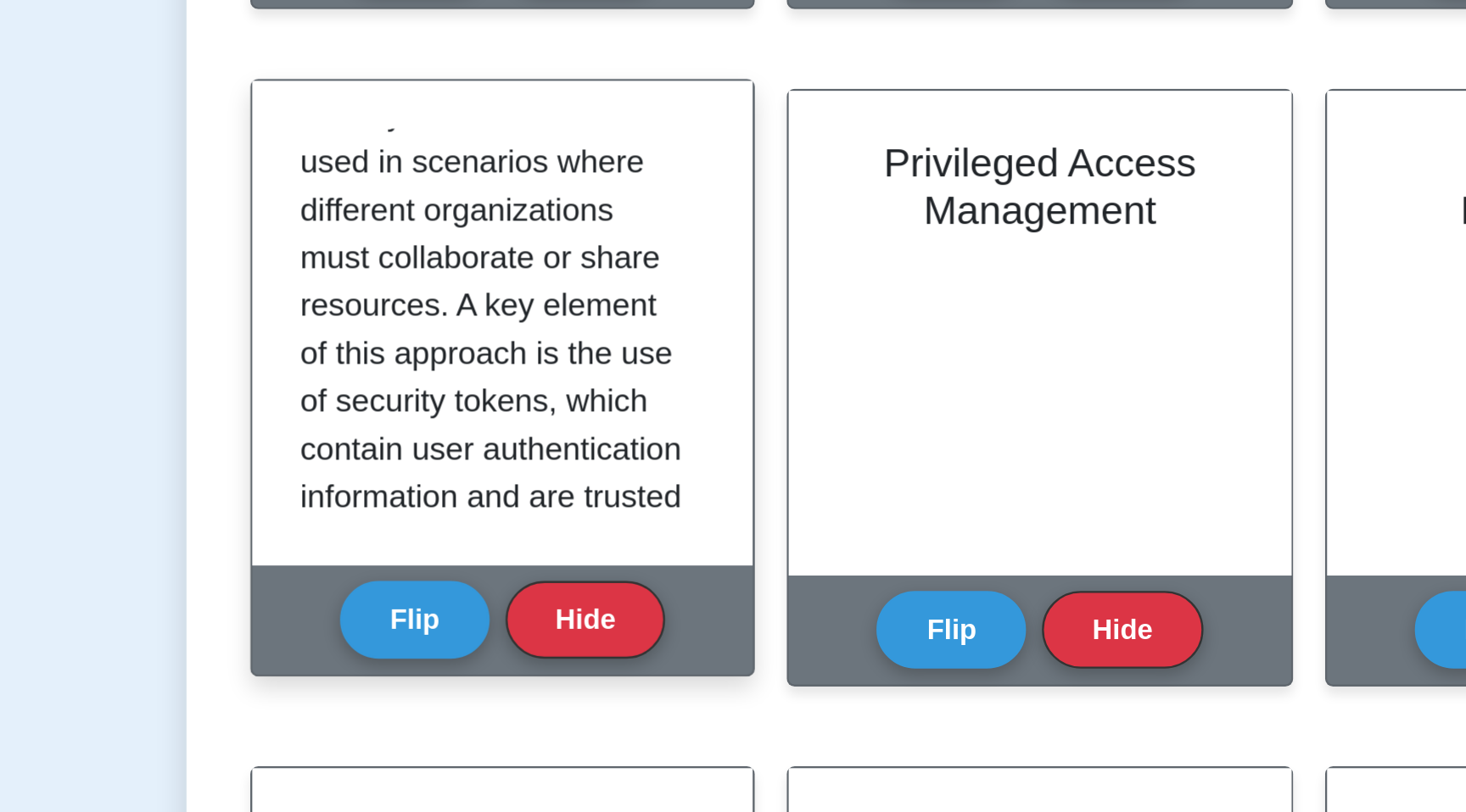
scroll to position [0, 0]
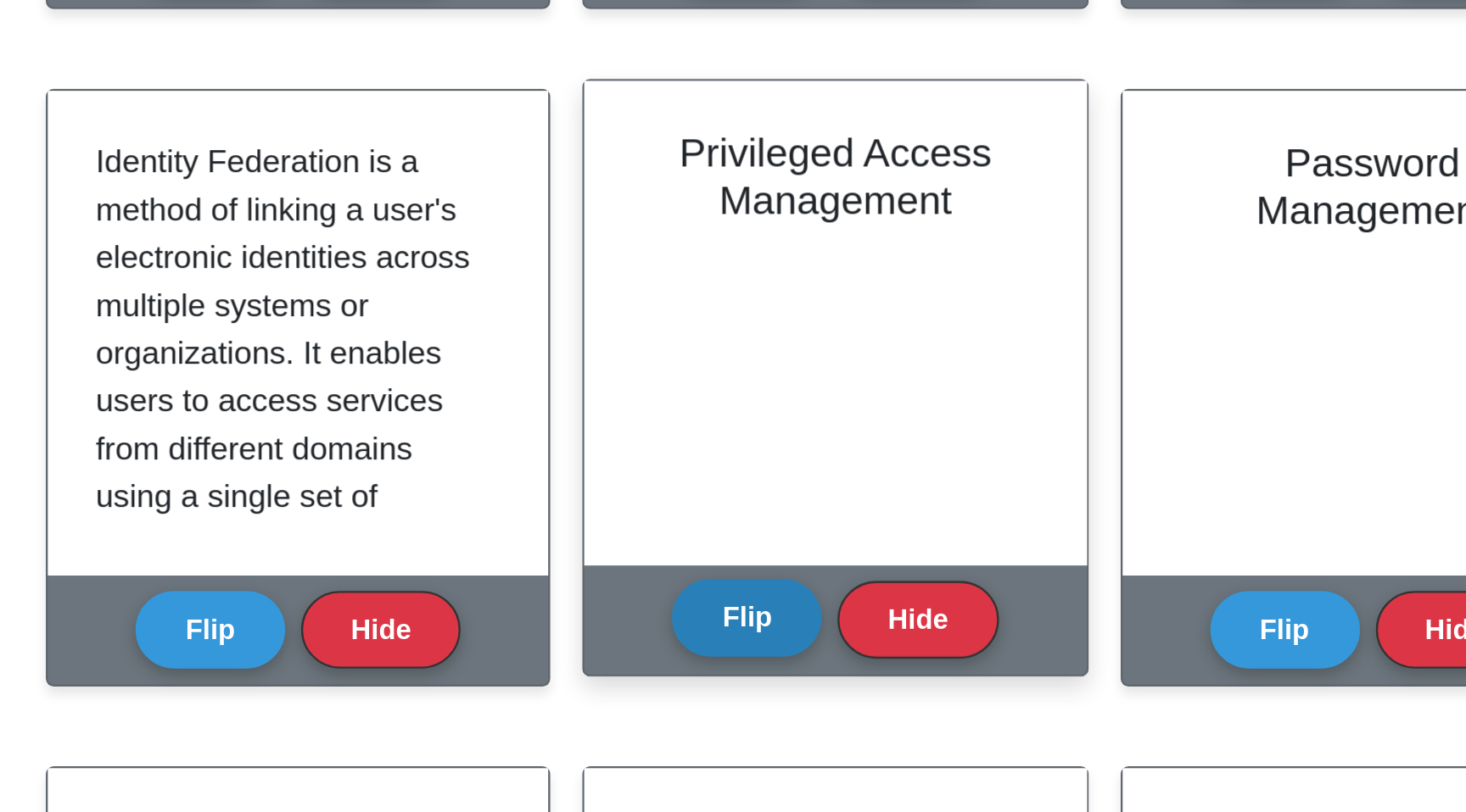
click at [692, 526] on button "Flip" at bounding box center [695, 521] width 63 height 33
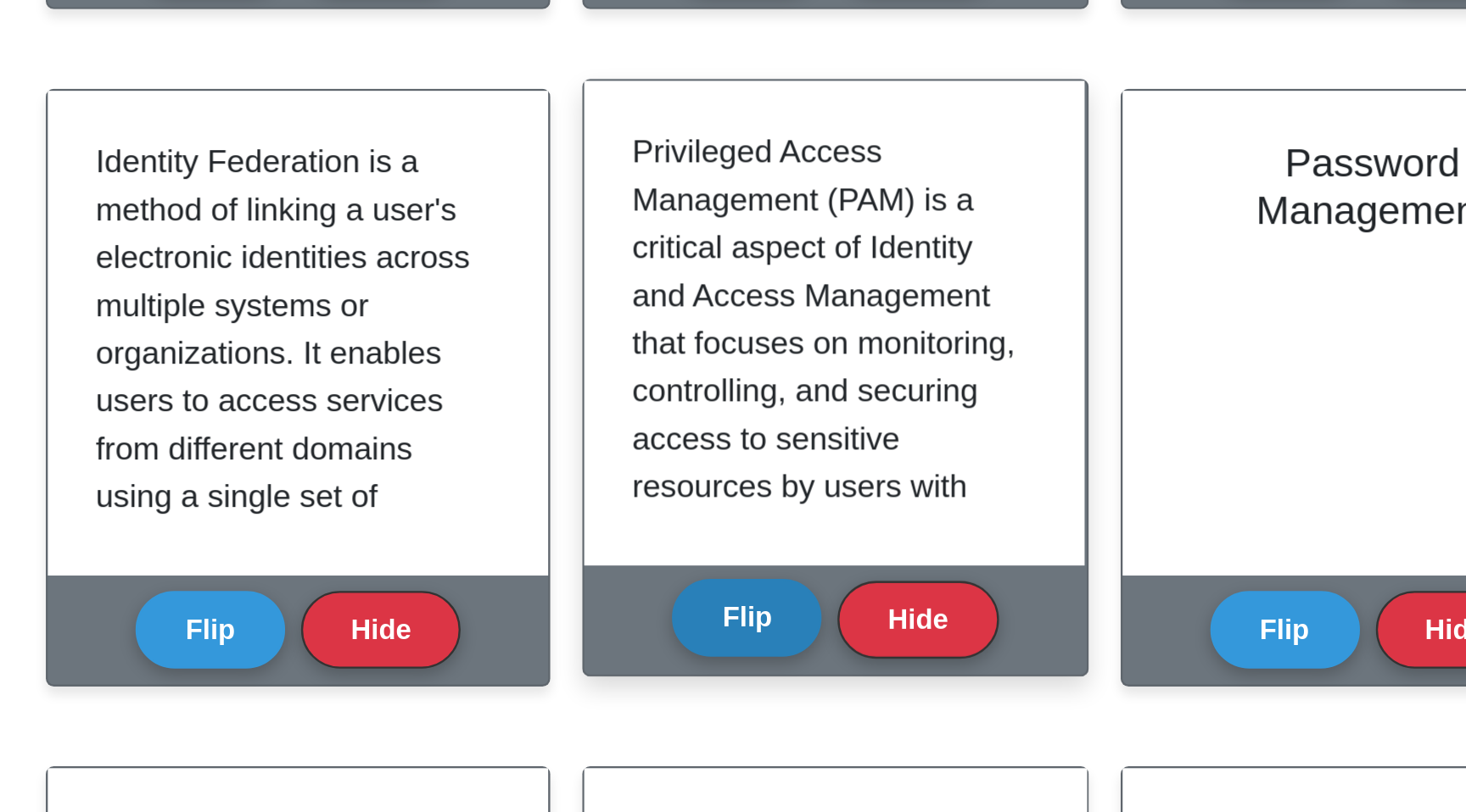
click at [692, 526] on button "Flip" at bounding box center [695, 521] width 63 height 33
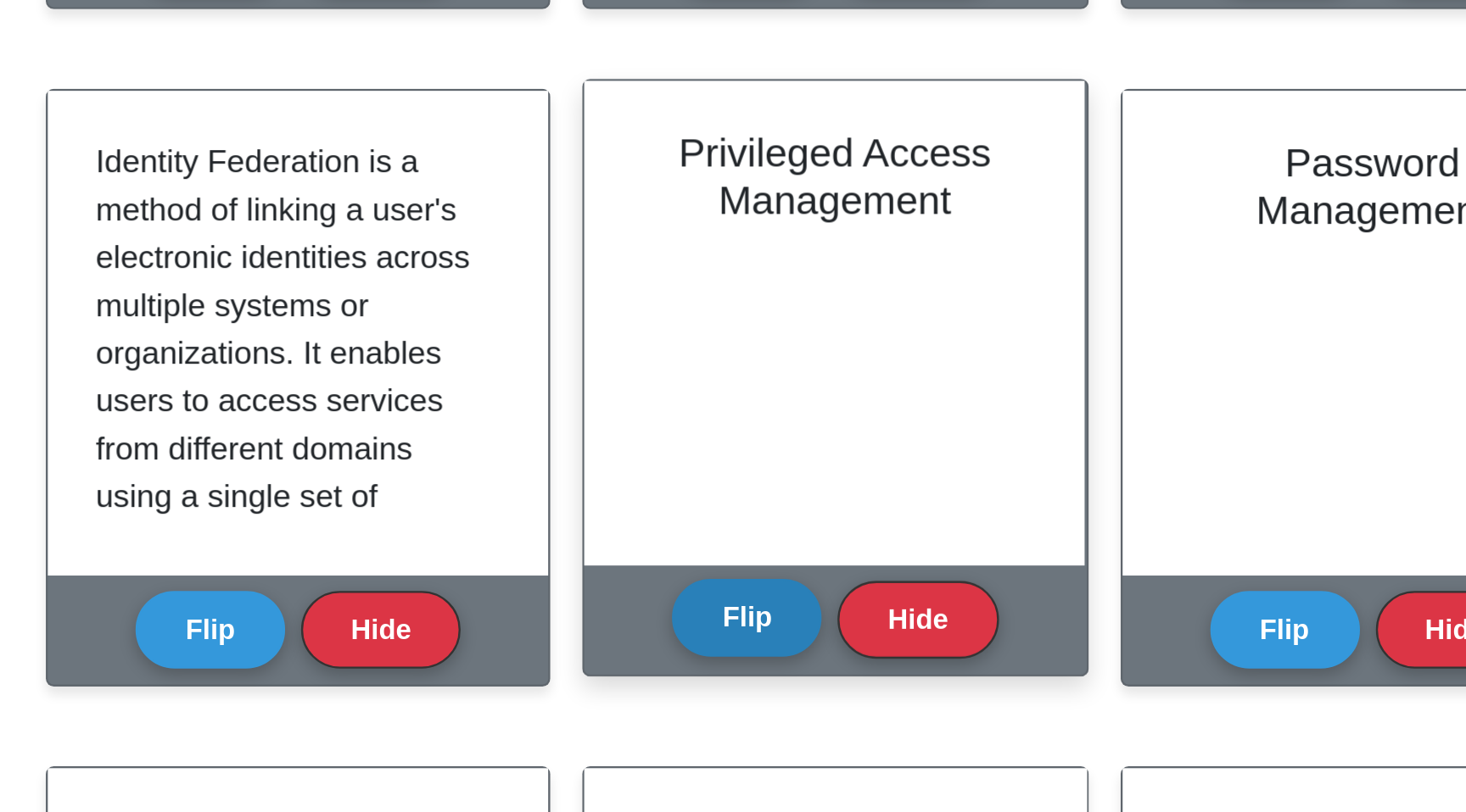
click at [692, 521] on button "Flip" at bounding box center [695, 521] width 63 height 33
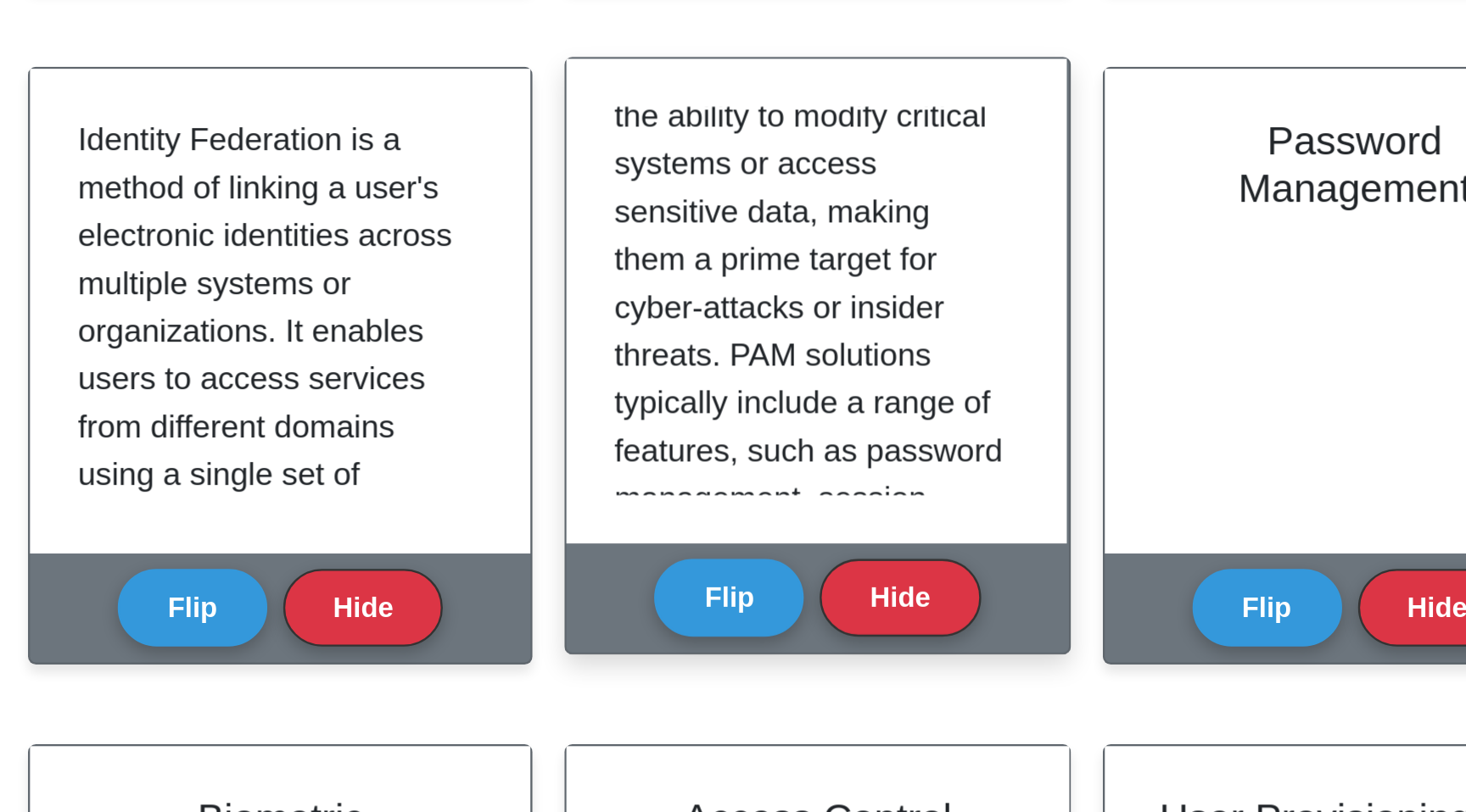
scroll to position [230, 0]
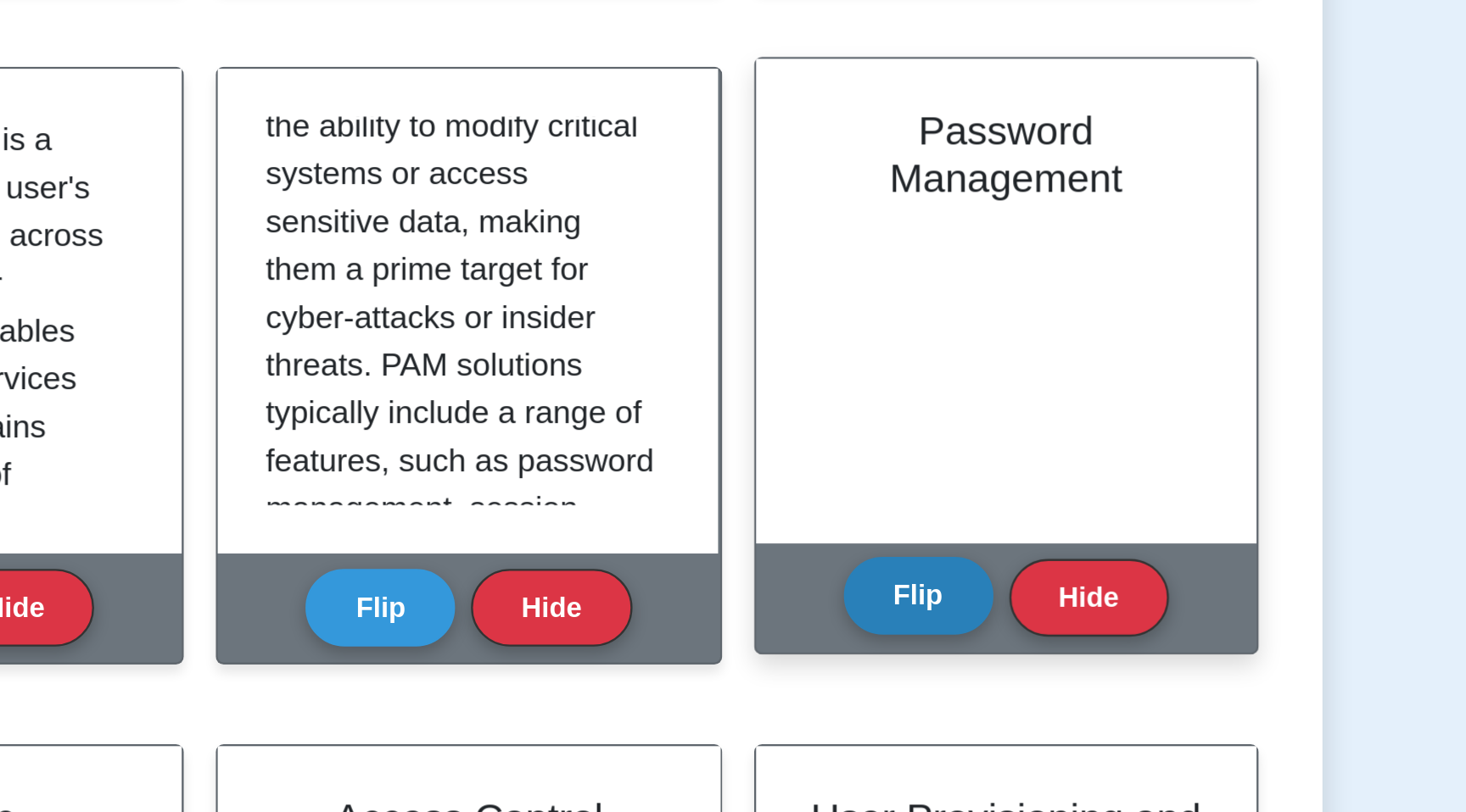
click at [915, 537] on button "Flip" at bounding box center [924, 536] width 63 height 33
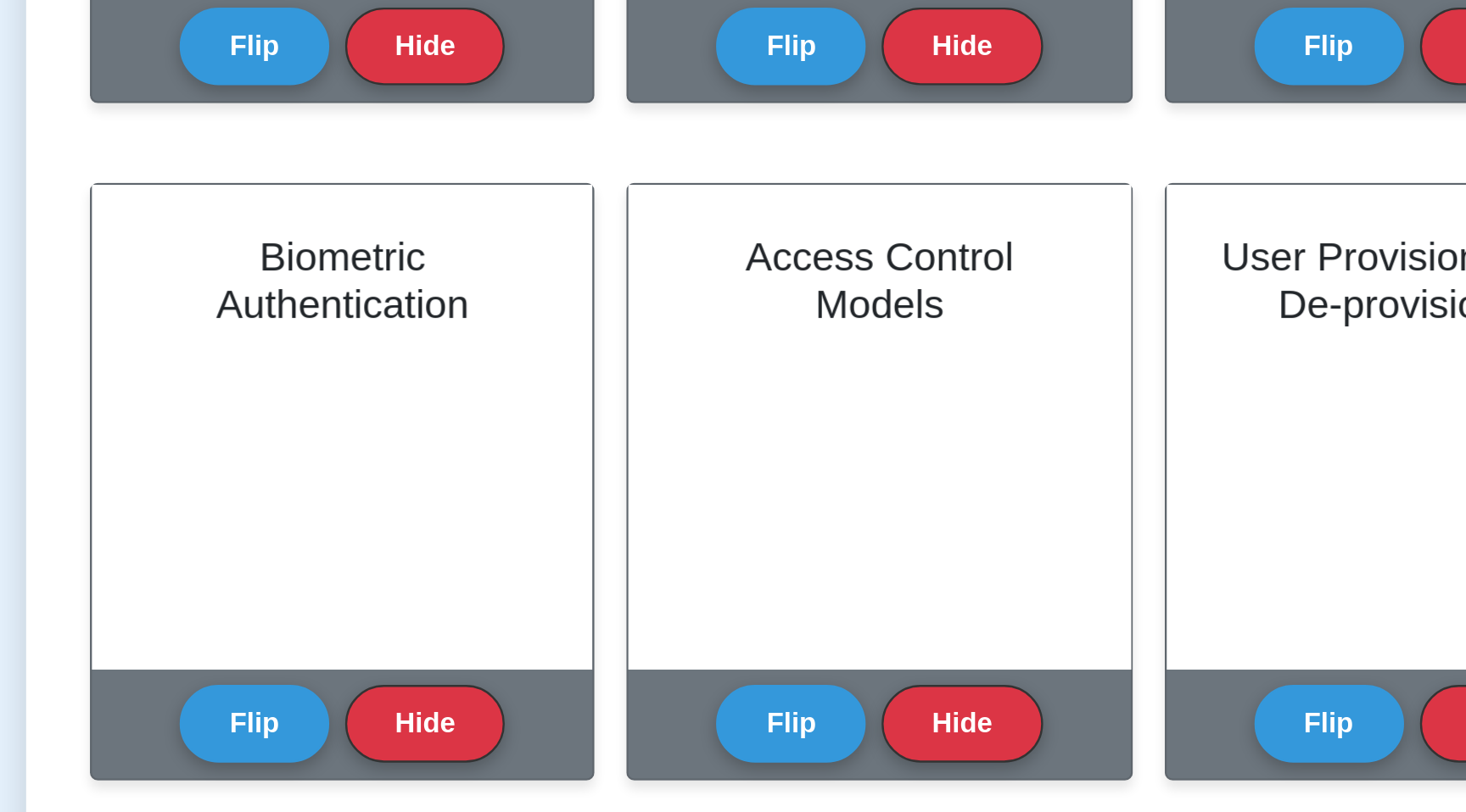
scroll to position [463, 0]
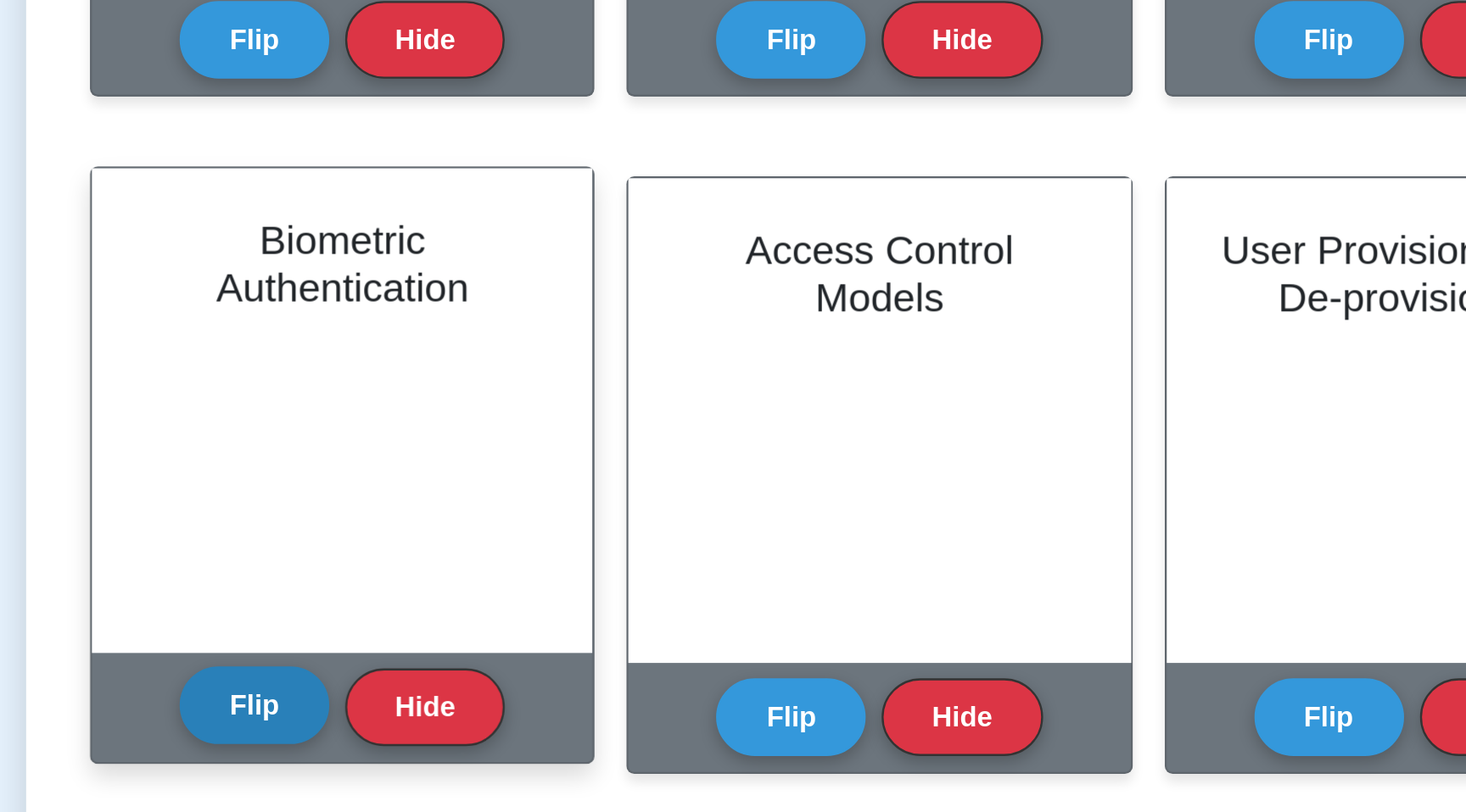
click at [475, 765] on button "Flip" at bounding box center [467, 766] width 63 height 33
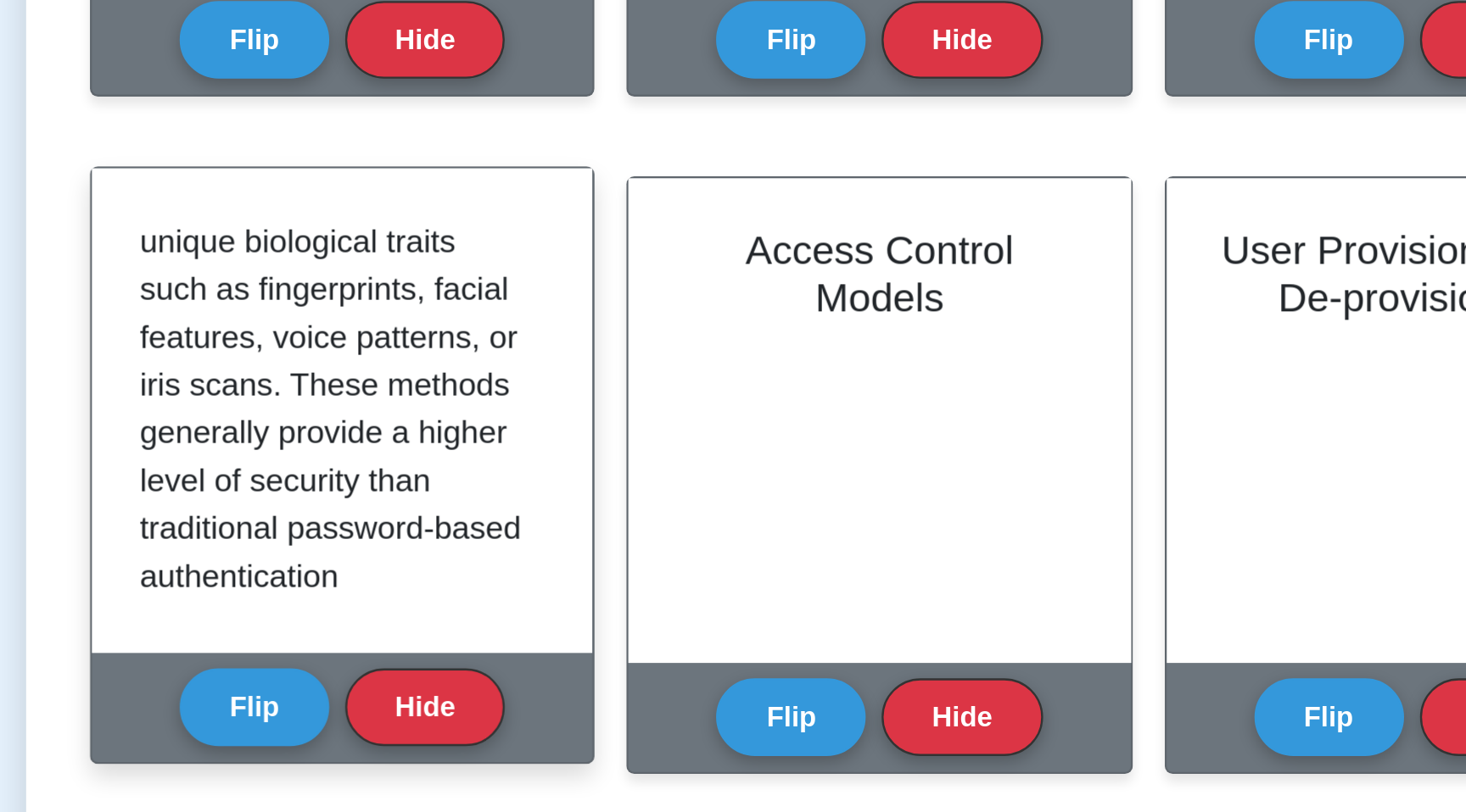
scroll to position [71, 0]
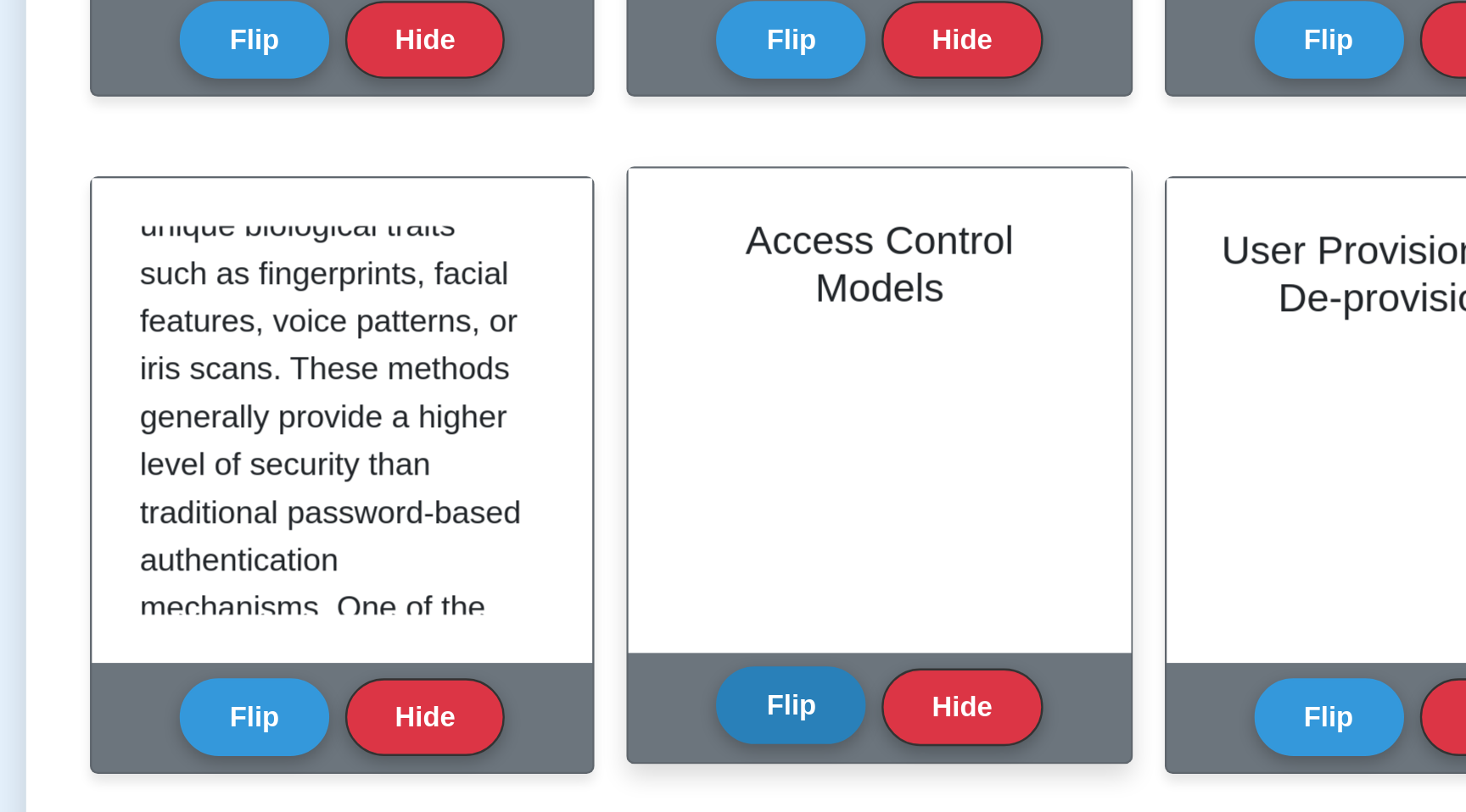
click at [685, 767] on button "Flip" at bounding box center [695, 766] width 63 height 33
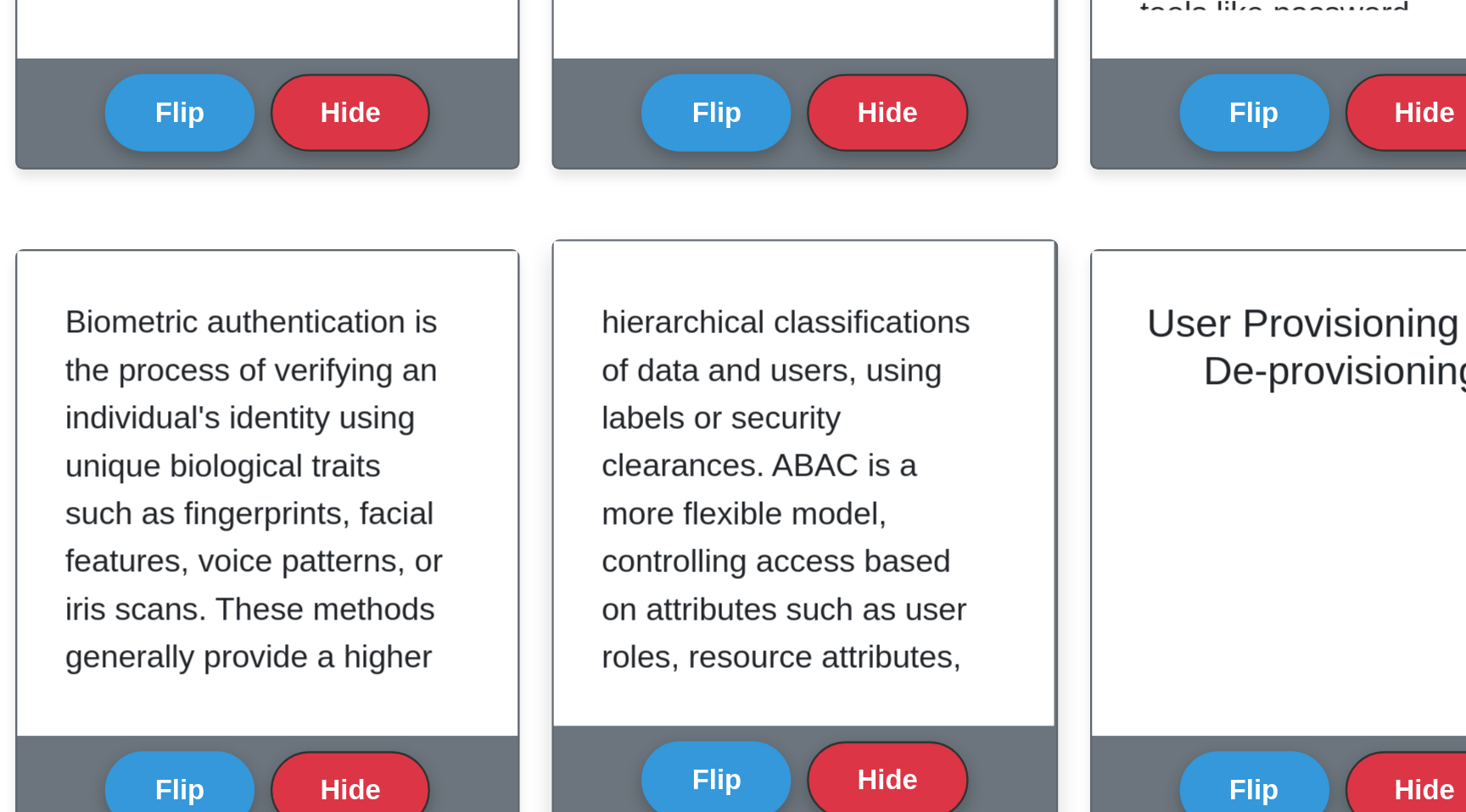
scroll to position [484, 0]
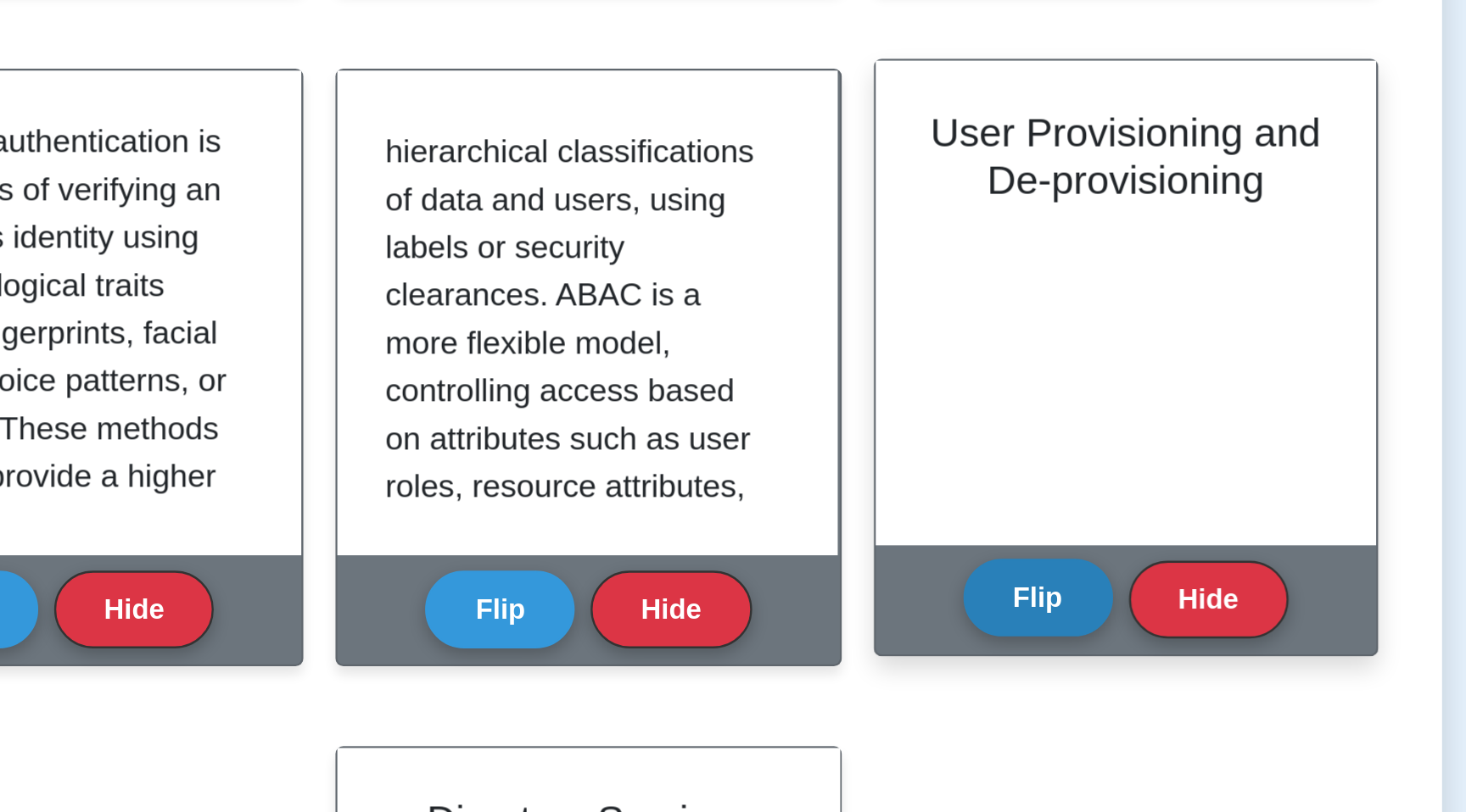
click at [905, 614] on button "Flip" at bounding box center [924, 617] width 63 height 33
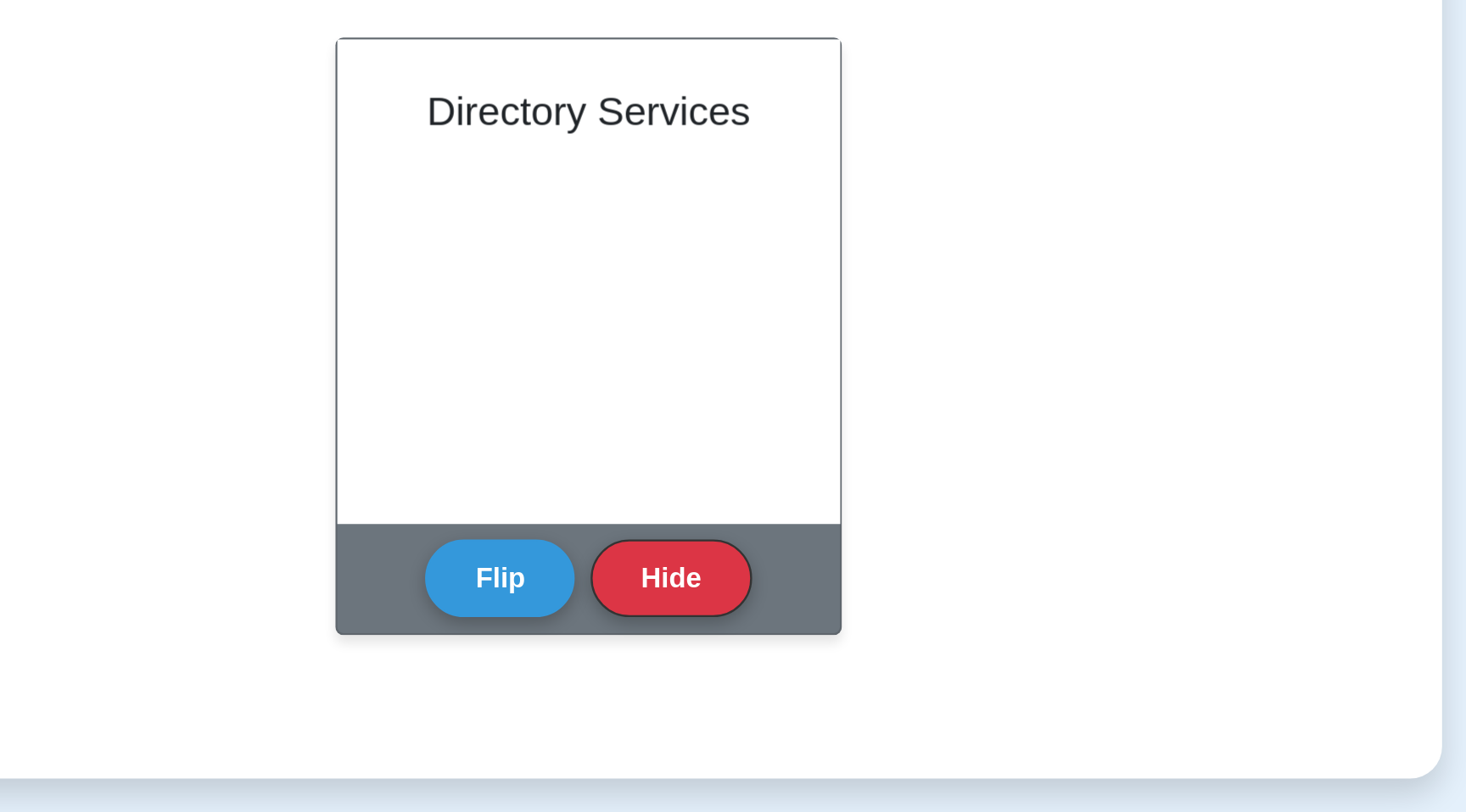
scroll to position [825, 0]
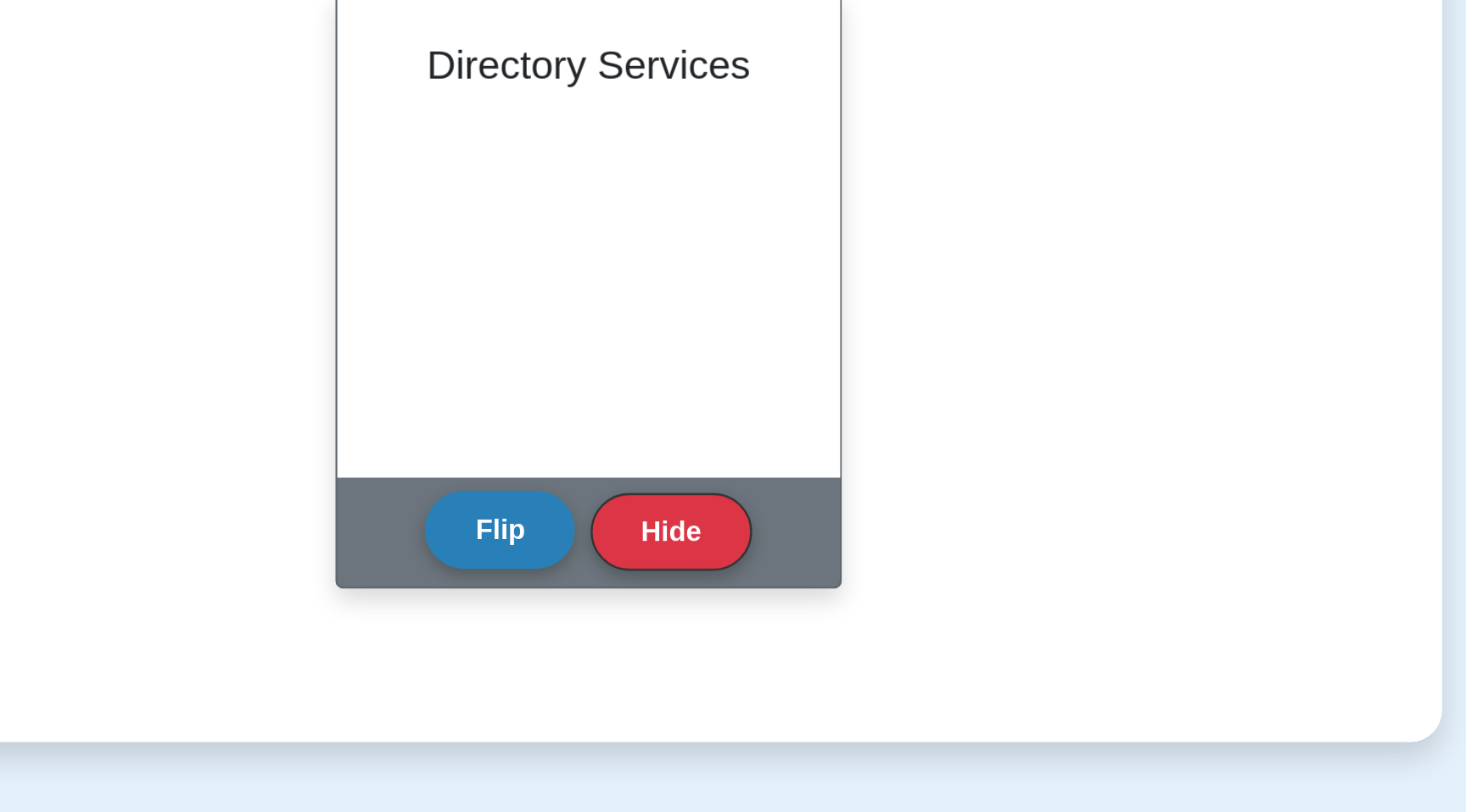
click at [689, 696] on button "Flip" at bounding box center [695, 692] width 63 height 33
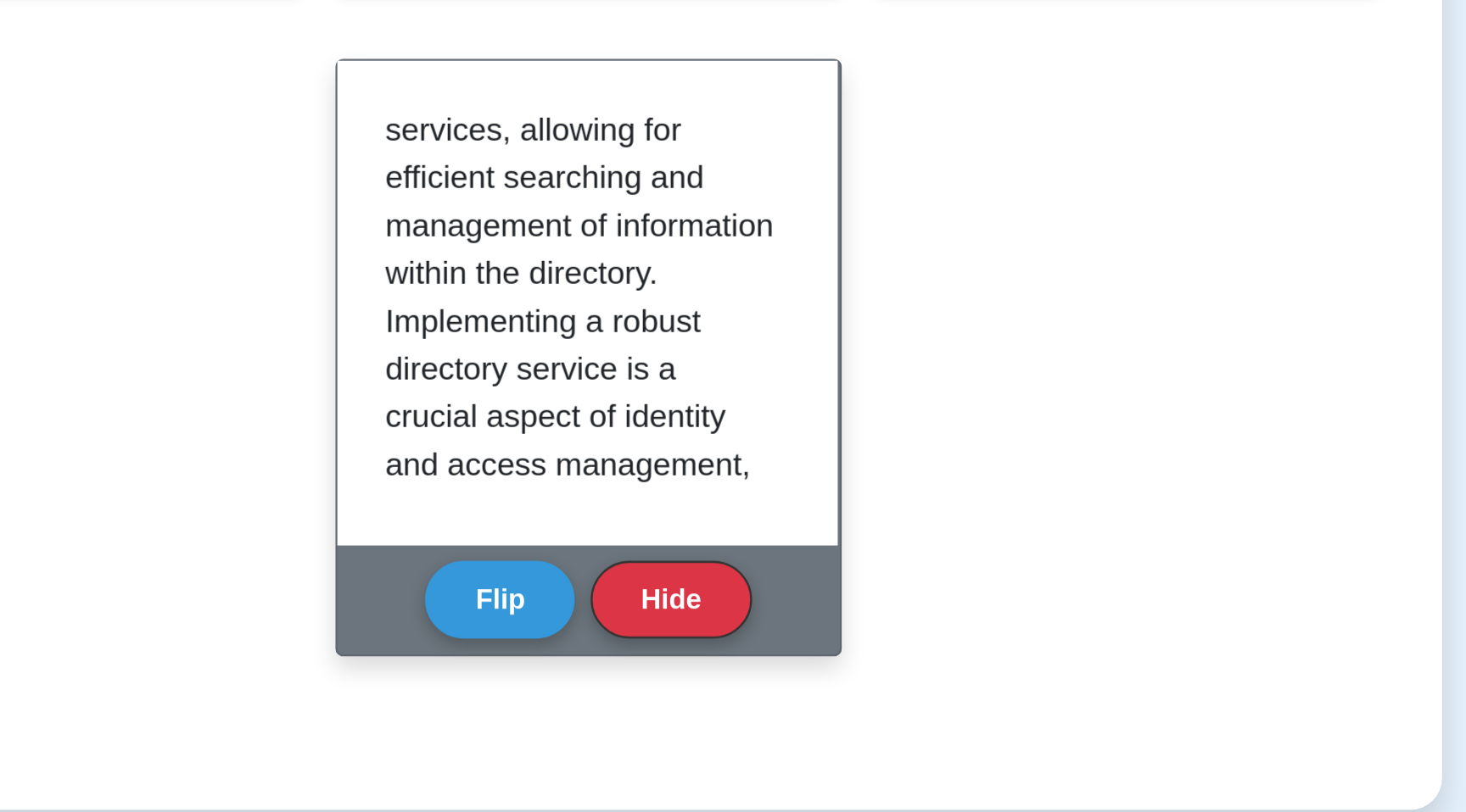
scroll to position [635, 0]
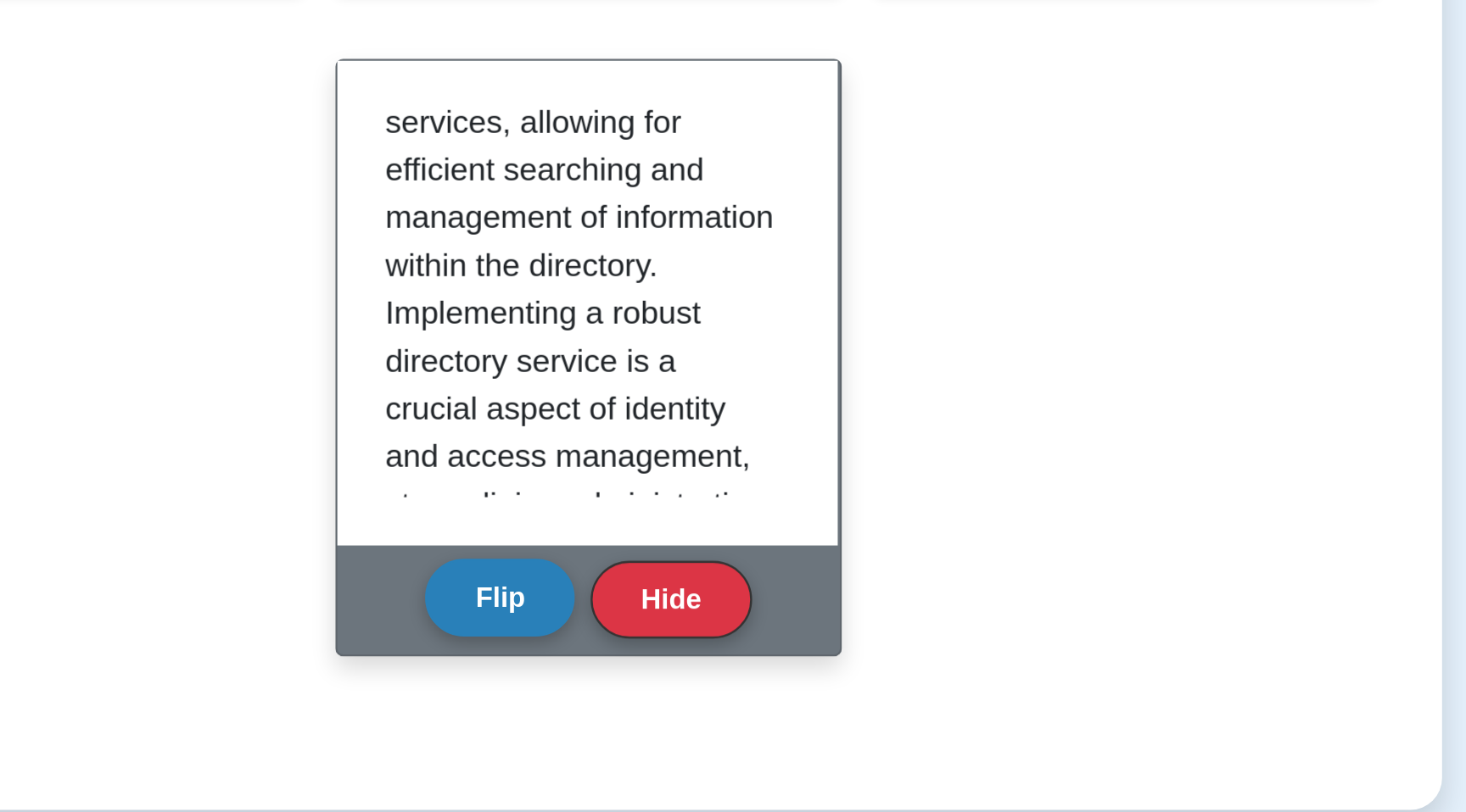
click at [708, 693] on button "Flip" at bounding box center [695, 692] width 63 height 33
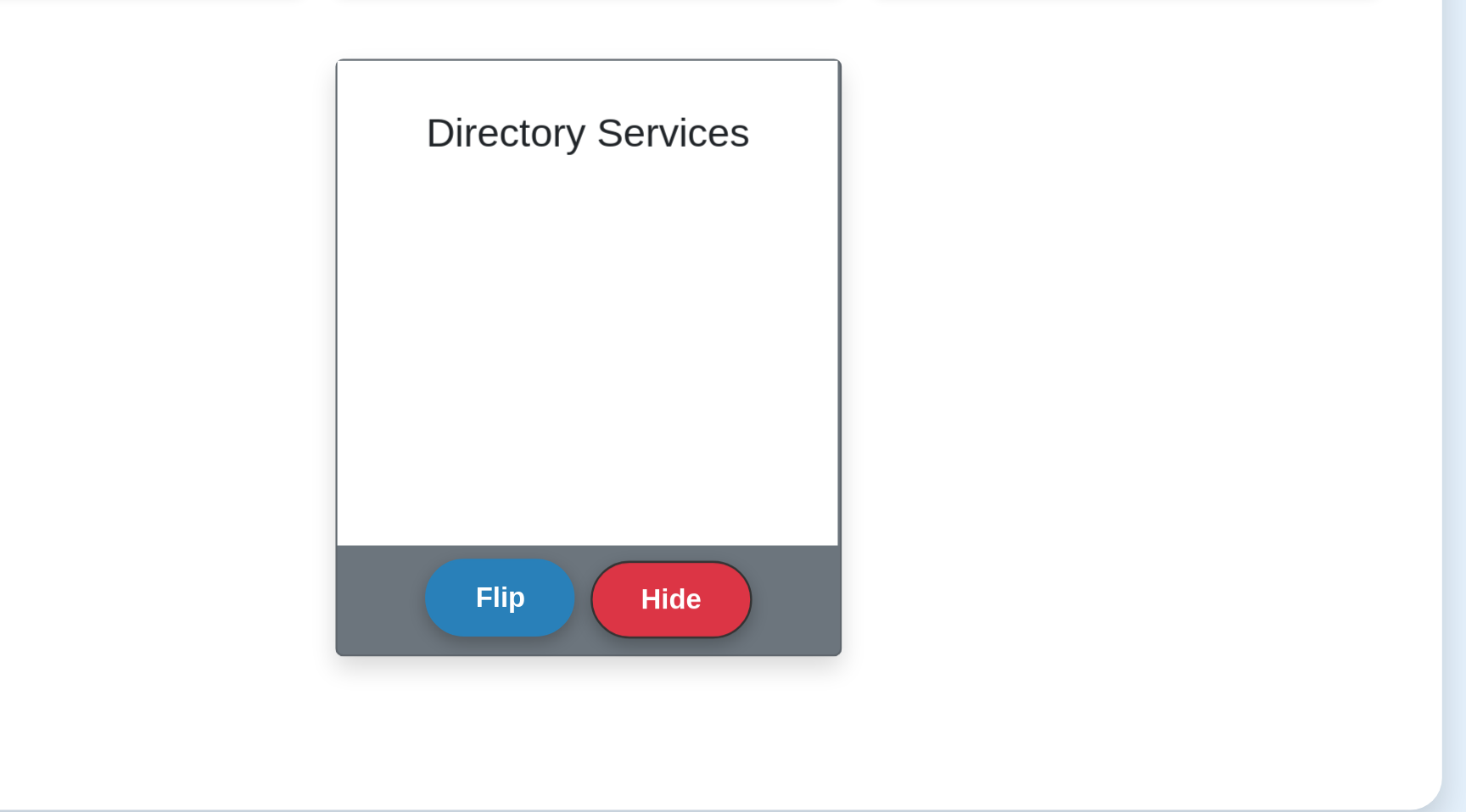
click at [708, 693] on button "Flip" at bounding box center [695, 692] width 63 height 33
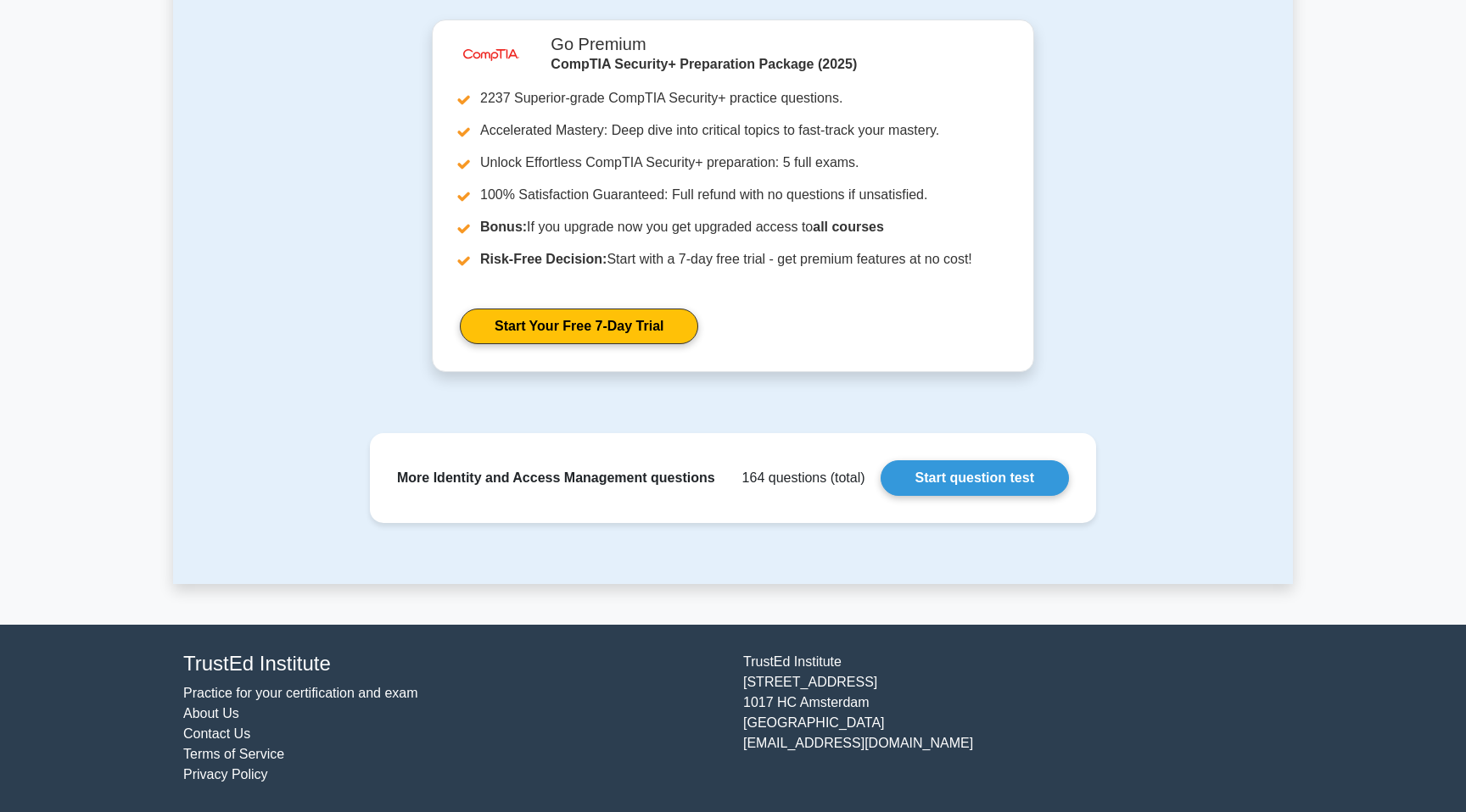
scroll to position [785, 0]
click at [1133, 281] on div "image/svg+xml Go Premium CompTIA Security+ Preparation Package (2025) 2237 Supe…" at bounding box center [733, 206] width 1099 height 373
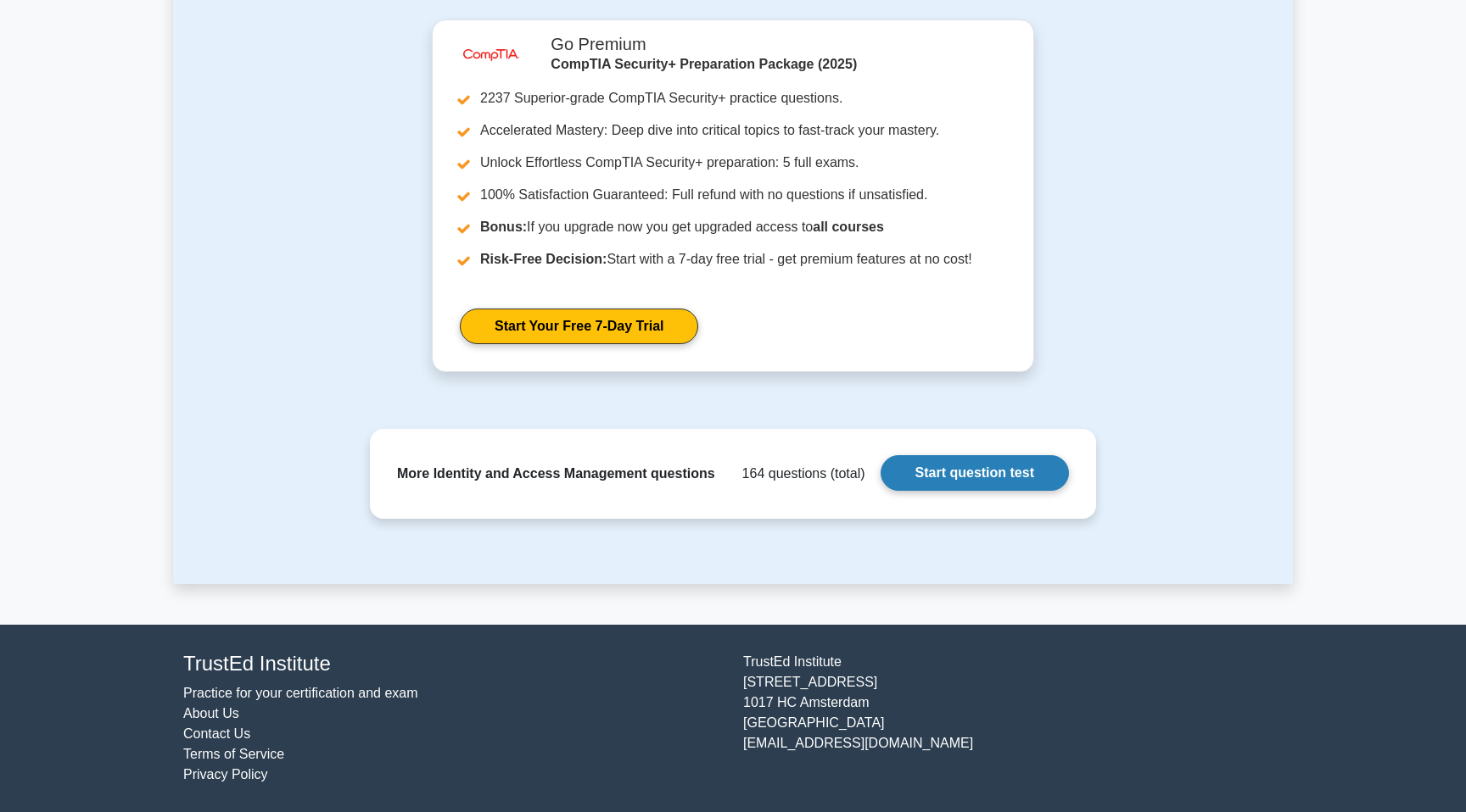
click at [1031, 474] on link "Start question test" at bounding box center [975, 474] width 188 height 36
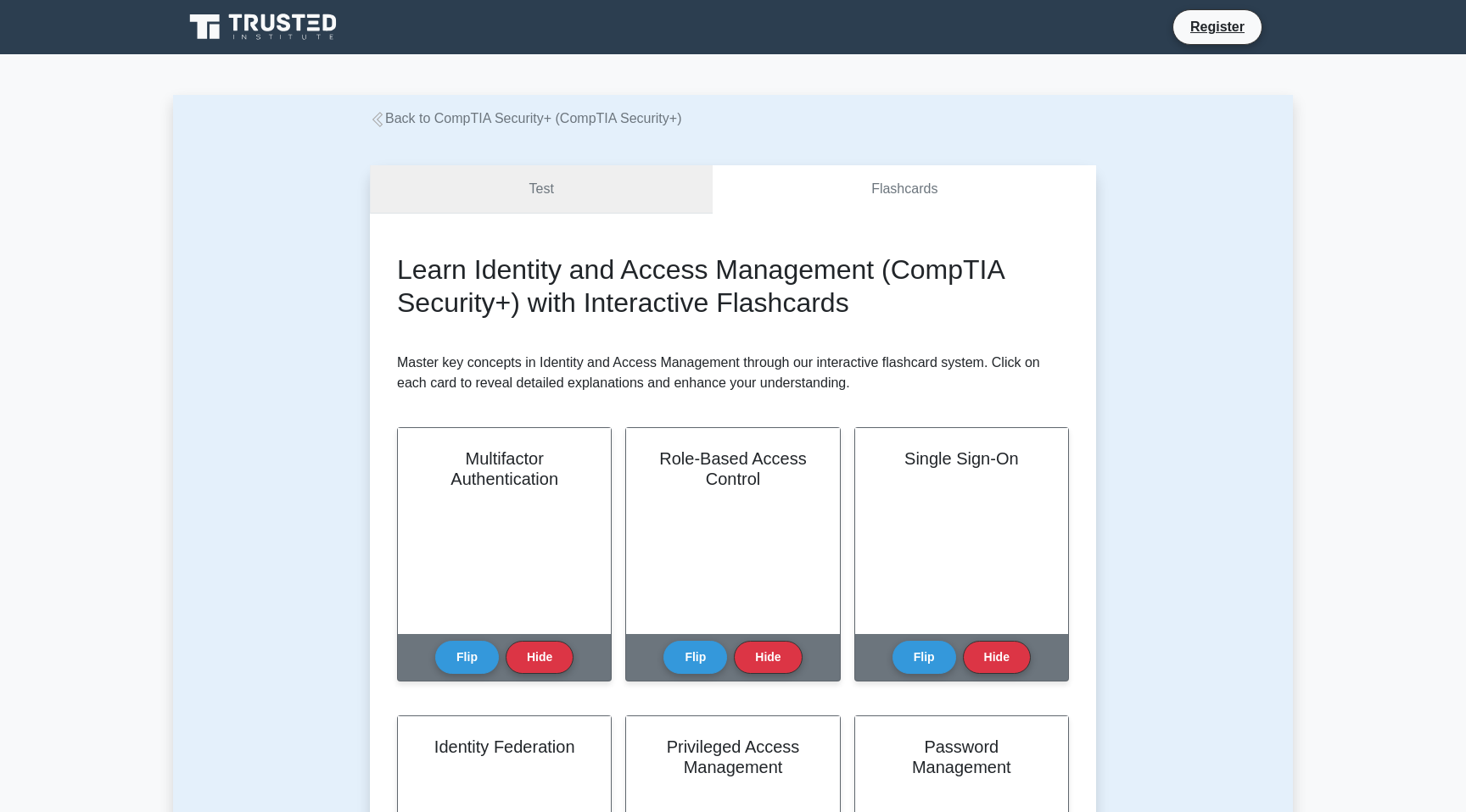
click at [511, 197] on link "Test" at bounding box center [542, 189] width 343 height 48
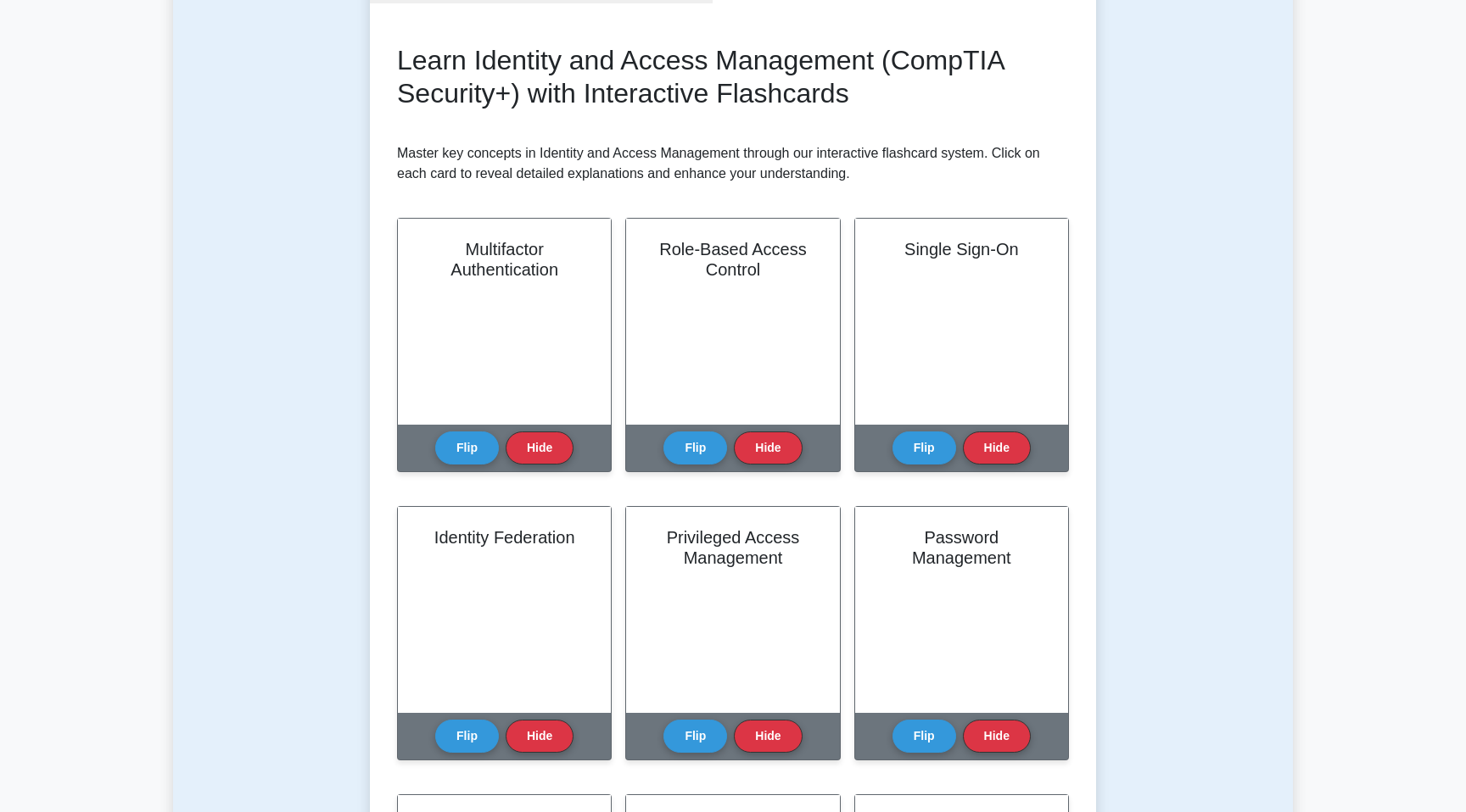
scroll to position [84, 0]
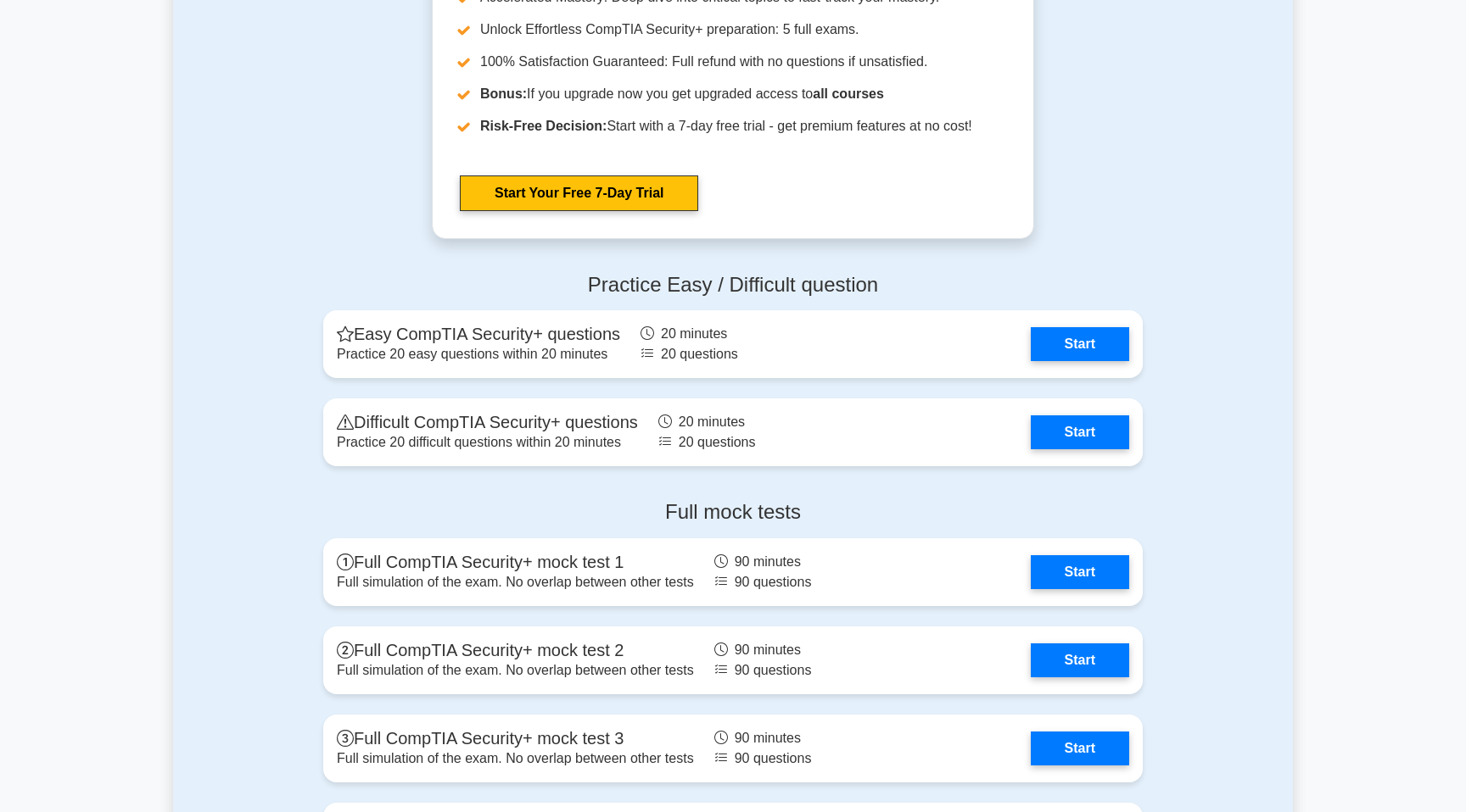
scroll to position [3225, 0]
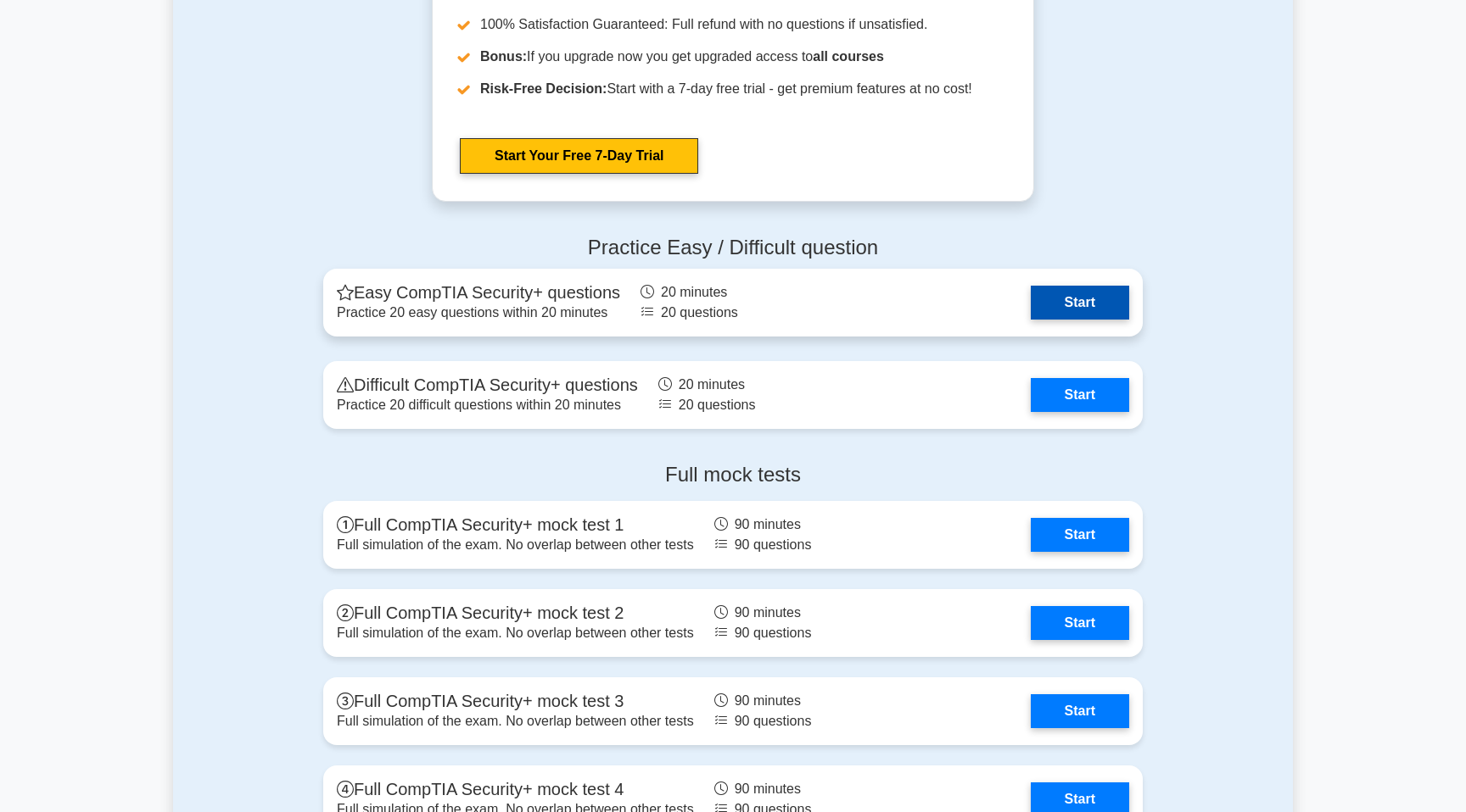
click at [1057, 309] on link "Start" at bounding box center [1080, 303] width 99 height 34
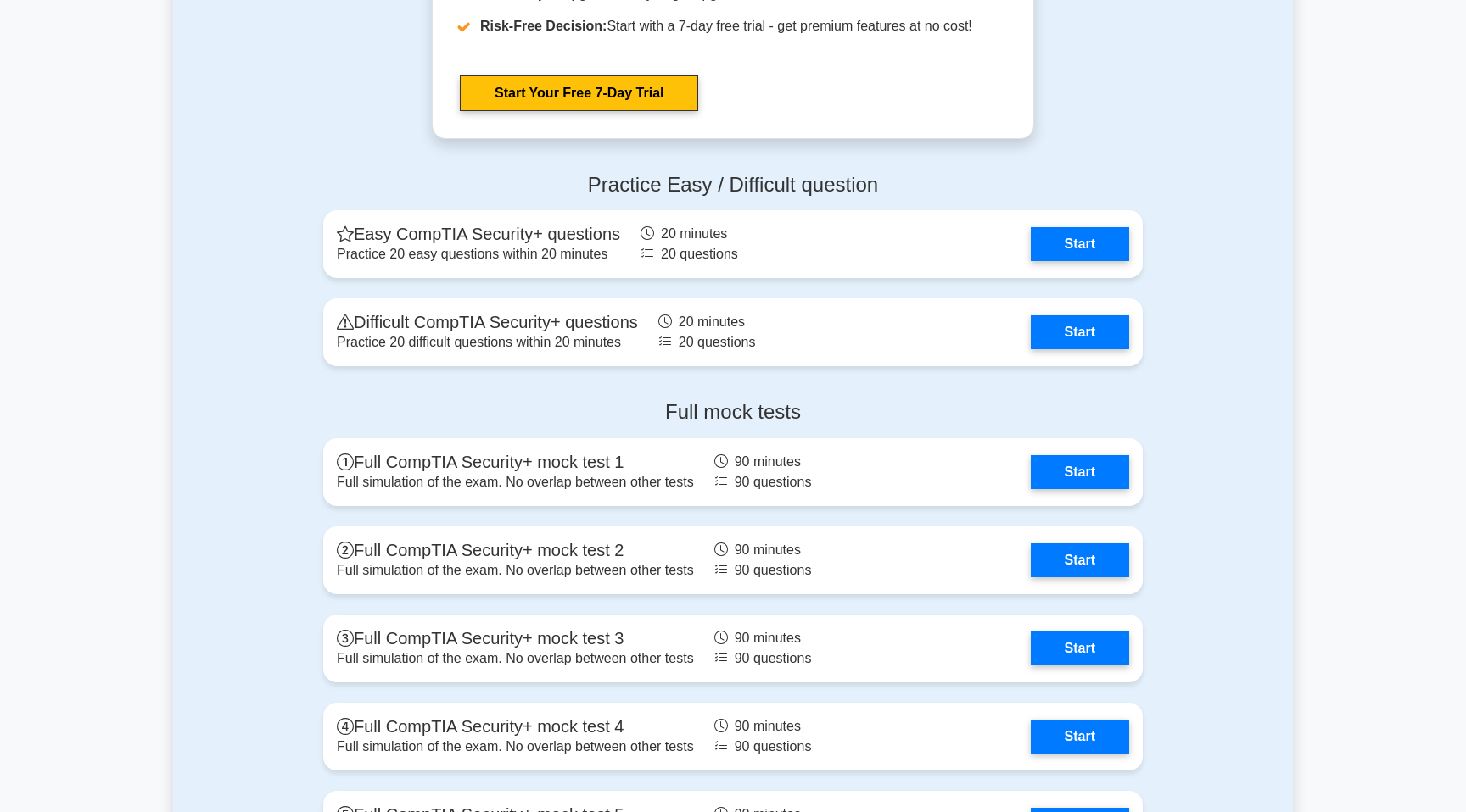
scroll to position [3307, 0]
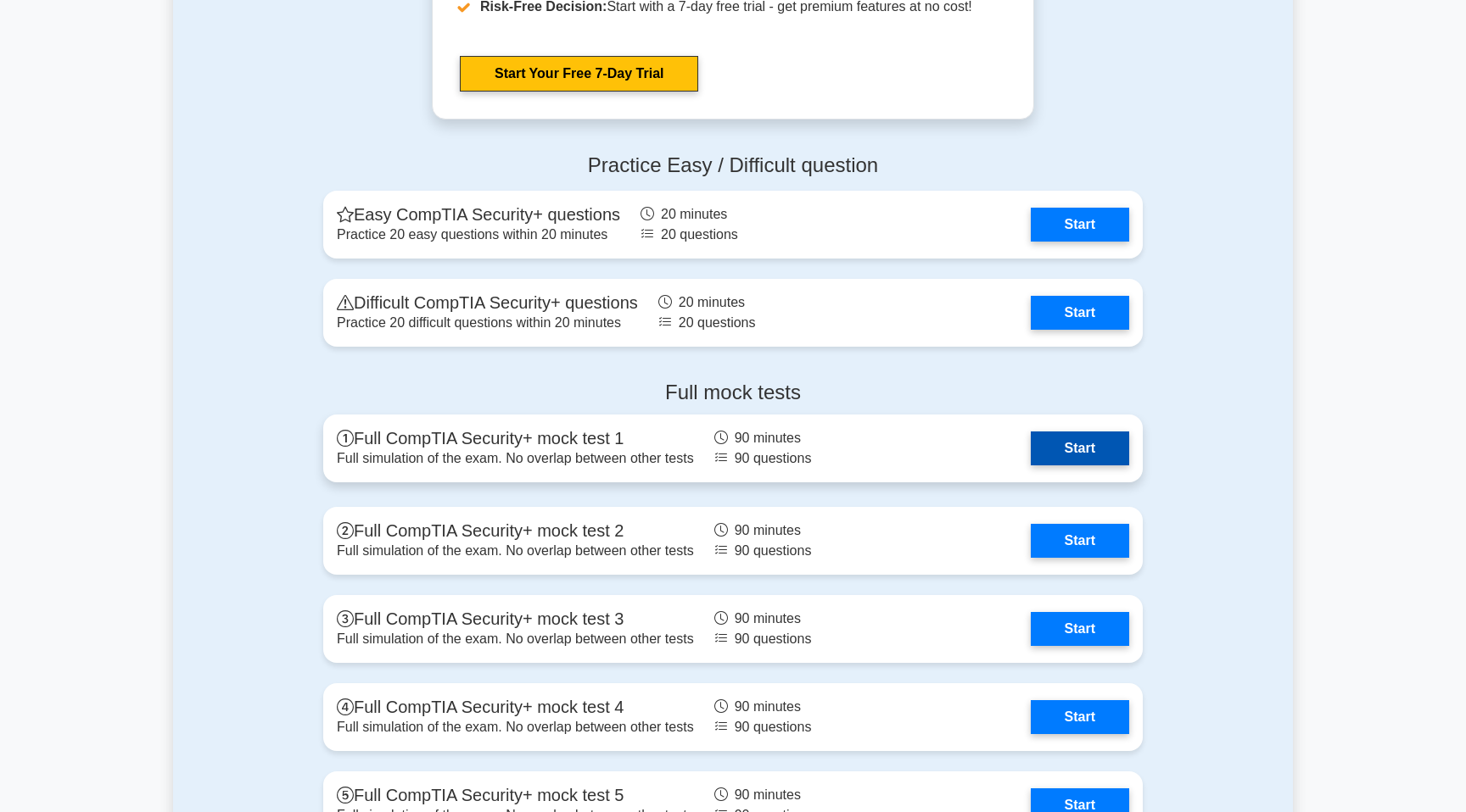
click at [1071, 443] on link "Start" at bounding box center [1080, 449] width 99 height 34
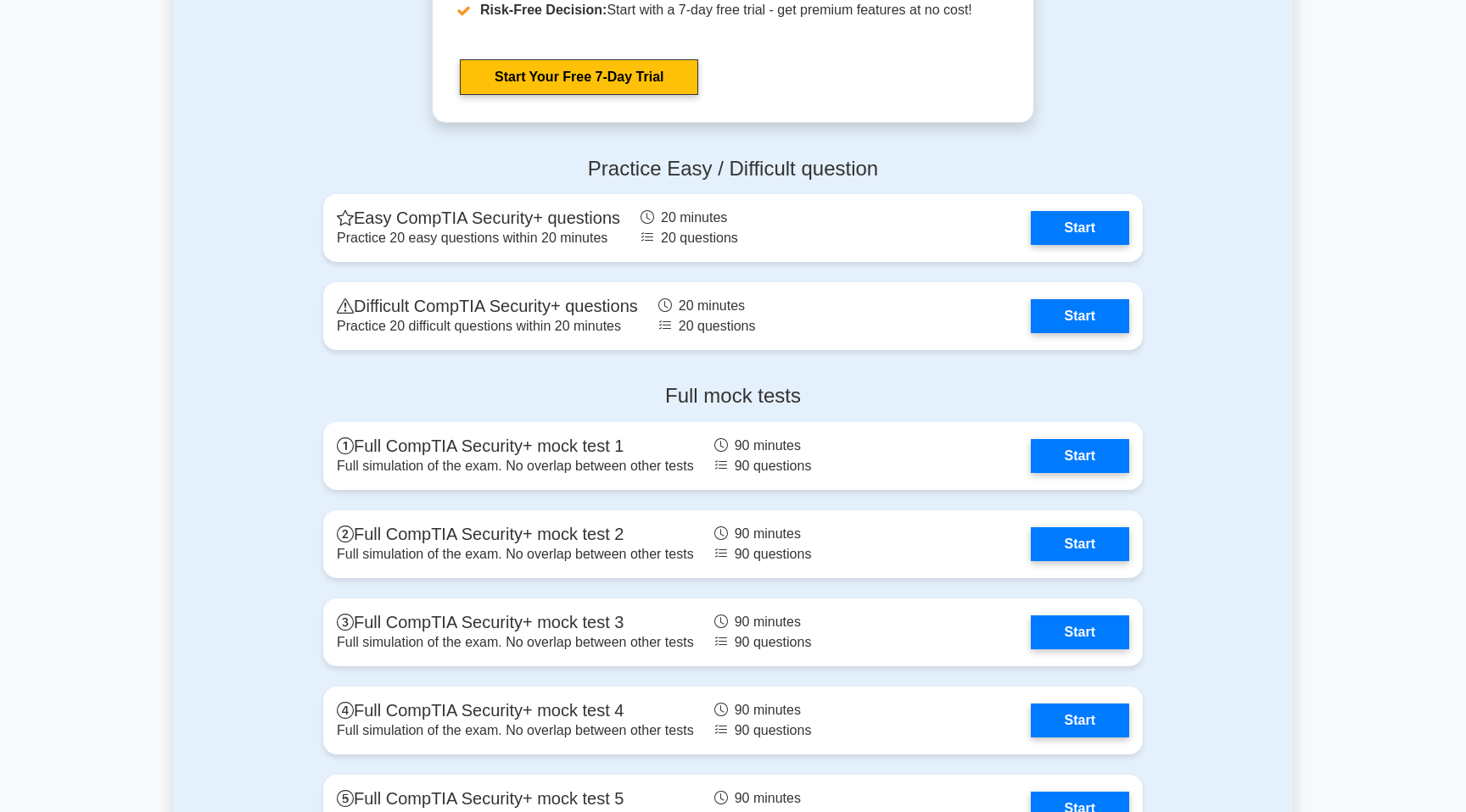
scroll to position [3307, 0]
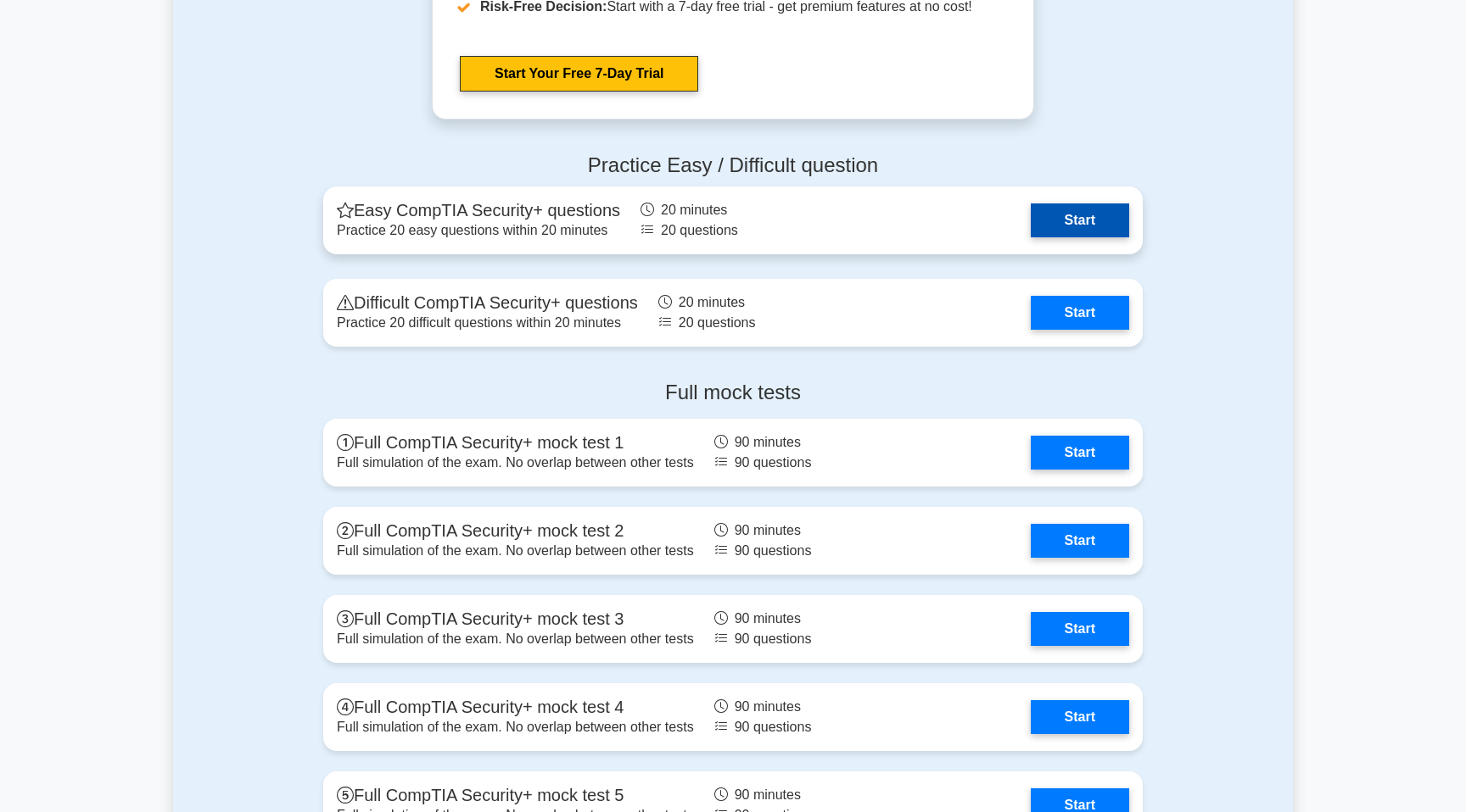
click at [1067, 224] on link "Start" at bounding box center [1080, 221] width 99 height 34
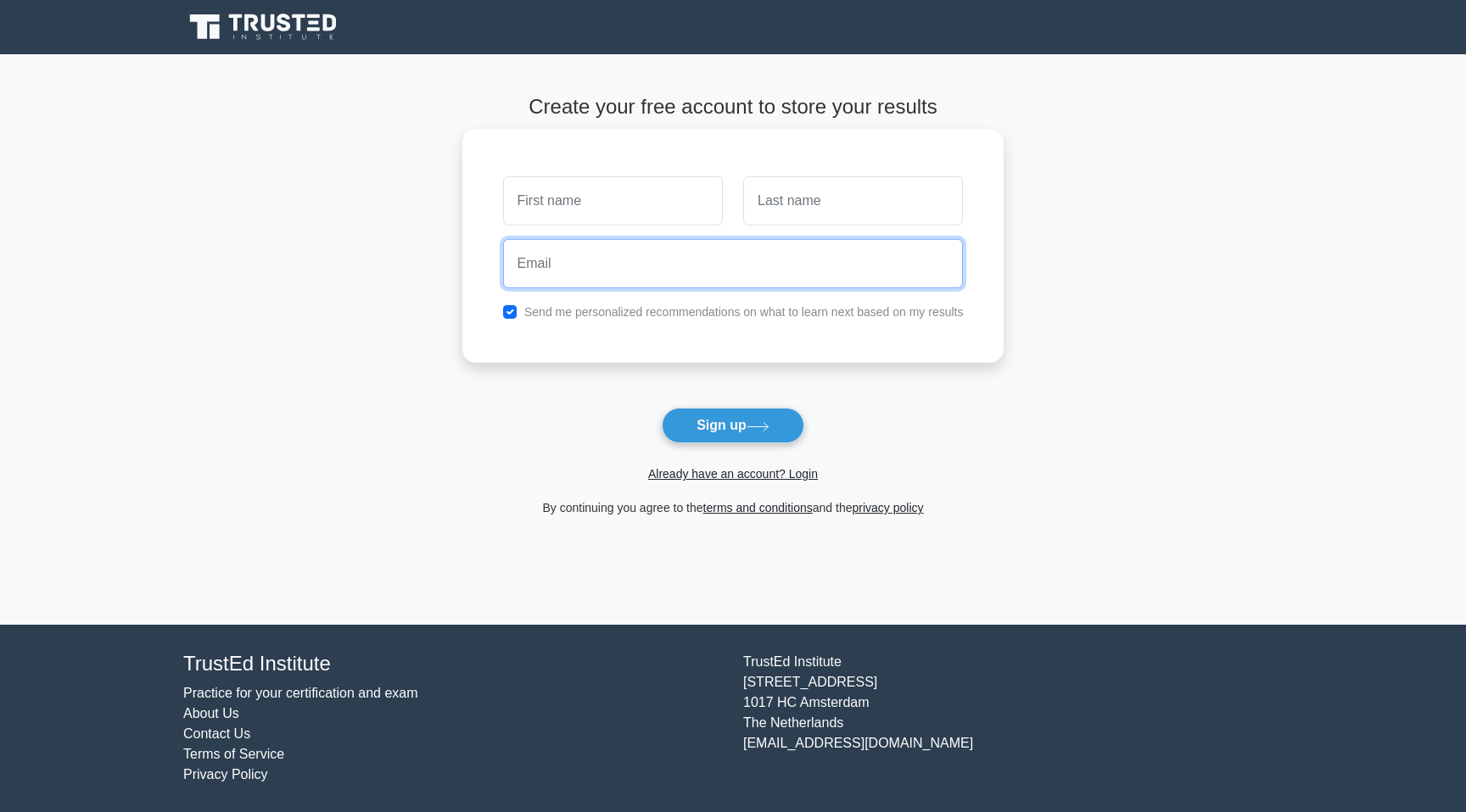
click at [591, 266] on input "email" at bounding box center [733, 263] width 461 height 49
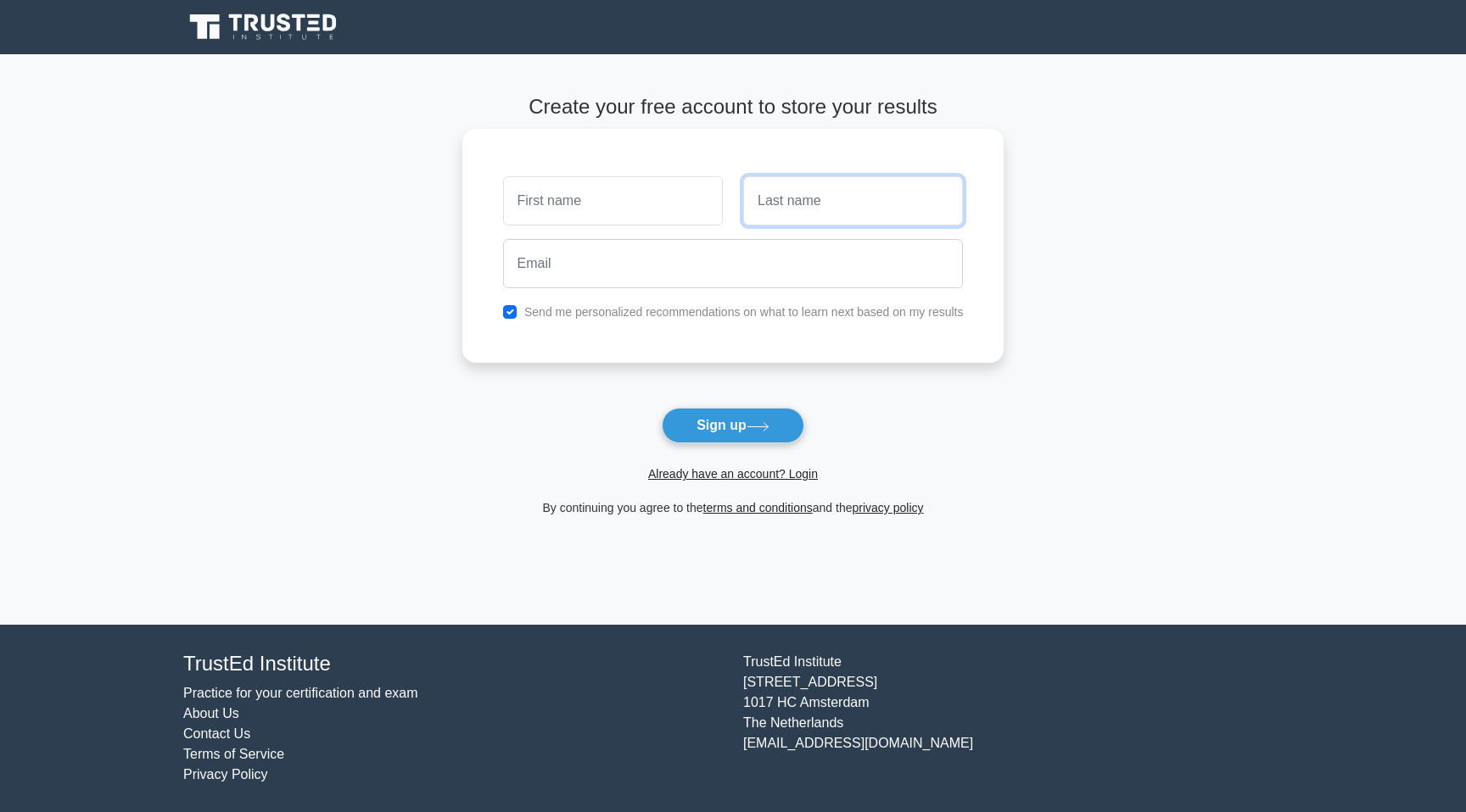
click at [775, 198] on input "text" at bounding box center [853, 200] width 219 height 49
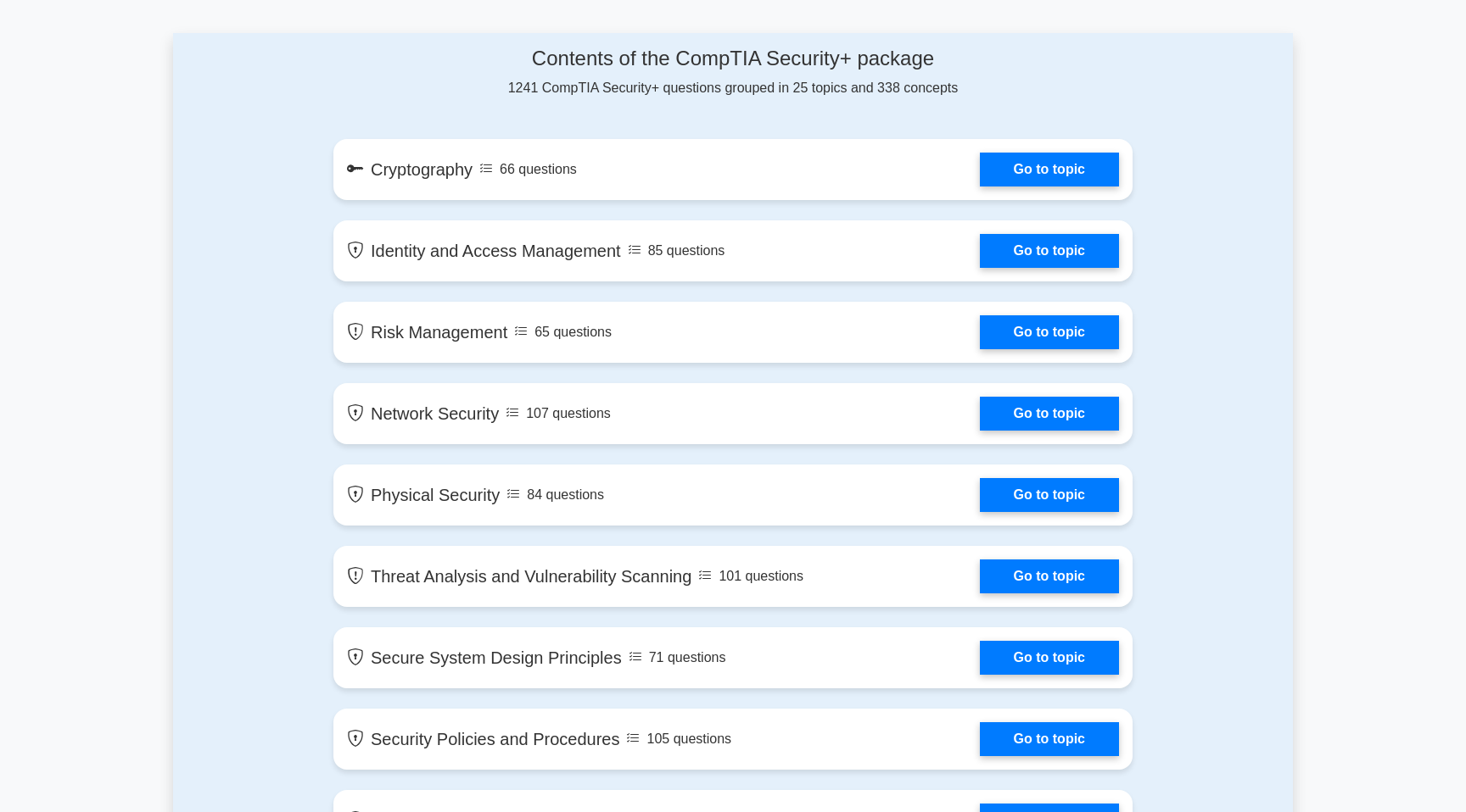
scroll to position [890, 0]
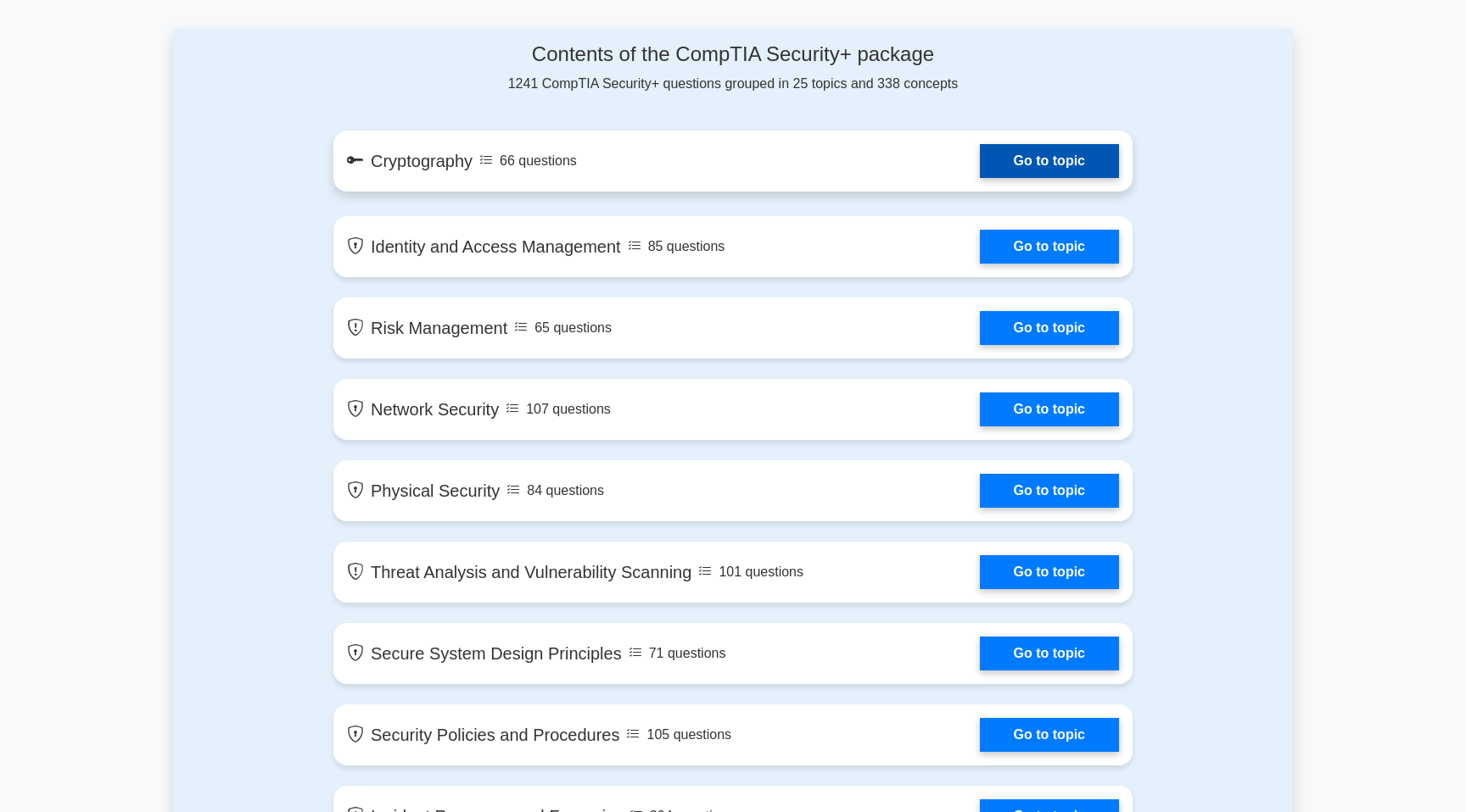
click at [979, 174] on link "Go to topic" at bounding box center [1049, 161] width 139 height 34
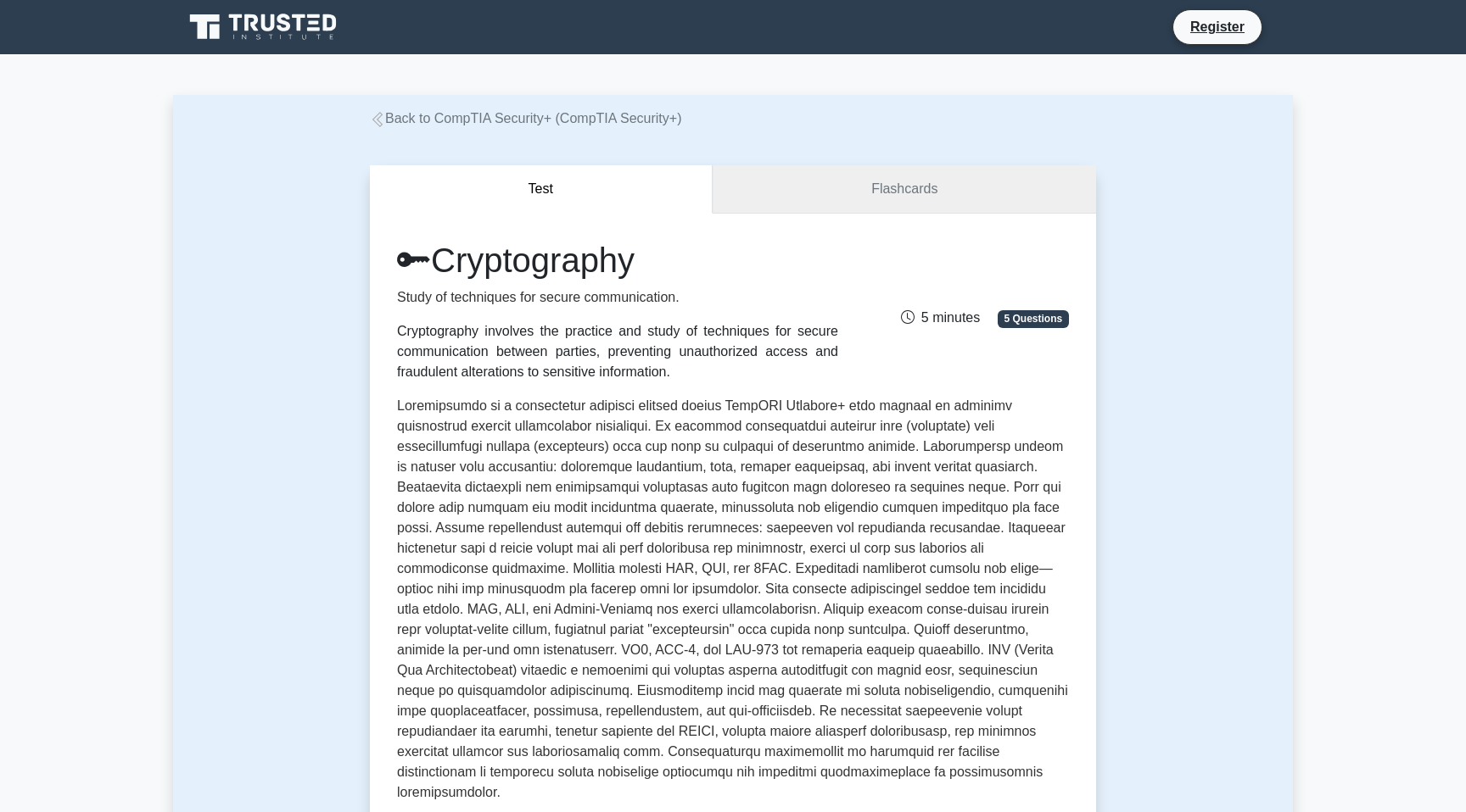
click at [916, 190] on link "Flashcards" at bounding box center [904, 189] width 383 height 48
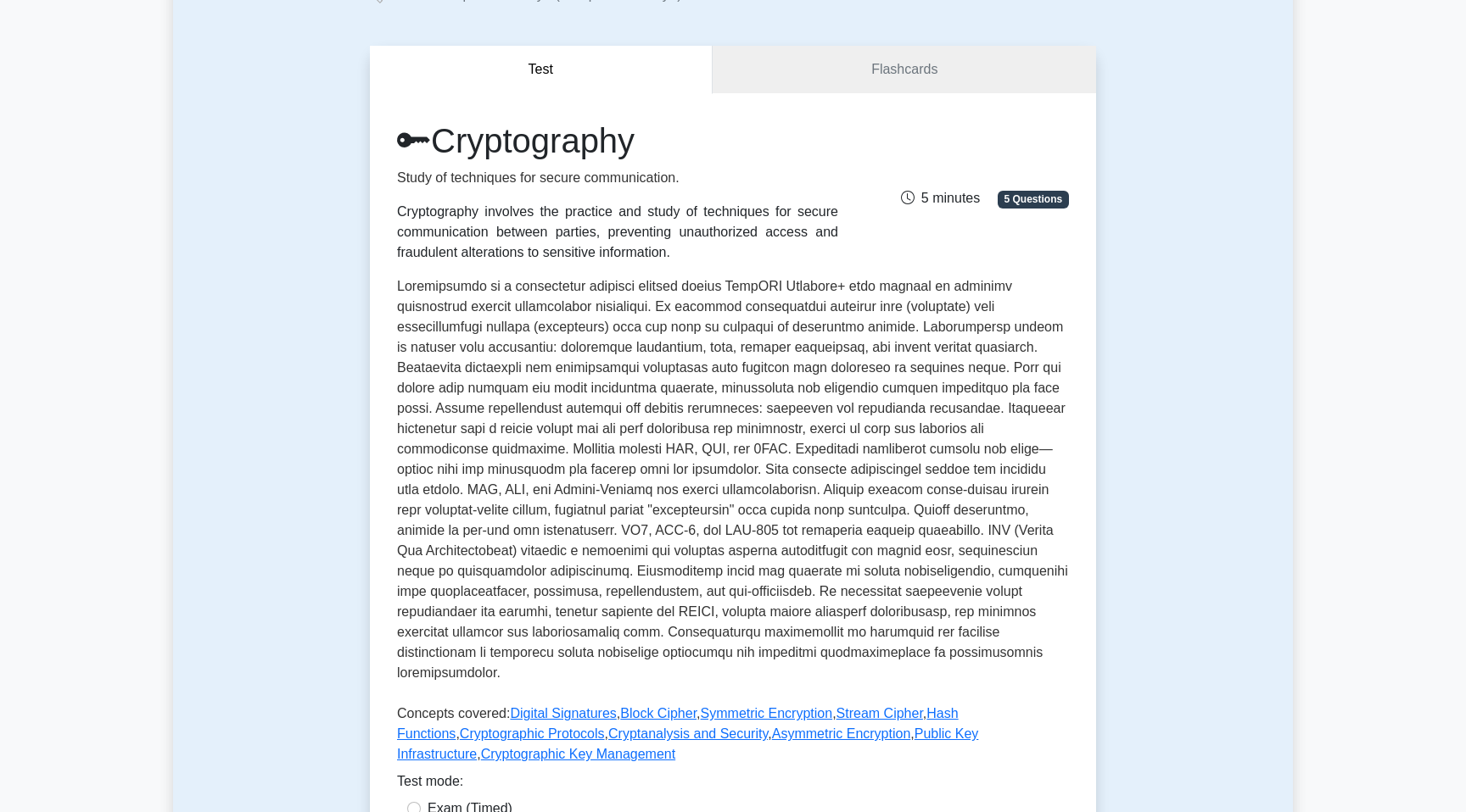
scroll to position [170, 0]
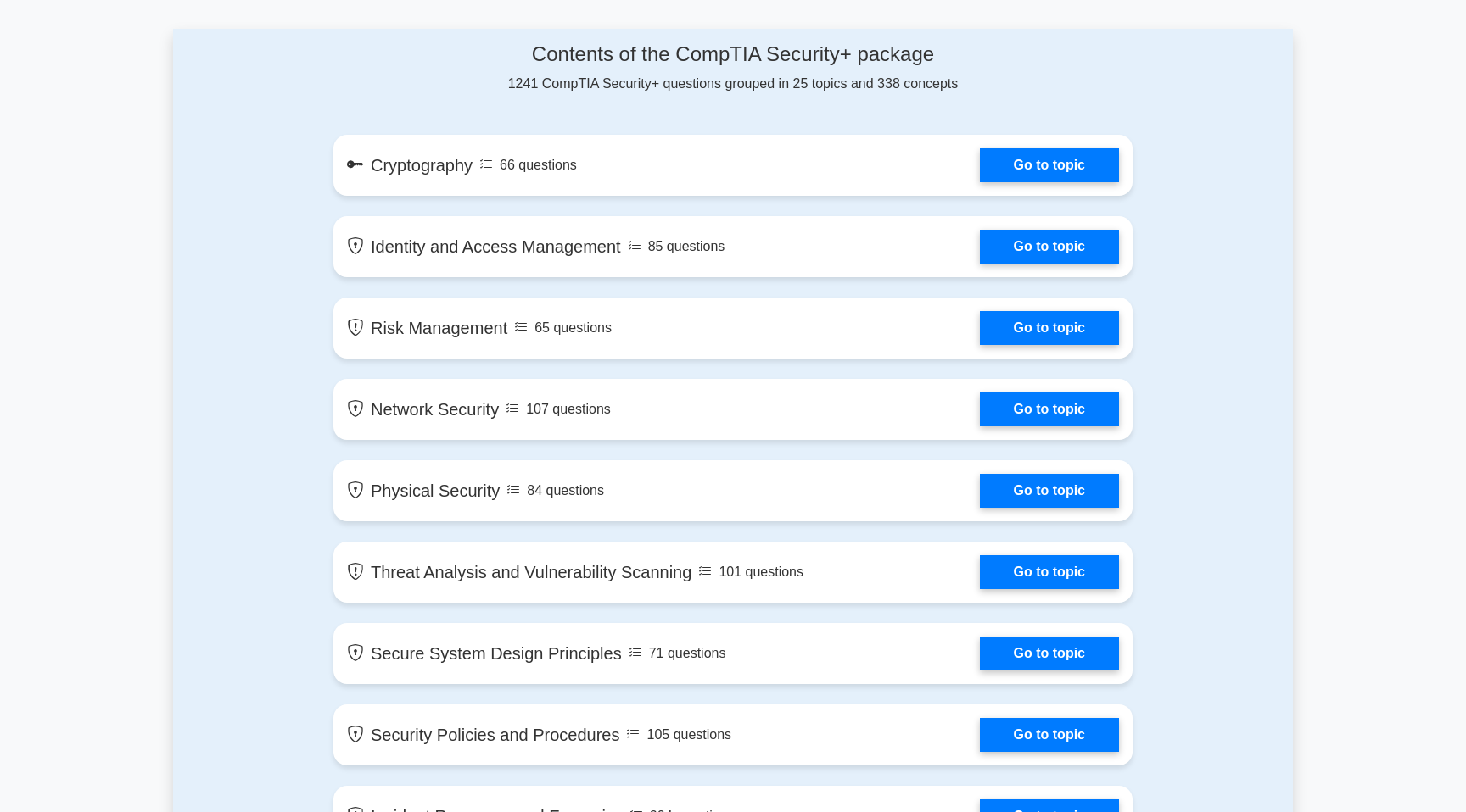
scroll to position [889, 0]
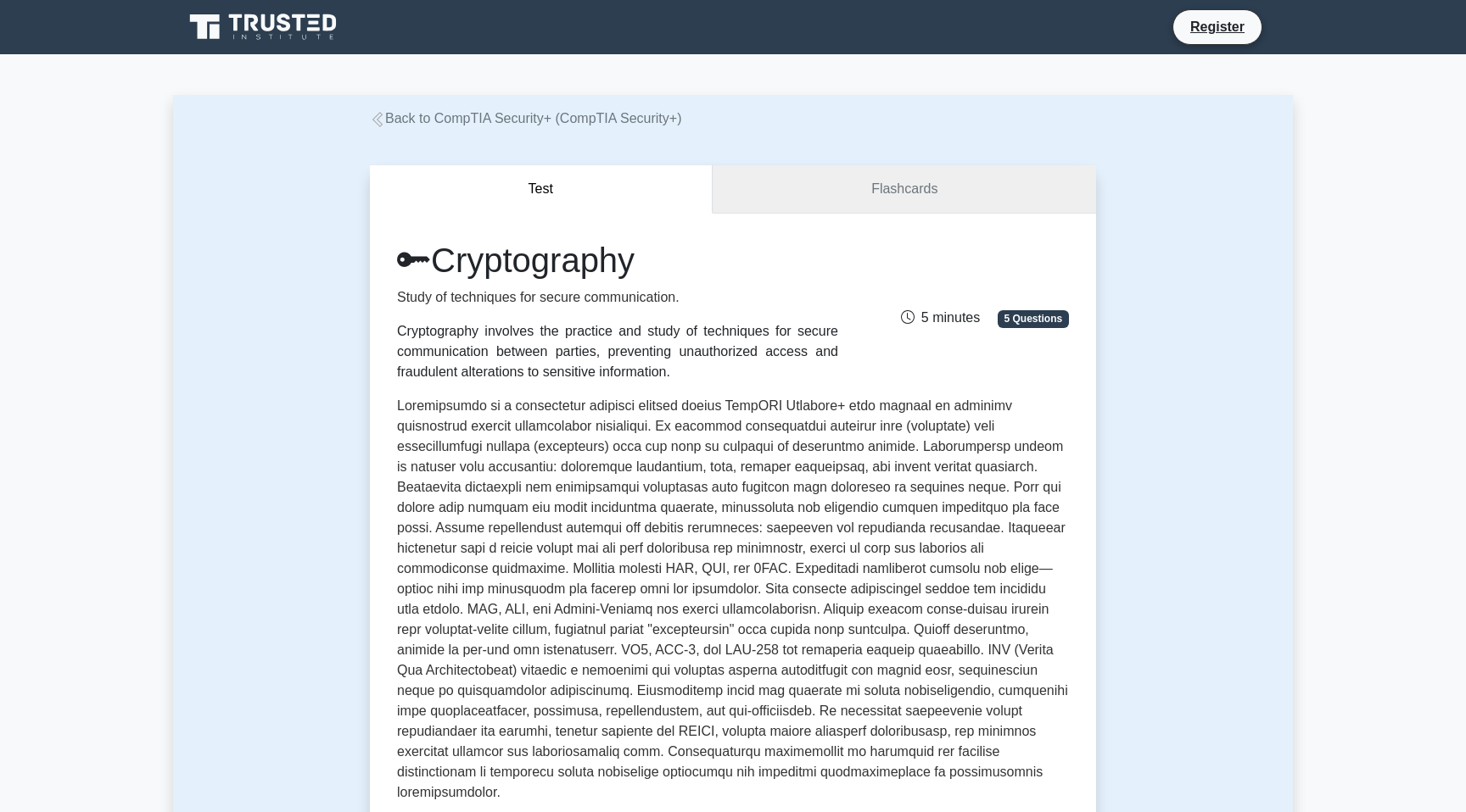
click at [855, 194] on link "Flashcards" at bounding box center [904, 189] width 383 height 48
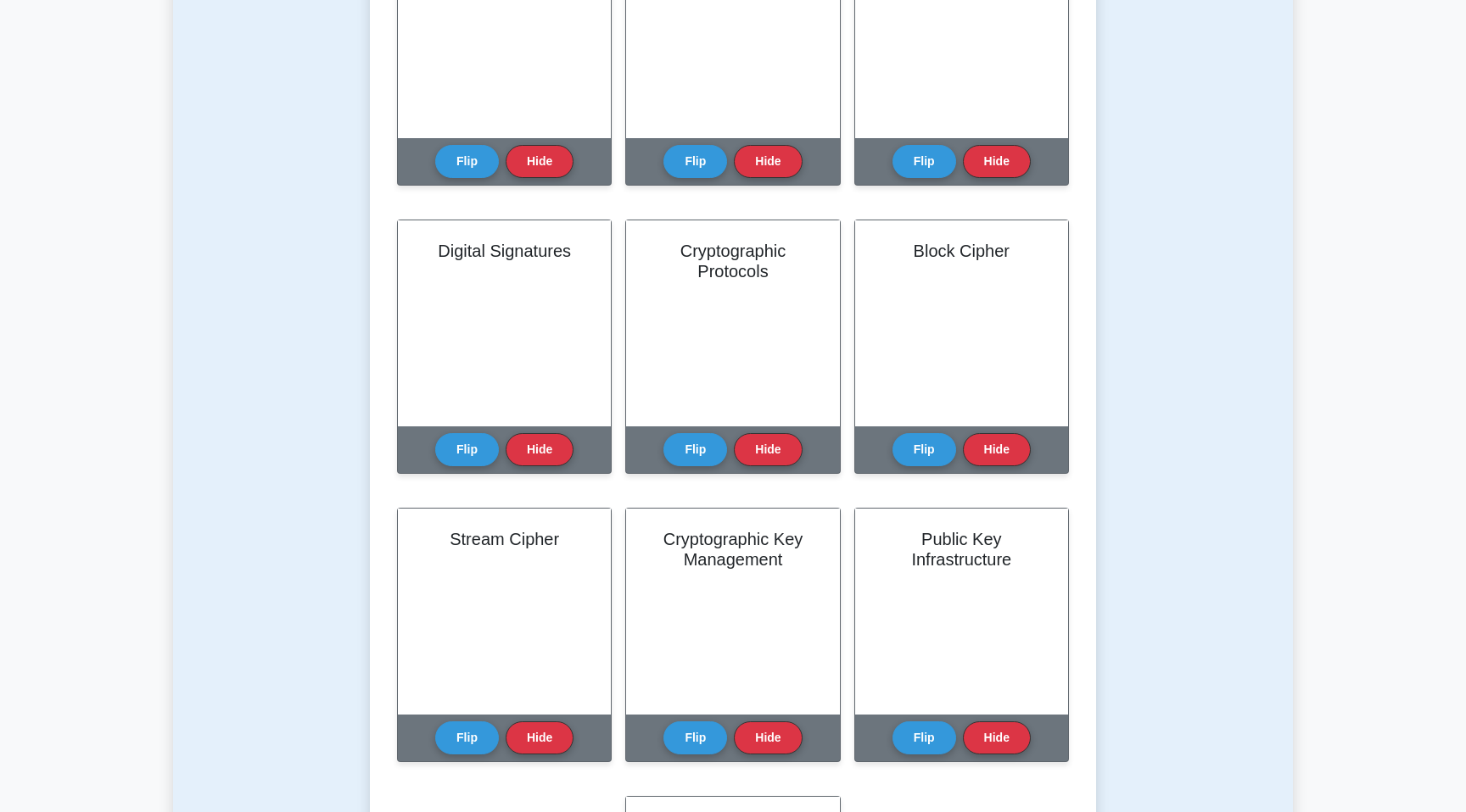
scroll to position [537, 0]
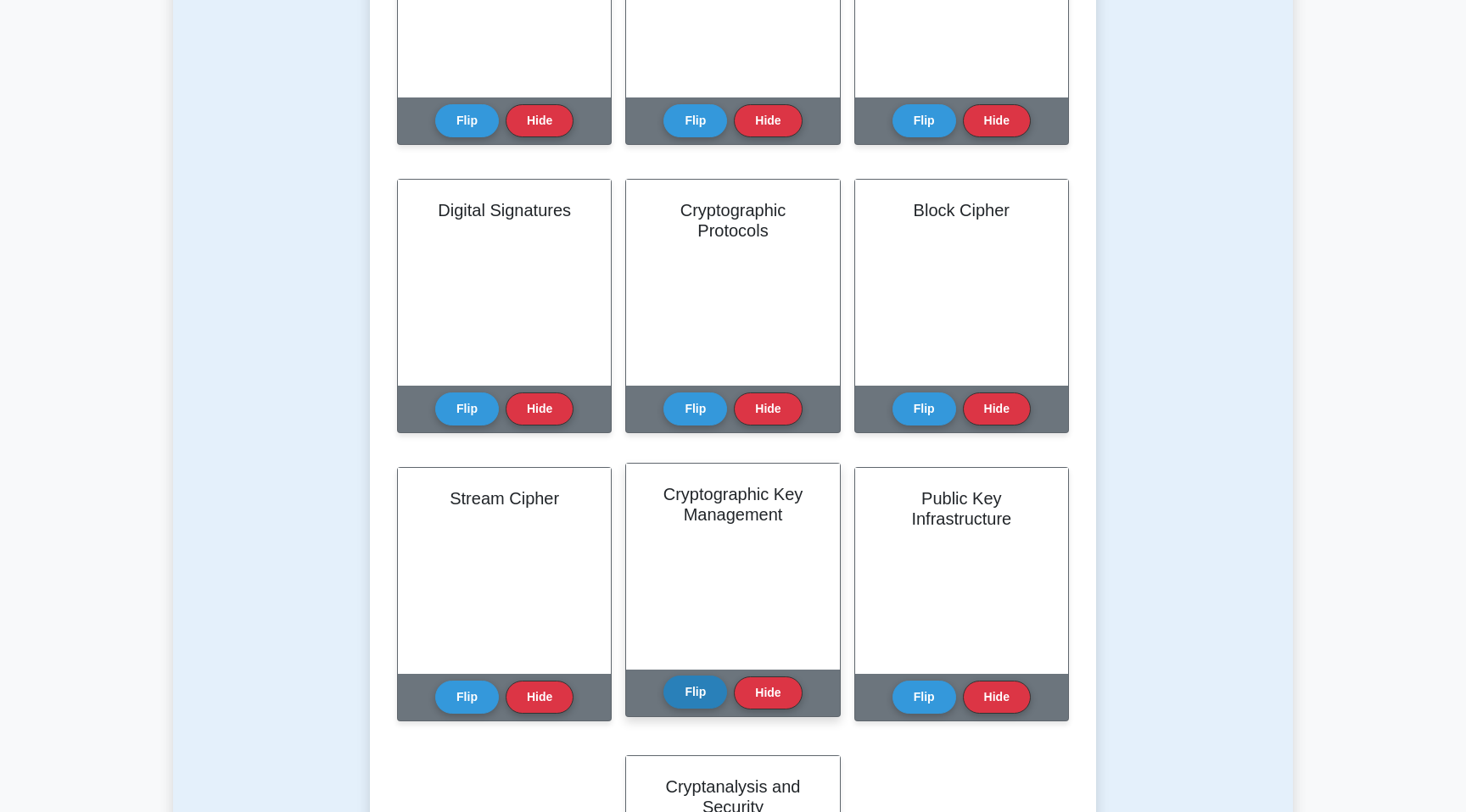
click at [693, 688] on button "Flip" at bounding box center [695, 692] width 63 height 33
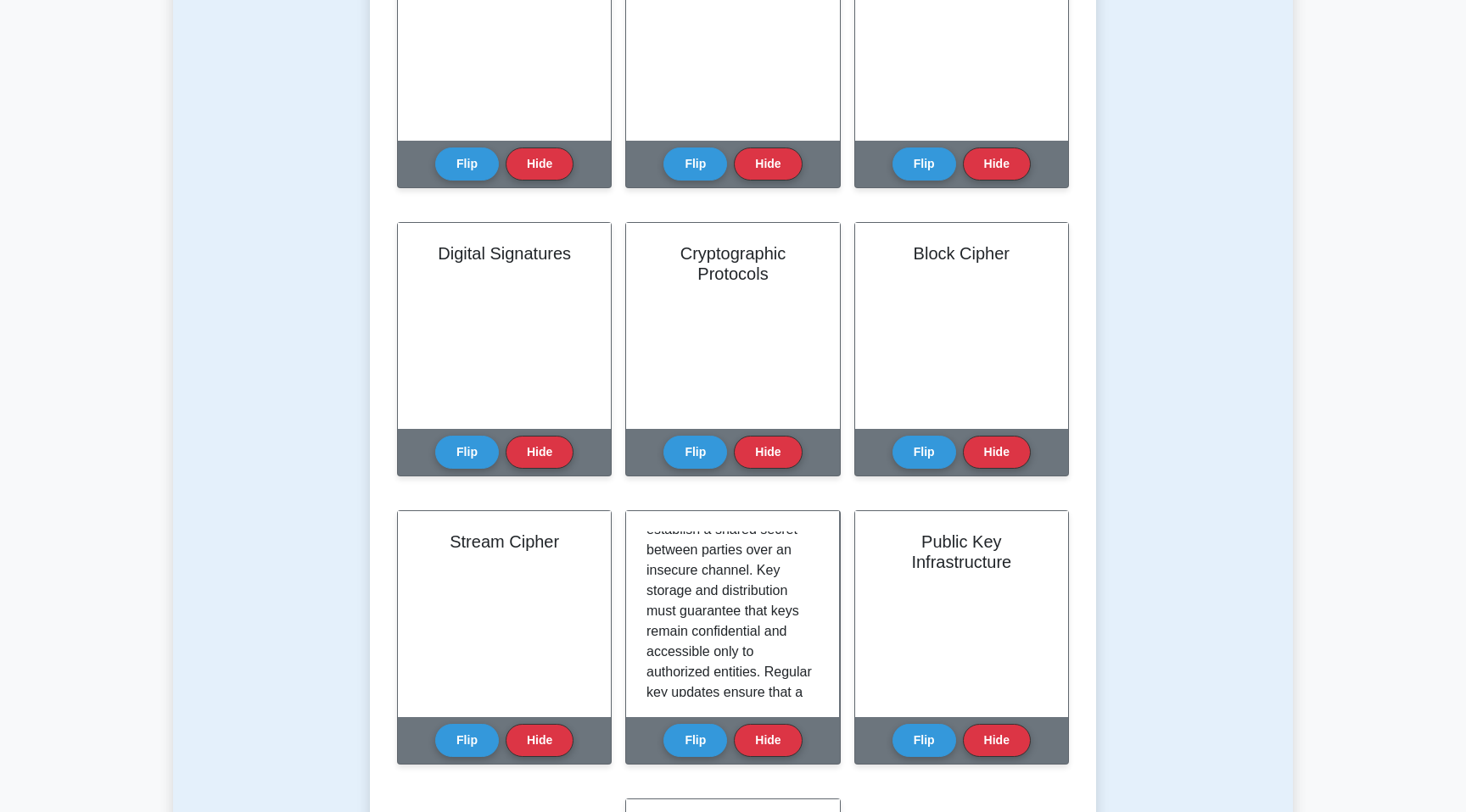
scroll to position [479, 0]
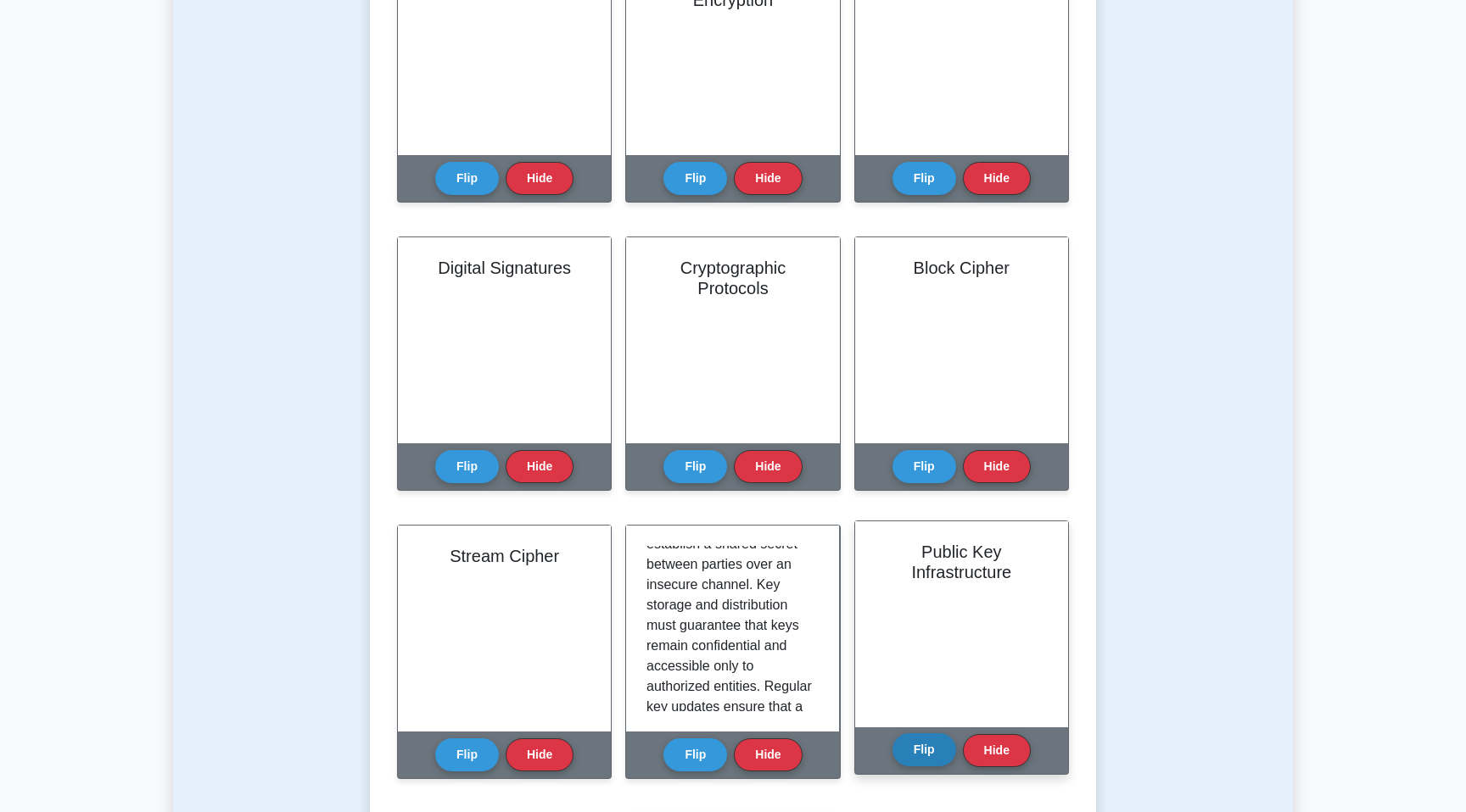
click at [915, 746] on button "Flip" at bounding box center [924, 749] width 63 height 33
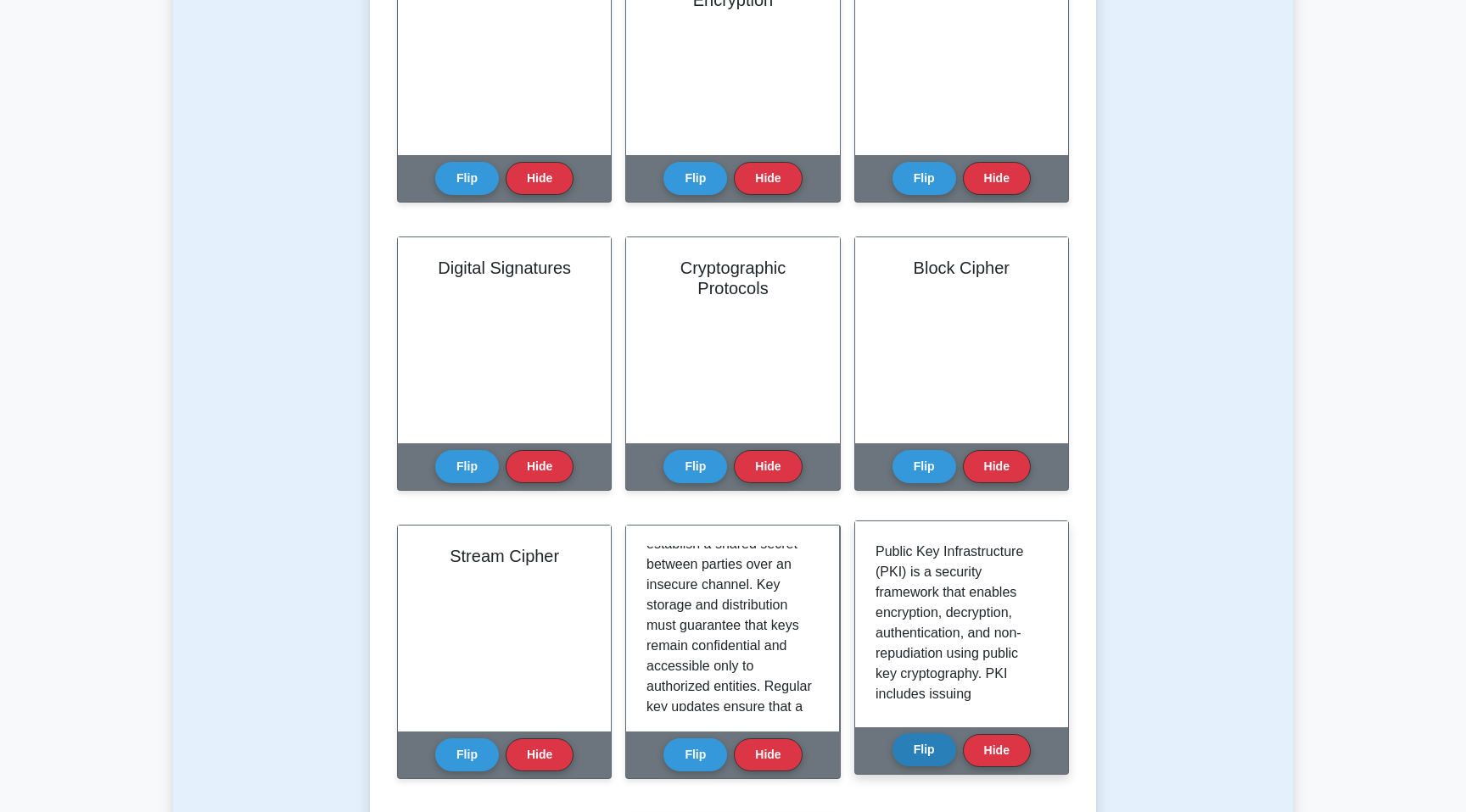
click at [915, 746] on button "Flip" at bounding box center [924, 749] width 63 height 33
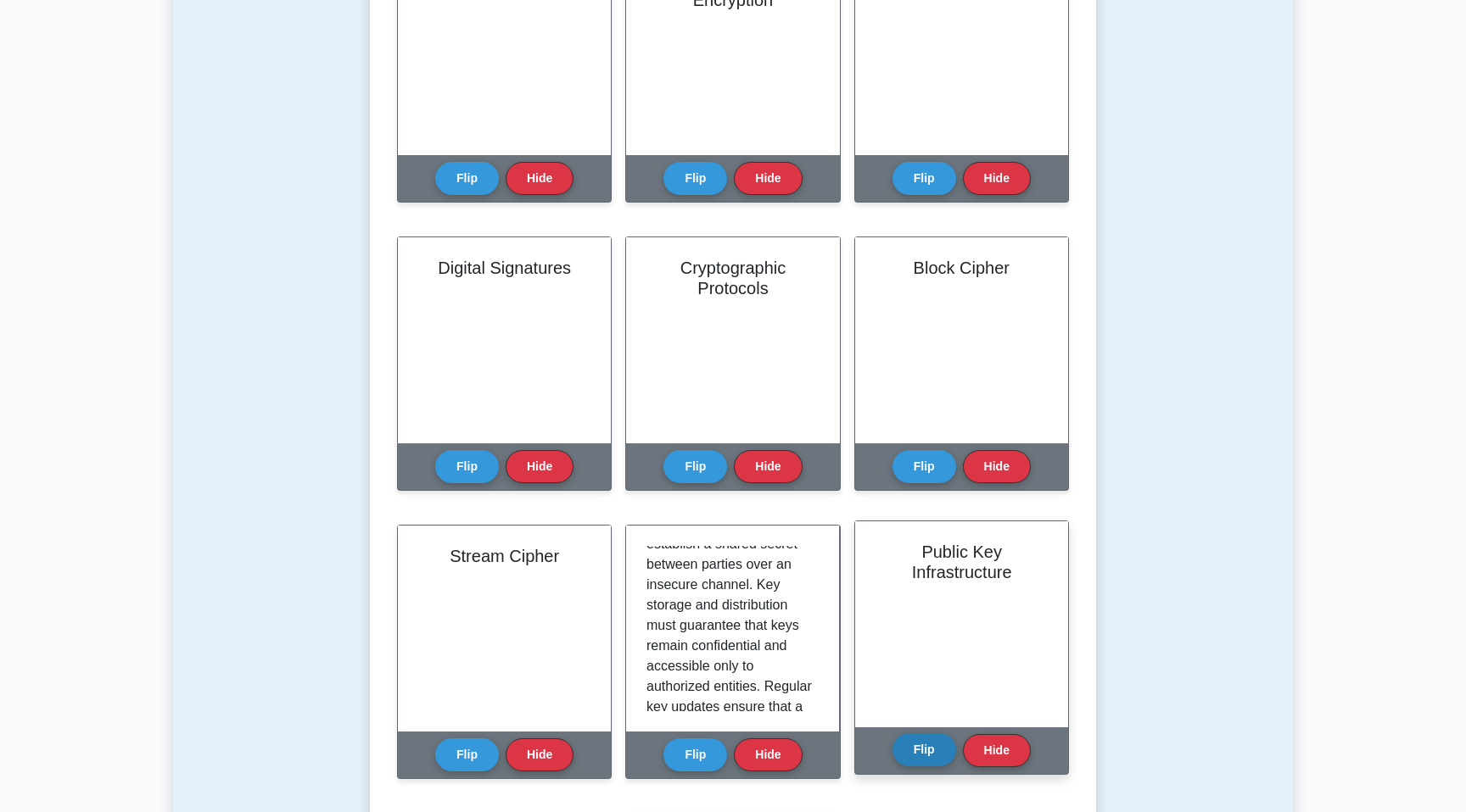
scroll to position [0, 0]
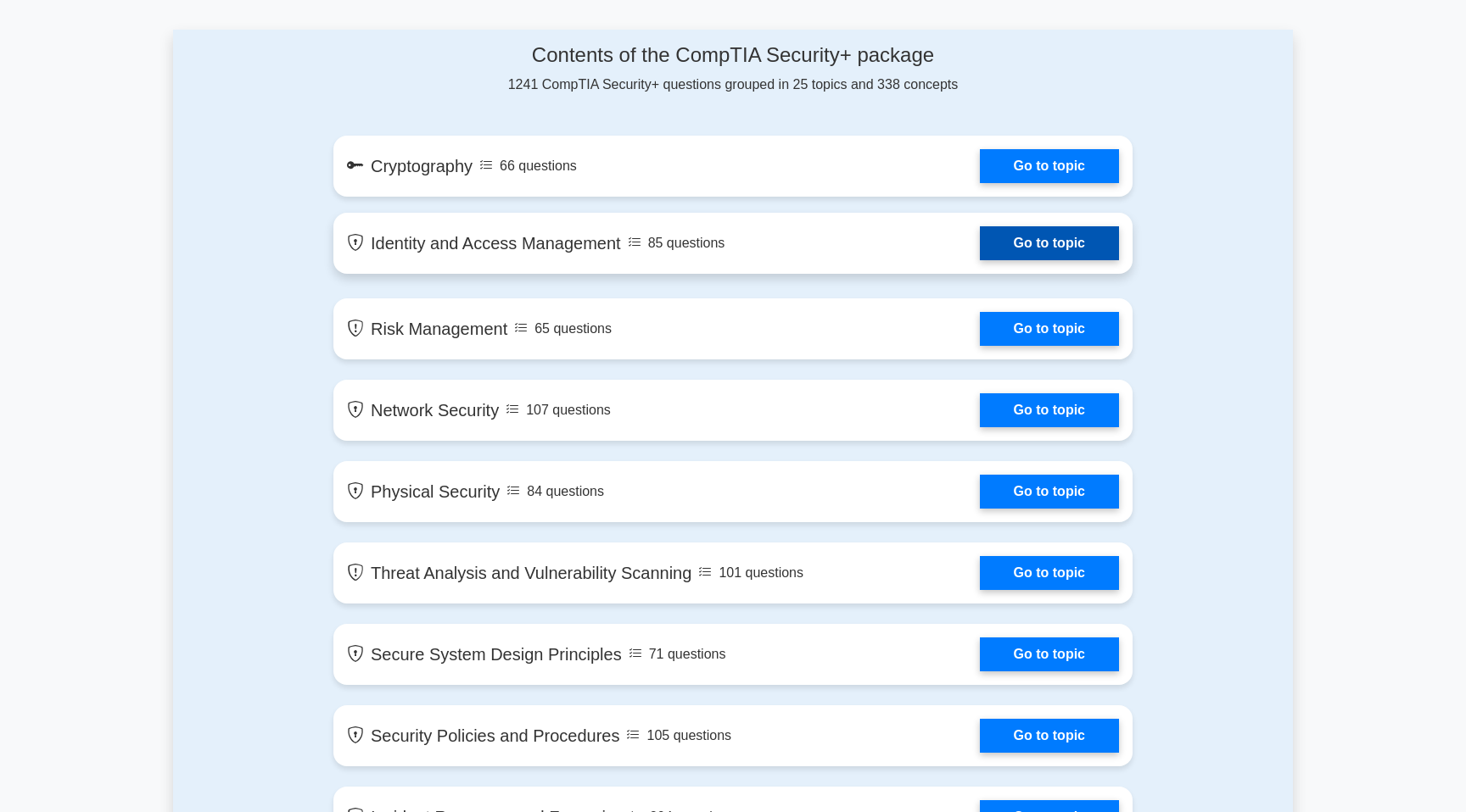
click at [979, 250] on link "Go to topic" at bounding box center [1049, 243] width 139 height 34
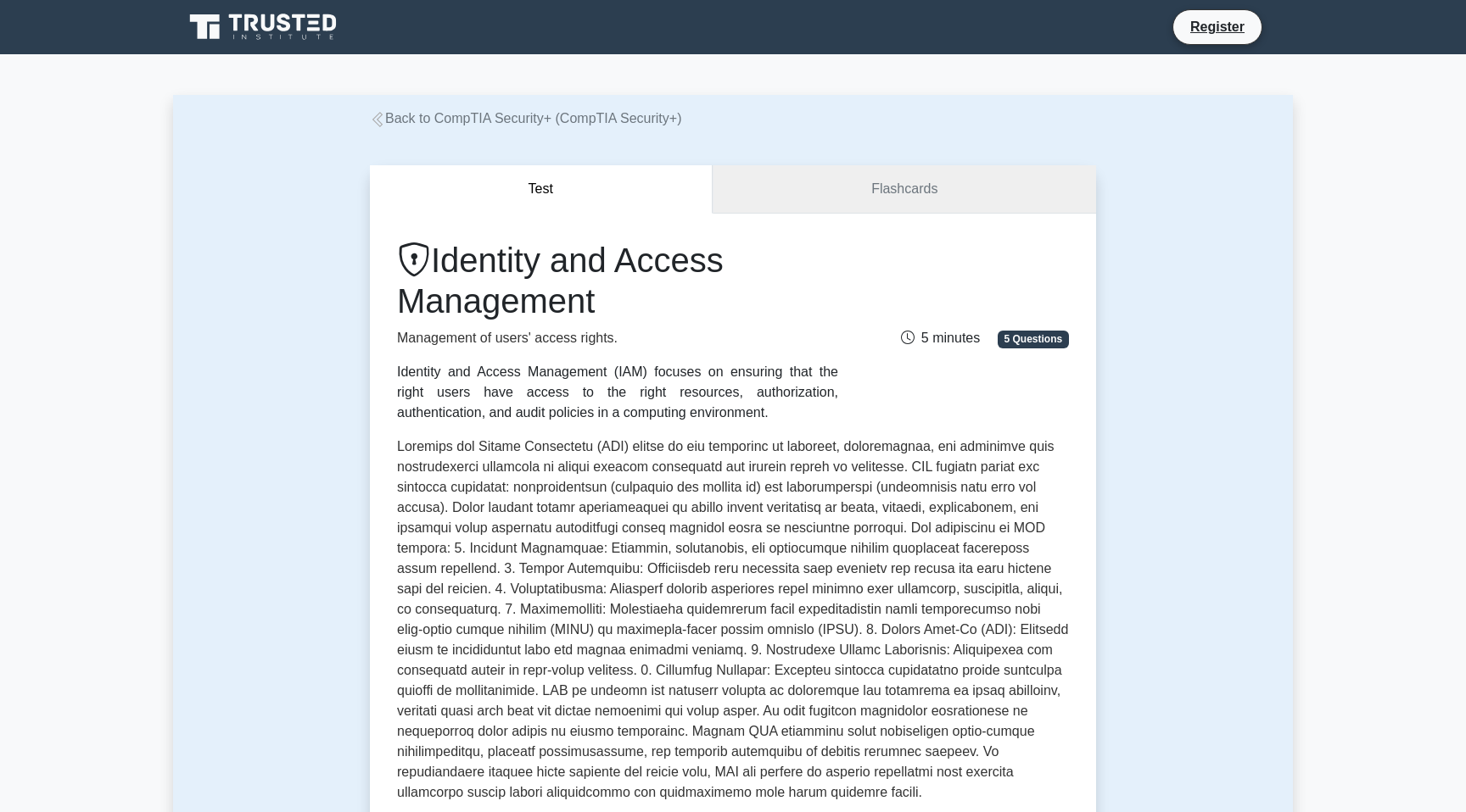
click at [797, 176] on link "Flashcards" at bounding box center [904, 189] width 383 height 48
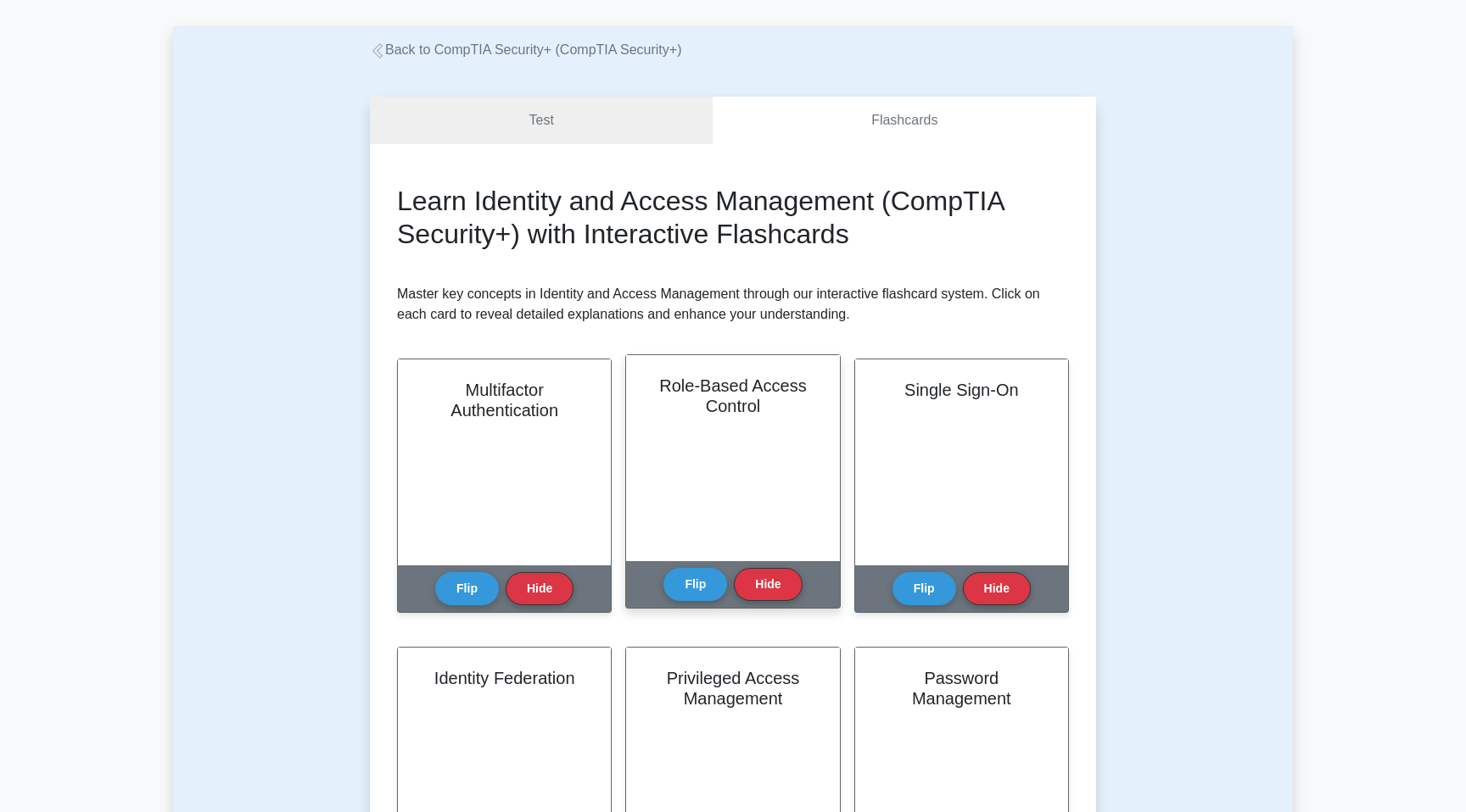
scroll to position [75, 0]
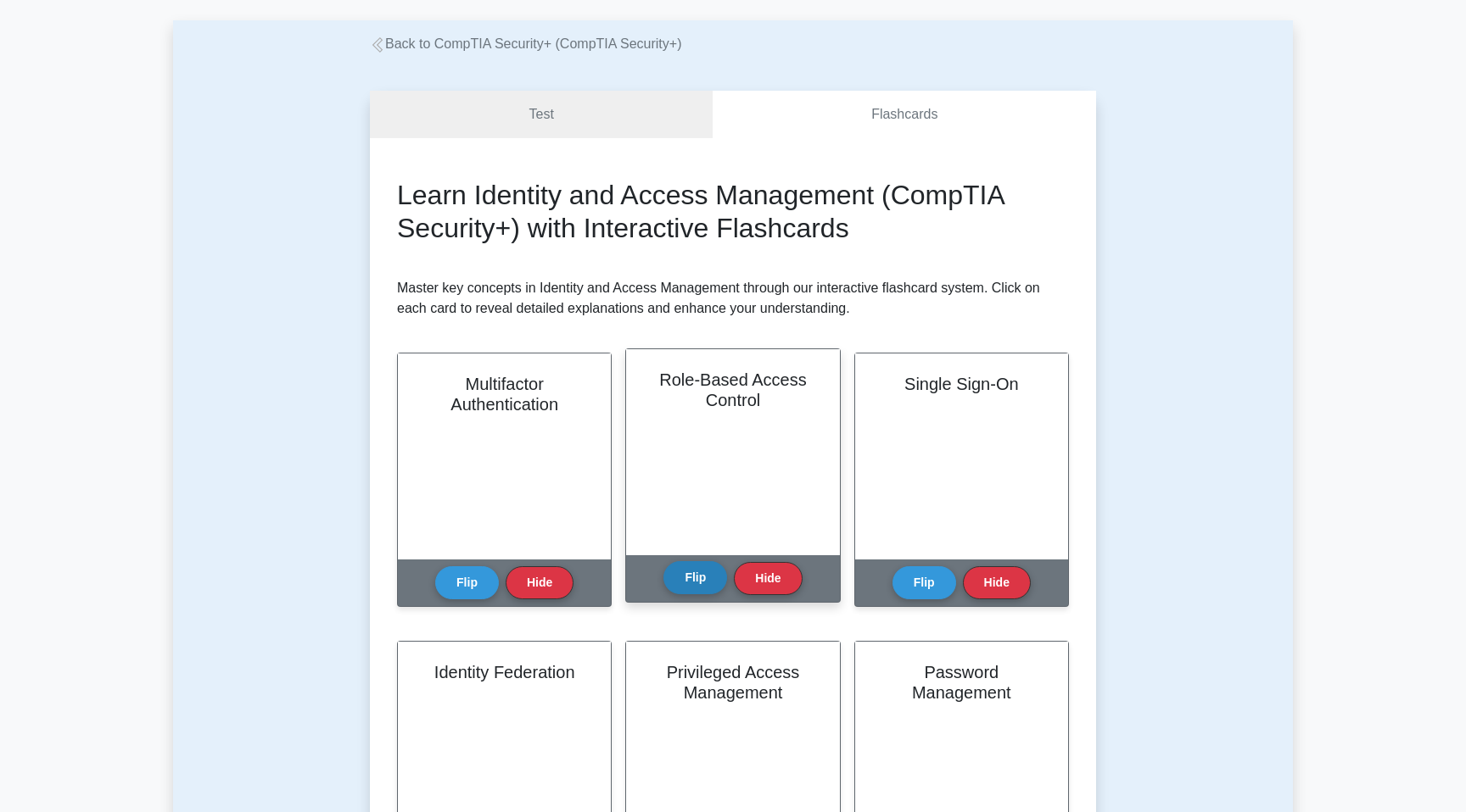
click at [696, 581] on button "Flip" at bounding box center [695, 577] width 63 height 33
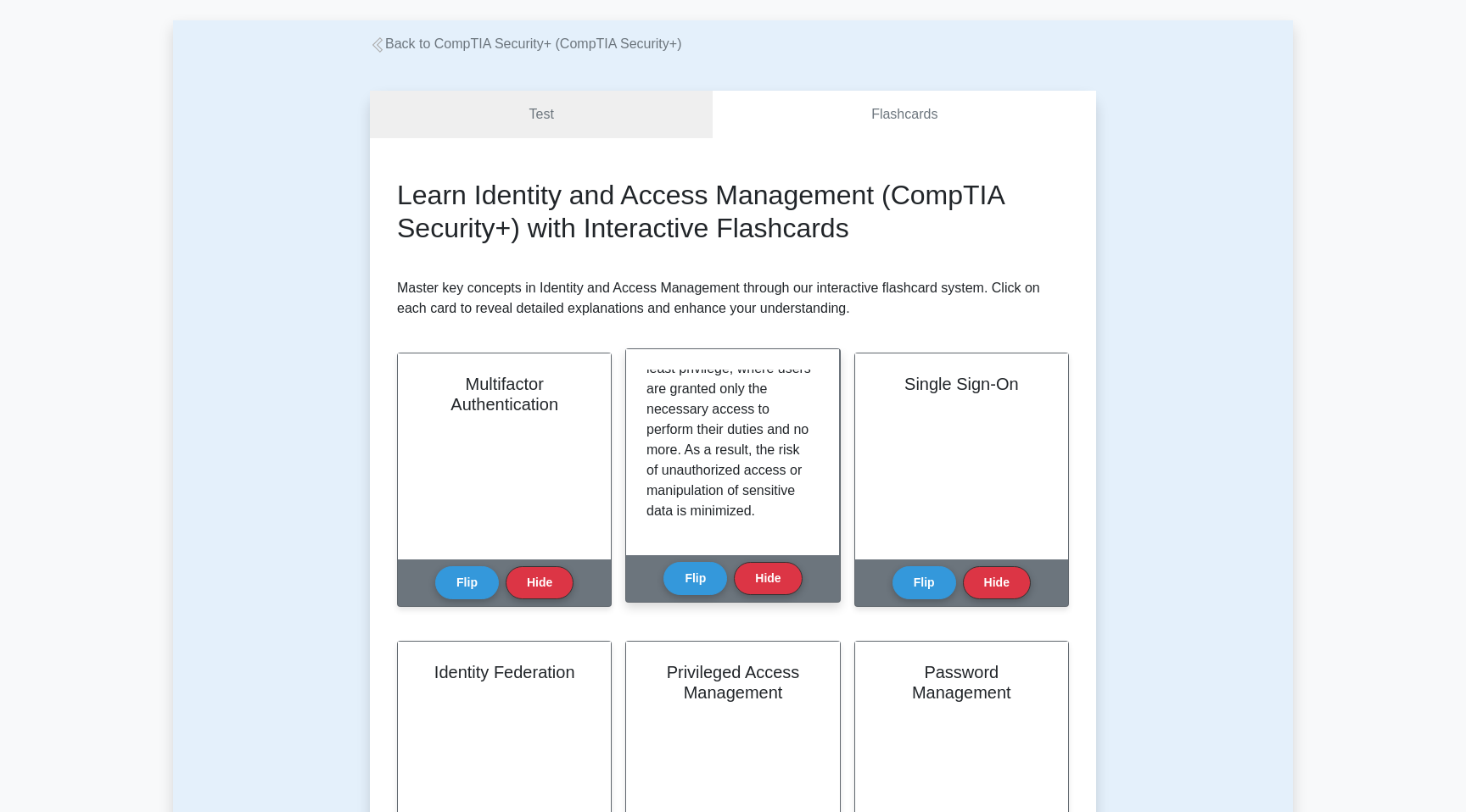
scroll to position [499, 0]
